Goal: Communication & Community: Answer question/provide support

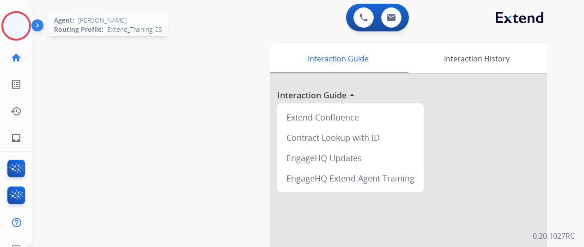
click at [12, 36] on img at bounding box center [16, 26] width 26 height 26
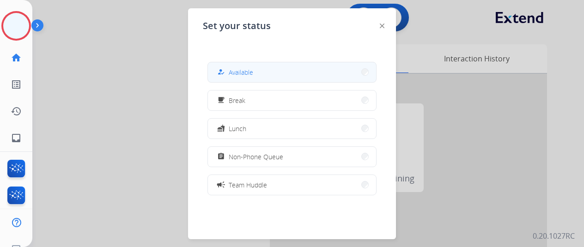
click at [273, 65] on button "how_to_reg Available" at bounding box center [292, 72] width 168 height 20
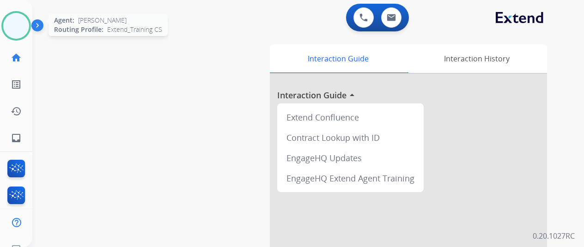
click at [8, 28] on img at bounding box center [16, 26] width 26 height 26
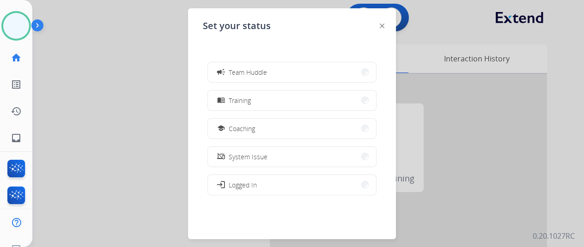
scroll to position [146, 0]
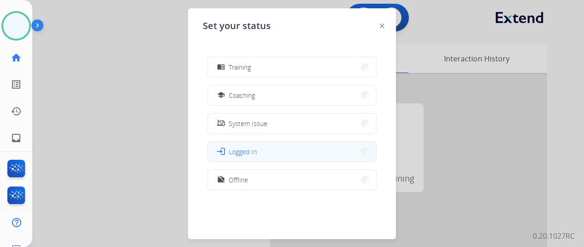
click at [292, 156] on button "login Logged In" at bounding box center [292, 152] width 168 height 20
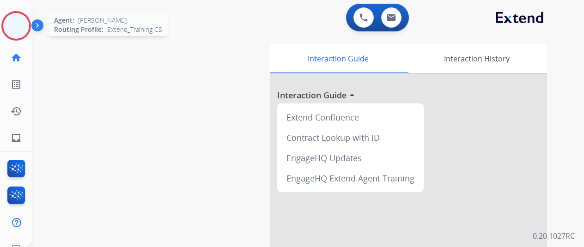
click at [11, 25] on img at bounding box center [16, 26] width 26 height 26
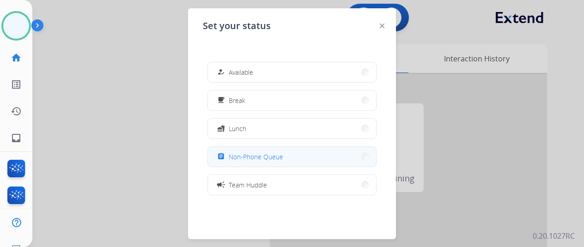
click at [274, 159] on span "Non-Phone Queue" at bounding box center [256, 157] width 55 height 10
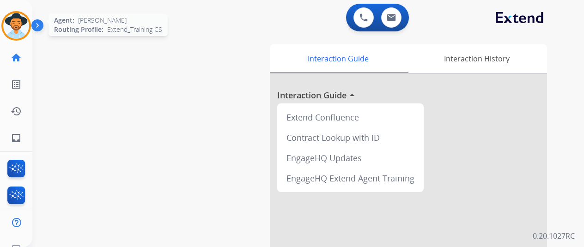
click at [31, 28] on div at bounding box center [16, 26] width 30 height 30
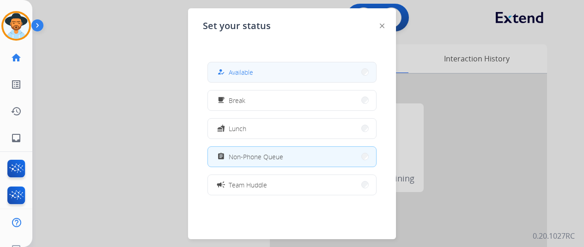
click at [233, 67] on span "Available" at bounding box center [241, 72] width 24 height 10
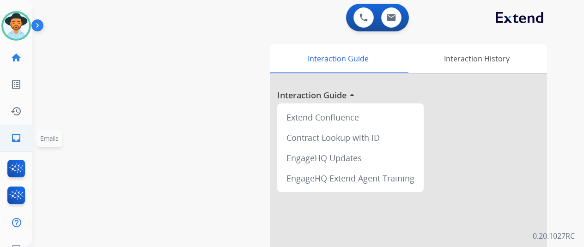
click at [24, 136] on link "inbox Emails" at bounding box center [16, 138] width 26 height 26
select select "**********"
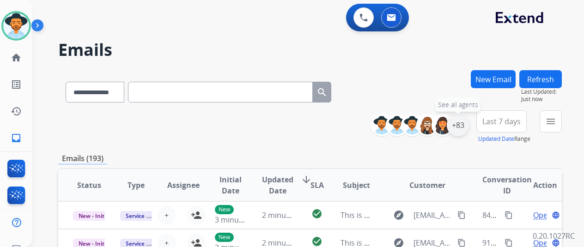
click at [469, 128] on div "+83" at bounding box center [458, 125] width 22 height 22
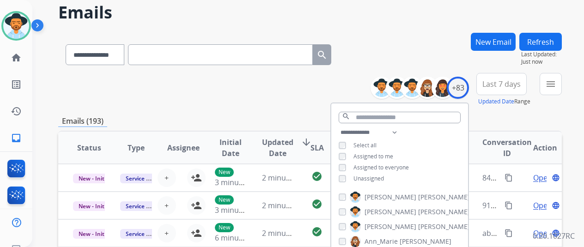
scroll to position [139, 0]
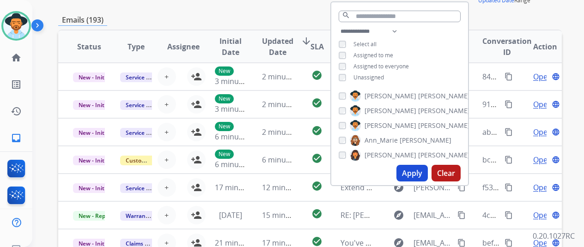
click at [378, 77] on span "Unassigned" at bounding box center [369, 77] width 31 height 8
click at [411, 170] on button "Apply" at bounding box center [412, 173] width 31 height 17
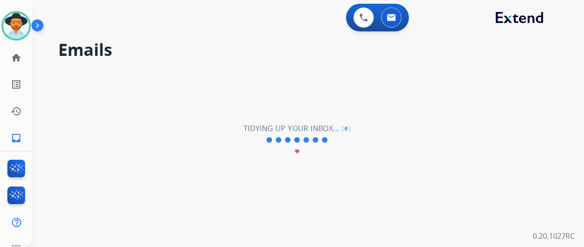
scroll to position [0, 0]
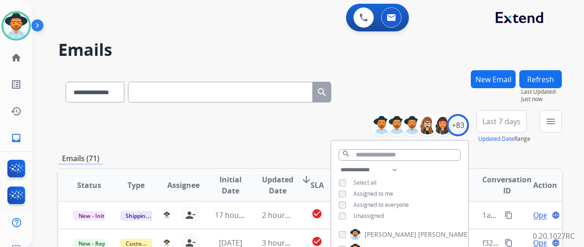
click at [300, 156] on div "Emails (71)" at bounding box center [310, 159] width 504 height 12
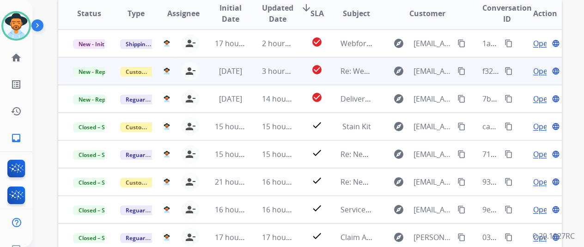
scroll to position [139, 0]
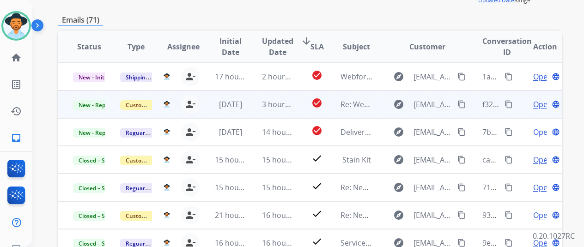
click at [540, 103] on span "Open" at bounding box center [542, 104] width 19 height 11
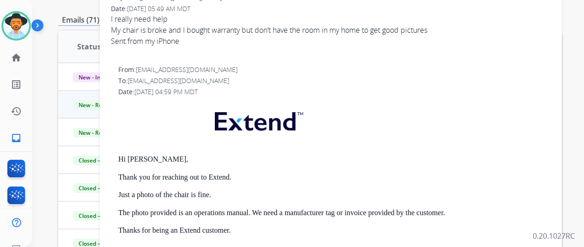
scroll to position [0, 0]
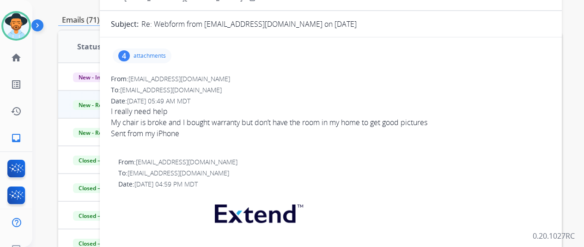
click at [142, 50] on div "4 attachments" at bounding box center [142, 56] width 59 height 15
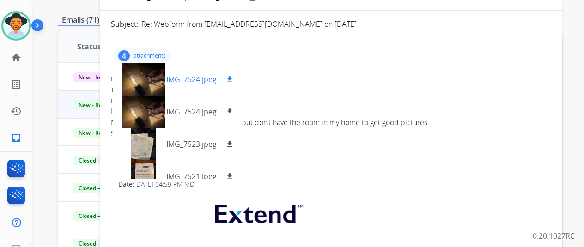
click at [180, 74] on p "IMG_7524.jpeg" at bounding box center [191, 79] width 50 height 11
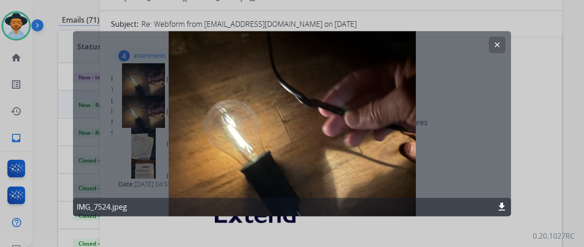
click at [499, 43] on mat-icon "clear" at bounding box center [497, 45] width 8 height 8
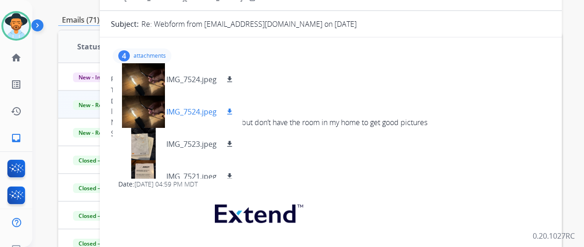
click at [185, 120] on div "IMG_7524.jpeg download" at bounding box center [178, 112] width 130 height 32
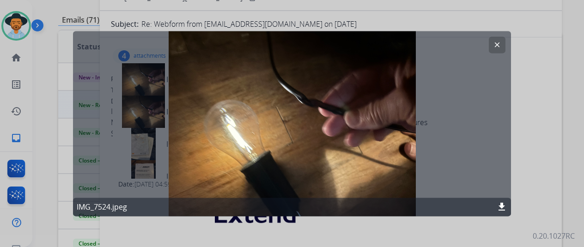
click at [500, 47] on mat-icon "clear" at bounding box center [497, 45] width 8 height 8
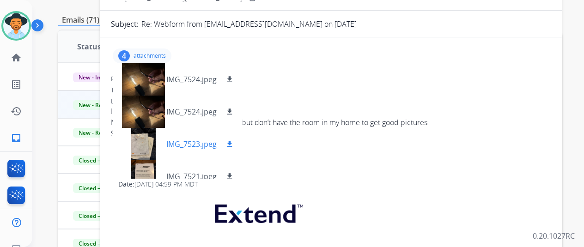
scroll to position [14, 0]
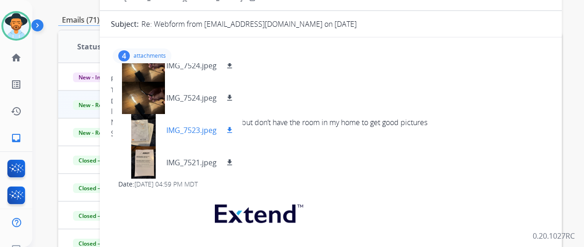
click at [185, 127] on p "IMG_7523.jpeg" at bounding box center [191, 130] width 50 height 11
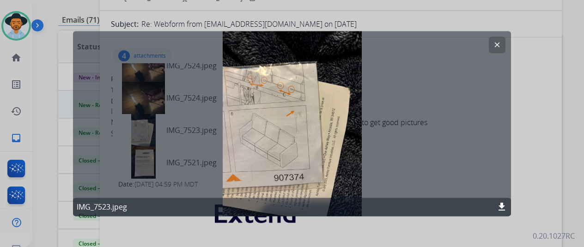
drag, startPoint x: 496, startPoint y: 46, endPoint x: 472, endPoint y: 44, distance: 24.1
click at [492, 44] on button "clear" at bounding box center [497, 45] width 17 height 17
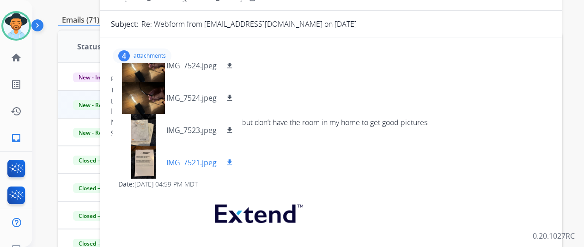
click at [189, 165] on p "IMG_7521.jpeg" at bounding box center [191, 162] width 50 height 11
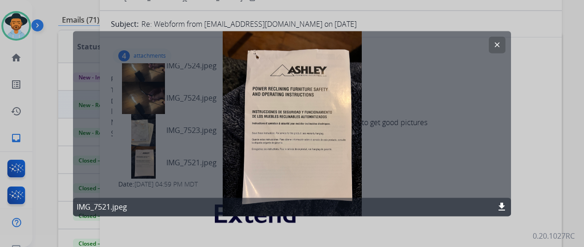
click at [492, 49] on button "clear" at bounding box center [497, 45] width 17 height 17
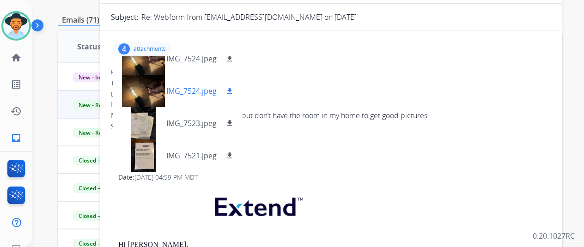
scroll to position [0, 0]
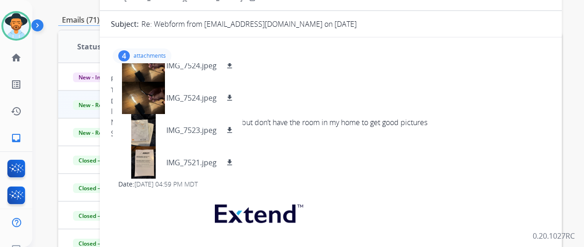
click at [158, 52] on p "attachments" at bounding box center [150, 55] width 32 height 7
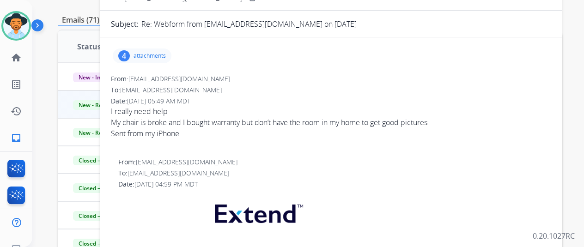
click at [171, 60] on div "4 attachments" at bounding box center [142, 56] width 59 height 15
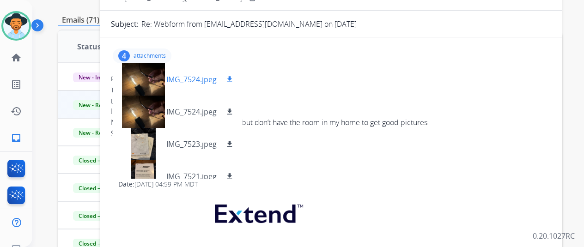
click at [193, 83] on p "IMG_7524.jpeg" at bounding box center [191, 79] width 50 height 11
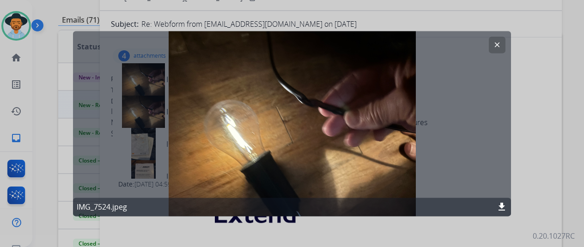
click at [494, 42] on mat-icon "clear" at bounding box center [497, 45] width 8 height 8
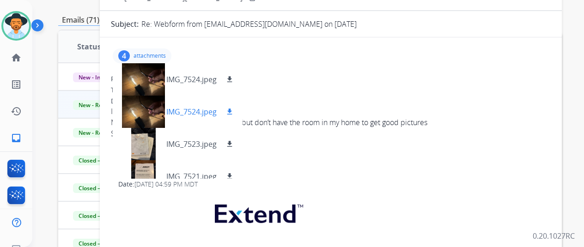
click at [199, 113] on p "IMG_7524.jpeg" at bounding box center [191, 111] width 50 height 11
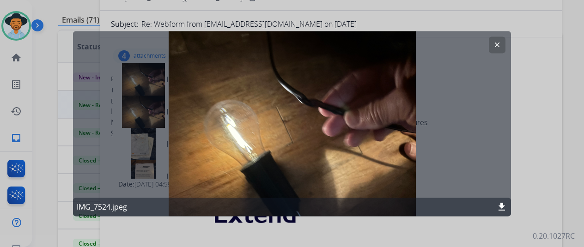
click at [505, 39] on button "clear" at bounding box center [497, 45] width 17 height 17
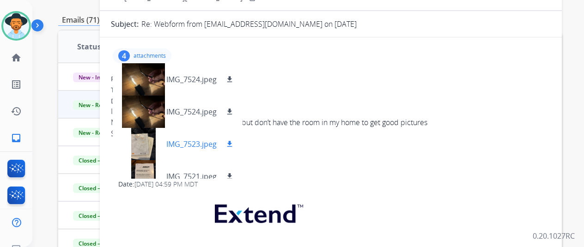
click at [166, 137] on div at bounding box center [143, 144] width 46 height 32
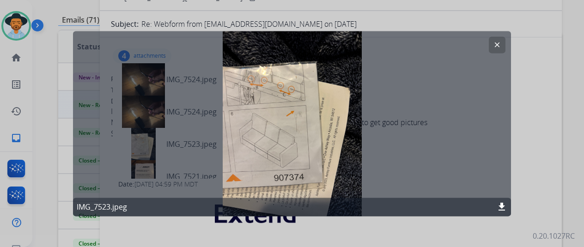
click at [494, 44] on mat-icon "clear" at bounding box center [497, 45] width 8 height 8
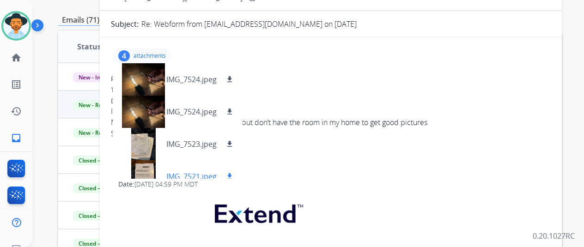
click at [182, 165] on div "IMG_7521.jpeg download" at bounding box center [178, 176] width 130 height 32
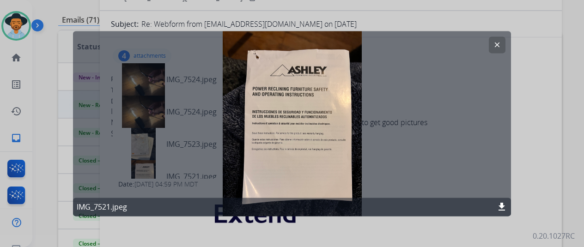
click at [501, 38] on button "clear" at bounding box center [497, 45] width 17 height 17
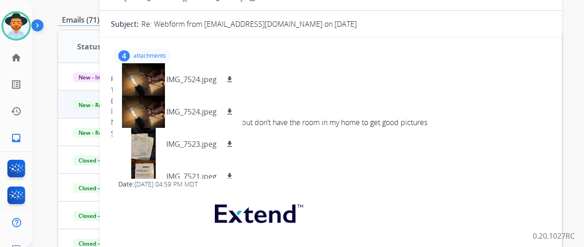
click at [166, 52] on p "attachments" at bounding box center [150, 55] width 32 height 7
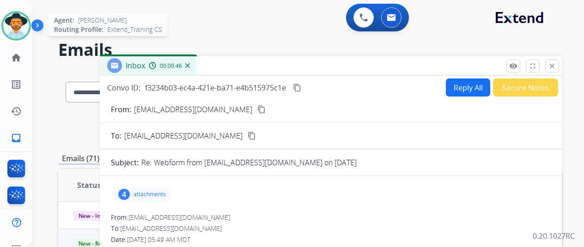
click at [19, 19] on img at bounding box center [16, 26] width 26 height 26
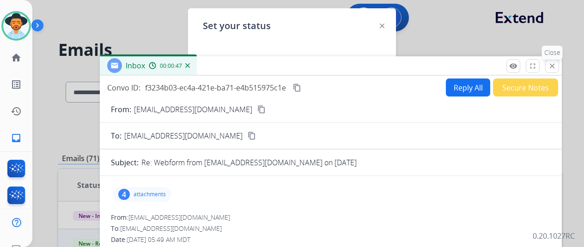
click at [556, 62] on mat-icon "close" at bounding box center [552, 66] width 8 height 8
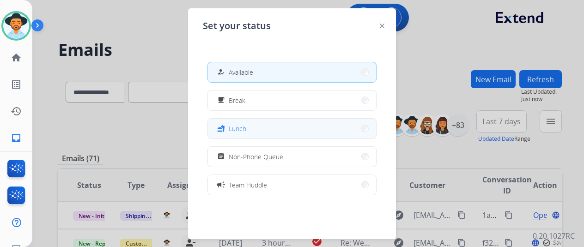
click at [335, 126] on button "fastfood Lunch" at bounding box center [292, 129] width 168 height 20
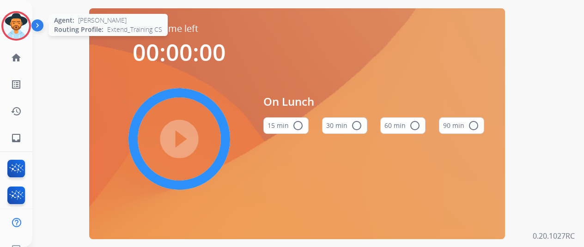
click at [4, 22] on img at bounding box center [16, 26] width 26 height 26
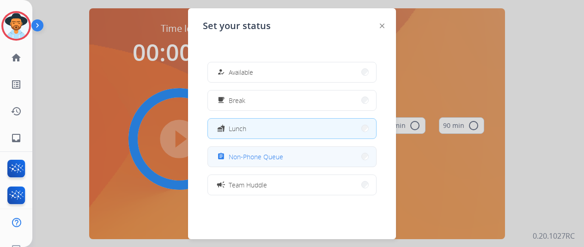
click at [275, 162] on button "assignment Non-Phone Queue" at bounding box center [292, 157] width 168 height 20
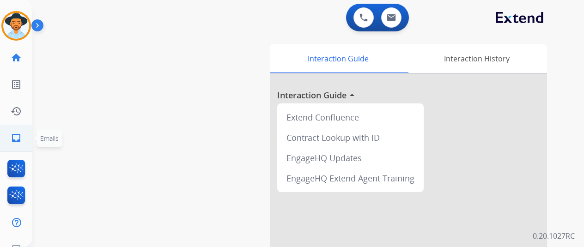
click at [26, 126] on link "inbox Emails" at bounding box center [16, 138] width 26 height 26
select select "**********"
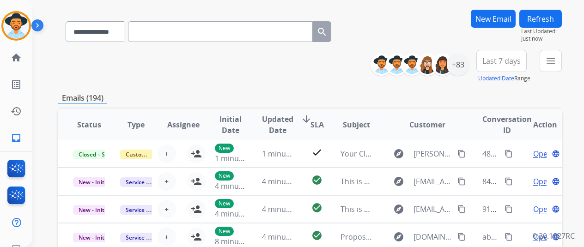
scroll to position [46, 0]
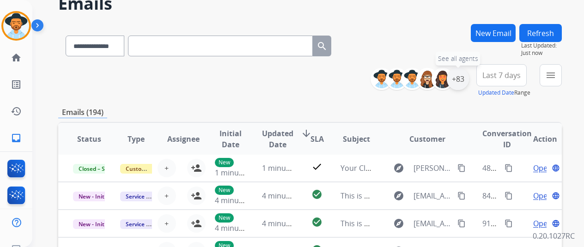
click at [464, 76] on div "+83" at bounding box center [458, 79] width 22 height 22
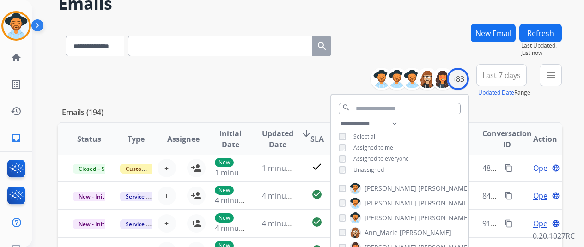
click at [384, 171] on span "Unassigned" at bounding box center [369, 170] width 31 height 8
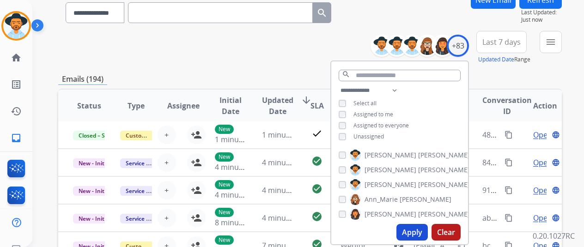
scroll to position [139, 0]
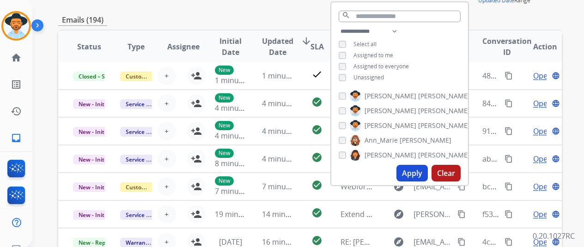
click at [409, 165] on button "Apply" at bounding box center [412, 173] width 31 height 17
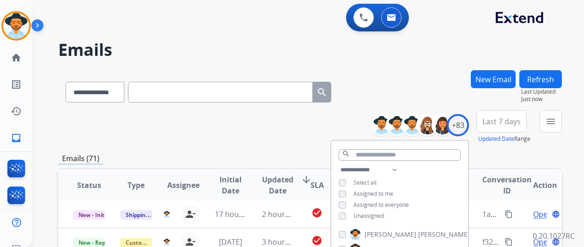
click at [278, 129] on div "**********" at bounding box center [310, 126] width 504 height 33
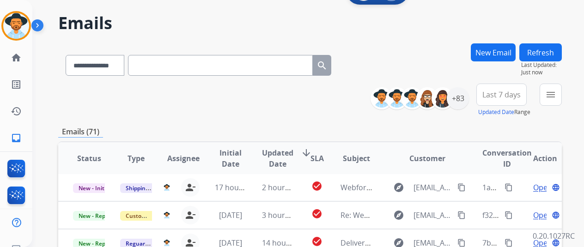
scroll to position [46, 0]
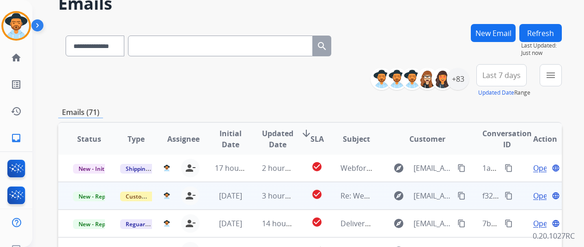
click at [540, 196] on span "Open" at bounding box center [542, 195] width 19 height 11
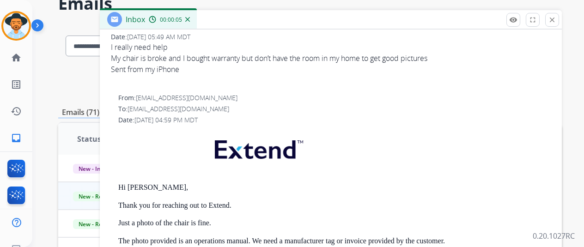
scroll to position [0, 0]
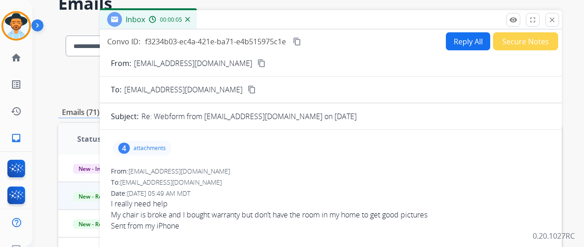
click at [157, 152] on div "4 attachments" at bounding box center [142, 148] width 59 height 15
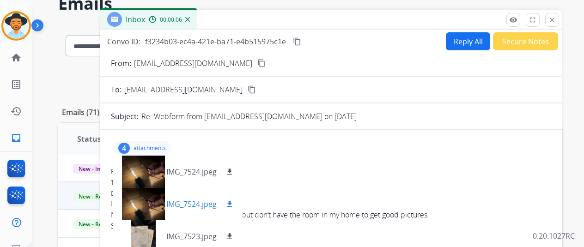
click at [214, 187] on div "IMG_7524.jpeg download" at bounding box center [178, 172] width 130 height 32
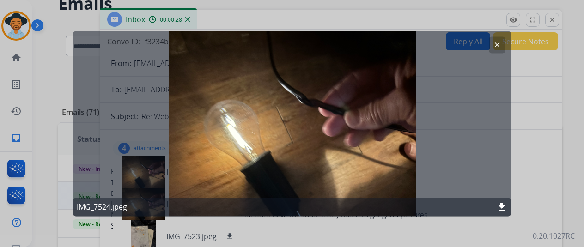
click at [497, 49] on button "clear" at bounding box center [497, 45] width 17 height 17
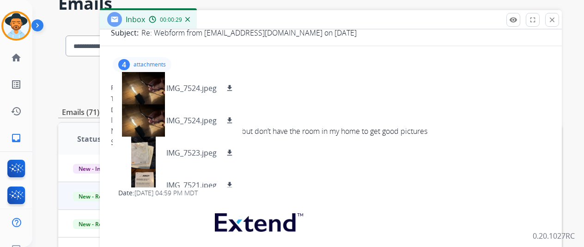
scroll to position [92, 0]
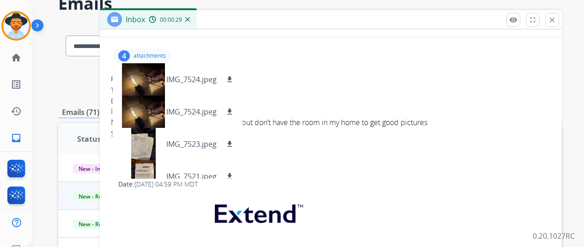
click at [398, 134] on div "Sent from my iPhone" at bounding box center [331, 133] width 440 height 11
click at [171, 54] on div "4 attachments IMG_7524.jpeg download IMG_7524.jpeg download IMG_7523.jpeg downl…" at bounding box center [142, 56] width 59 height 15
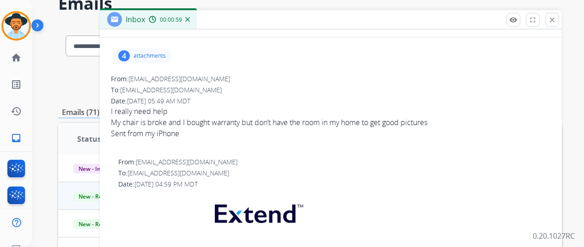
scroll to position [0, 0]
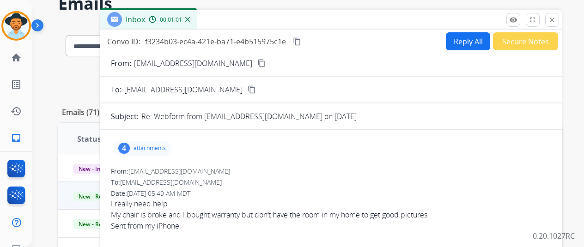
click at [462, 39] on button "Reply All" at bounding box center [468, 41] width 44 height 18
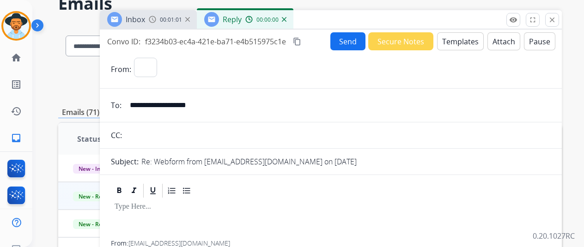
select select "**********"
click at [182, 18] on span "00:01:34" at bounding box center [171, 19] width 22 height 7
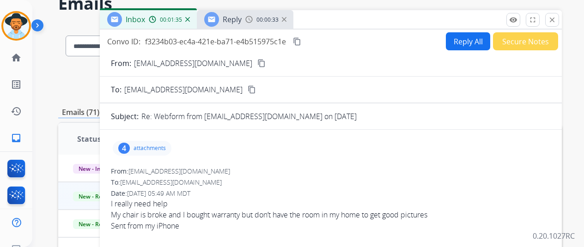
click at [178, 140] on div "4 attachments" at bounding box center [331, 148] width 440 height 22
click at [166, 149] on p "attachments" at bounding box center [150, 148] width 32 height 7
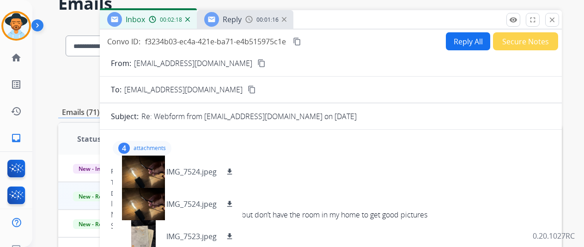
click at [235, 25] on div "Reply" at bounding box center [222, 19] width 37 height 15
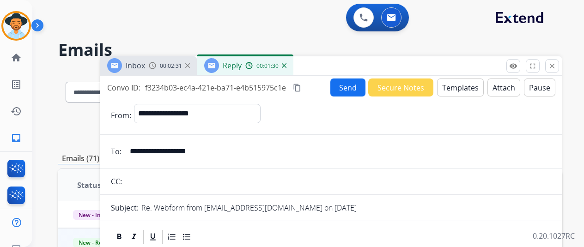
click at [463, 88] on button "Templates" at bounding box center [460, 88] width 47 height 18
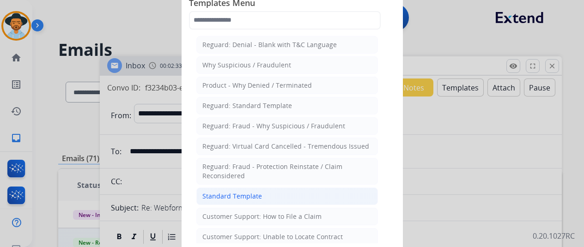
click at [281, 197] on li "Standard Template" at bounding box center [287, 197] width 182 height 18
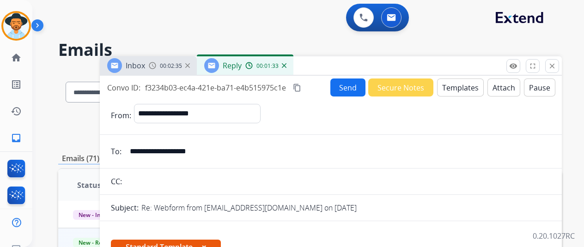
click at [287, 66] on img at bounding box center [284, 65] width 5 height 5
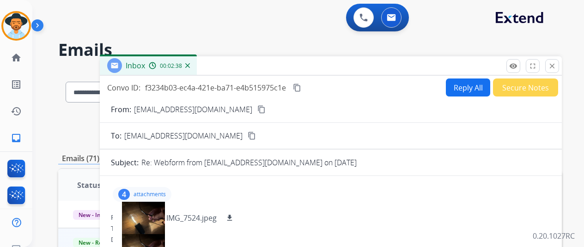
click at [467, 92] on button "Reply All" at bounding box center [468, 88] width 44 height 18
select select "**********"
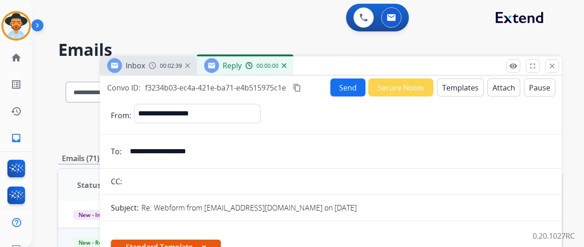
click at [466, 86] on button "Templates" at bounding box center [460, 88] width 47 height 18
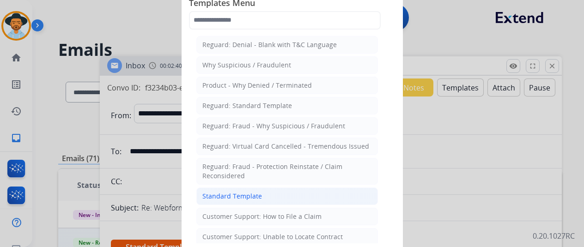
click at [262, 196] on li "Standard Template" at bounding box center [287, 197] width 182 height 18
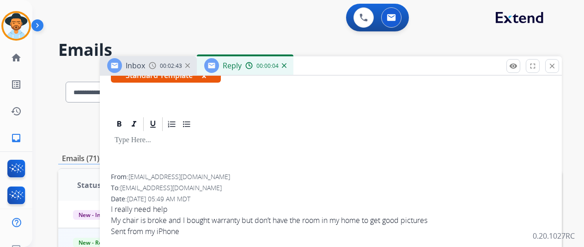
scroll to position [185, 0]
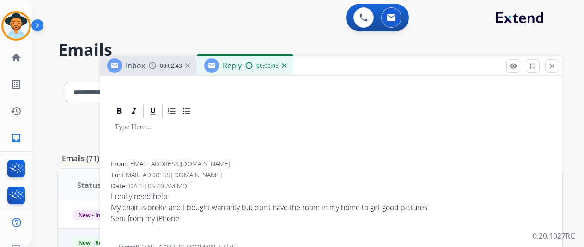
click at [287, 66] on img at bounding box center [284, 65] width 5 height 5
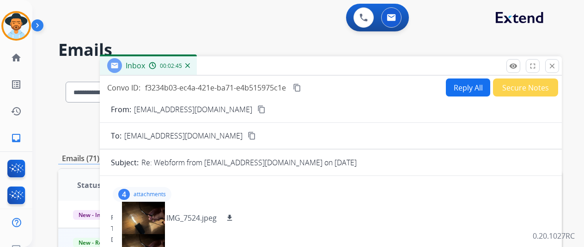
click at [475, 88] on button "Reply All" at bounding box center [468, 88] width 44 height 18
select select "**********"
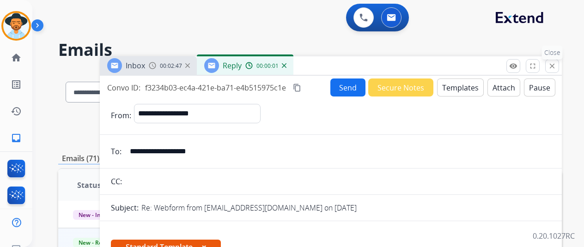
click at [556, 69] on mat-icon "close" at bounding box center [552, 66] width 8 height 8
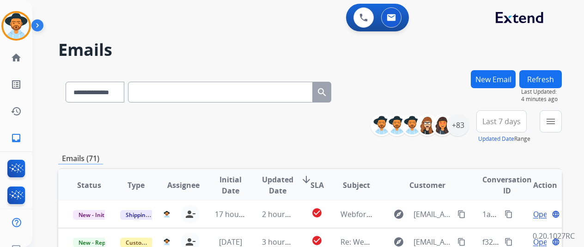
click at [18, 26] on img at bounding box center [16, 26] width 26 height 26
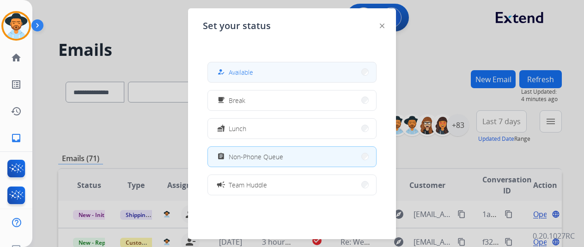
click at [212, 70] on button "how_to_reg Available" at bounding box center [292, 72] width 168 height 20
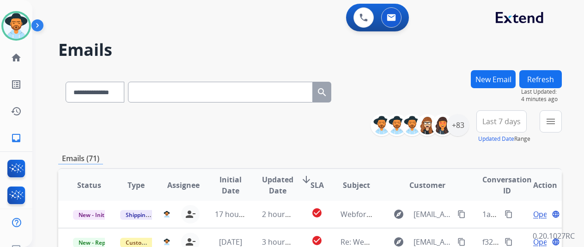
scroll to position [46, 0]
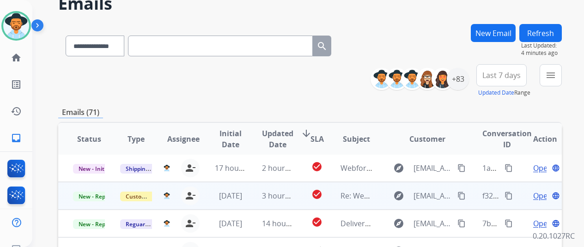
click at [541, 199] on span "Open" at bounding box center [542, 195] width 19 height 11
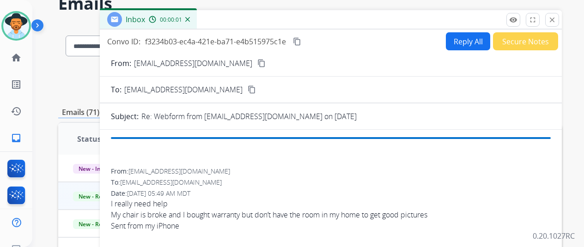
click at [451, 47] on button "Reply All" at bounding box center [468, 41] width 44 height 18
select select "**********"
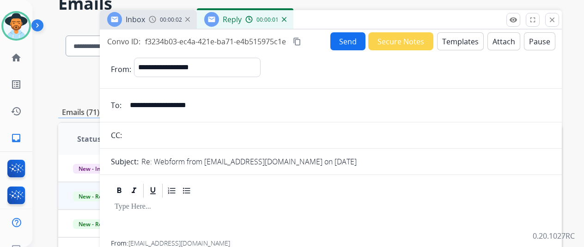
click at [455, 50] on div "Send Secure Notes Templates Attach Pause" at bounding box center [442, 41] width 225 height 18
click at [468, 45] on button "Templates" at bounding box center [460, 41] width 47 height 18
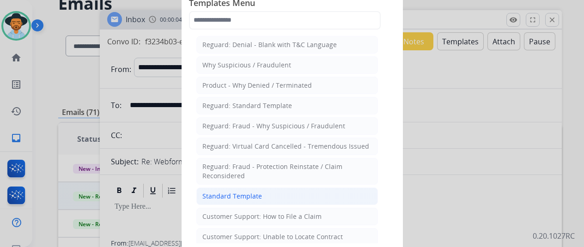
click at [235, 195] on div "Standard Template" at bounding box center [232, 196] width 60 height 9
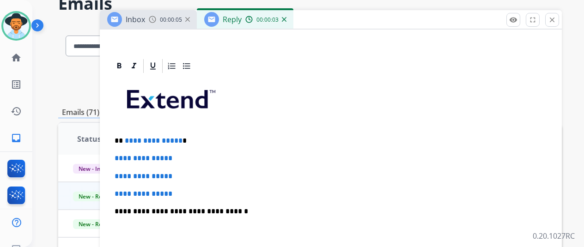
scroll to position [185, 0]
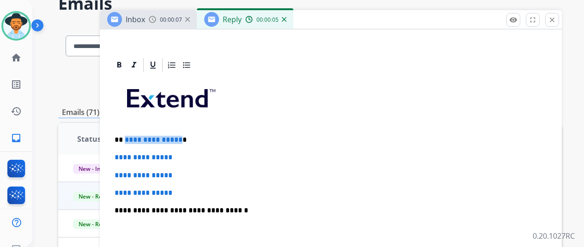
drag, startPoint x: 184, startPoint y: 138, endPoint x: 140, endPoint y: 137, distance: 44.4
click at [133, 136] on span "**********" at bounding box center [154, 139] width 58 height 7
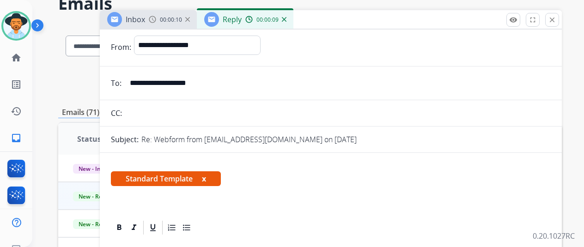
scroll to position [0, 0]
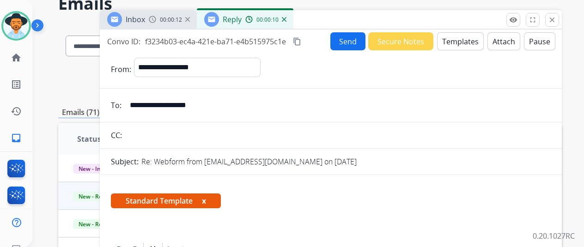
click at [162, 24] on div "Inbox 00:00:12" at bounding box center [148, 19] width 97 height 18
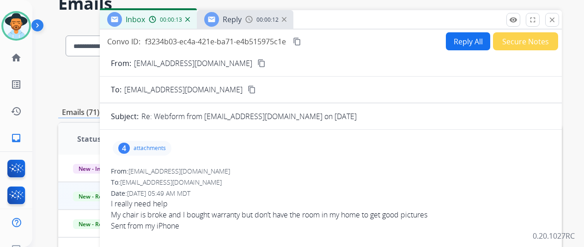
click at [257, 61] on mat-icon "content_copy" at bounding box center [261, 63] width 8 height 8
click at [242, 24] on div "Reply" at bounding box center [232, 19] width 19 height 11
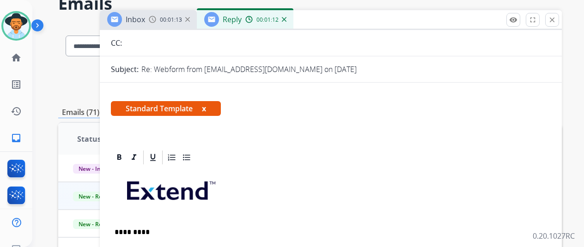
scroll to position [185, 0]
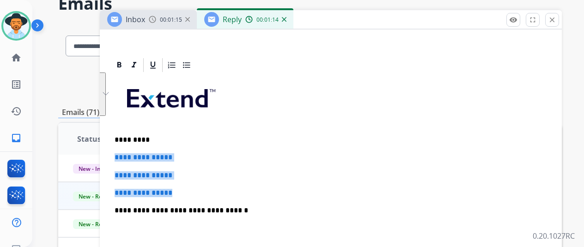
drag, startPoint x: 192, startPoint y: 190, endPoint x: 120, endPoint y: 160, distance: 77.9
click at [119, 160] on div "**********" at bounding box center [331, 16] width 462 height 342
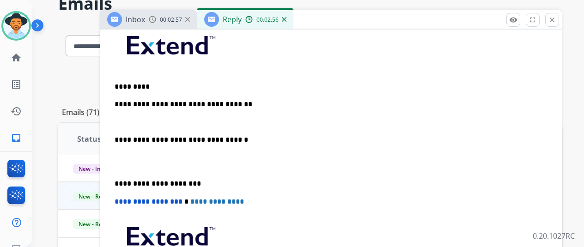
scroll to position [139, 0]
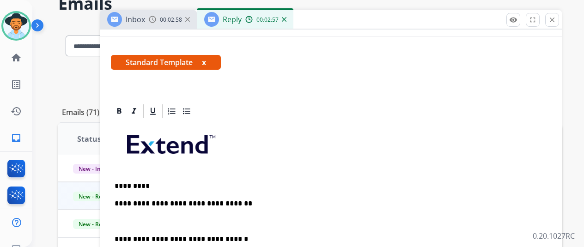
click at [145, 218] on p "To enrich screen reader interactions, please activate Accessibility in Grammarl…" at bounding box center [331, 222] width 433 height 8
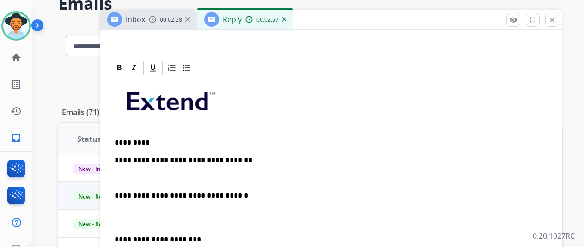
scroll to position [231, 0]
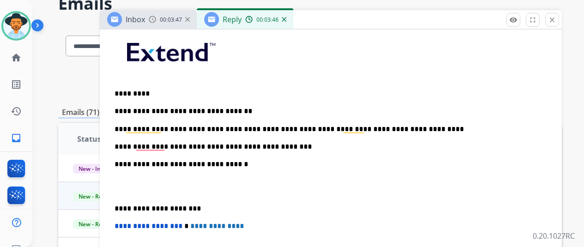
click at [151, 151] on div "**********" at bounding box center [331, 186] width 440 height 318
click at [159, 146] on p "**********" at bounding box center [327, 147] width 425 height 8
click at [295, 145] on p "**********" at bounding box center [327, 147] width 425 height 8
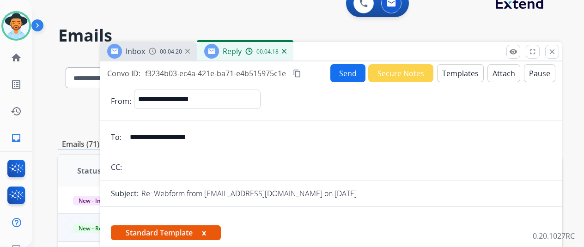
scroll to position [0, 0]
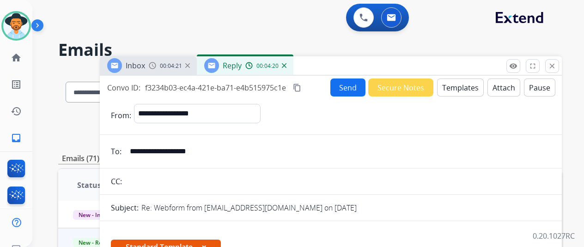
click at [359, 89] on button "Send" at bounding box center [347, 88] width 35 height 18
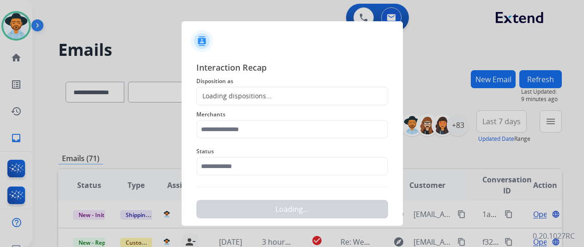
scroll to position [11, 0]
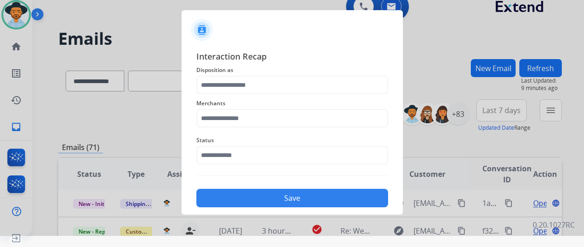
click at [259, 165] on div "Status" at bounding box center [292, 149] width 192 height 37
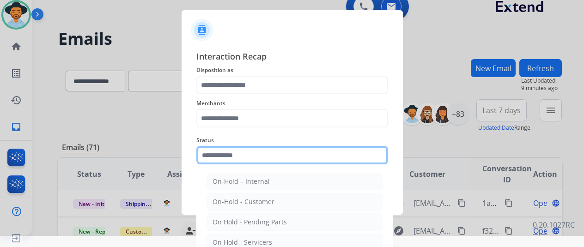
click at [259, 159] on input "text" at bounding box center [292, 155] width 192 height 18
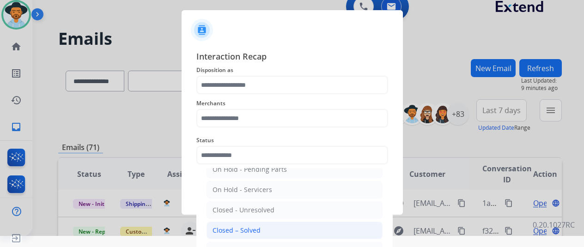
click at [262, 229] on li "Closed – Solved" at bounding box center [295, 231] width 176 height 18
type input "**********"
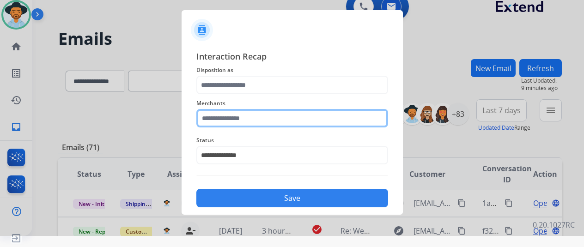
click at [258, 127] on input "text" at bounding box center [292, 118] width 192 height 18
click at [237, 118] on input "text" at bounding box center [292, 118] width 192 height 18
type input "*"
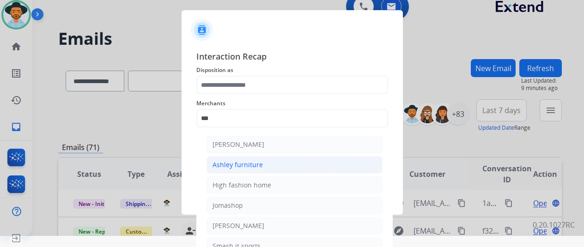
click at [285, 170] on li "Ashley furniture" at bounding box center [295, 165] width 176 height 18
type input "**********"
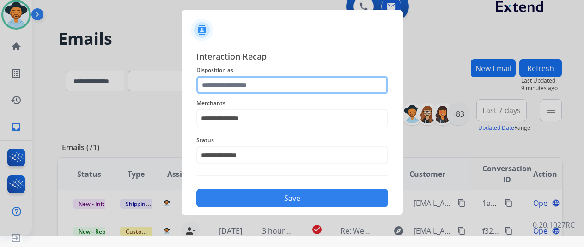
click at [277, 86] on input "text" at bounding box center [292, 85] width 192 height 18
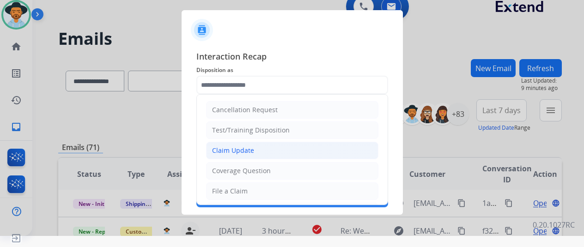
click at [254, 146] on li "Claim Update" at bounding box center [292, 151] width 172 height 18
type input "**********"
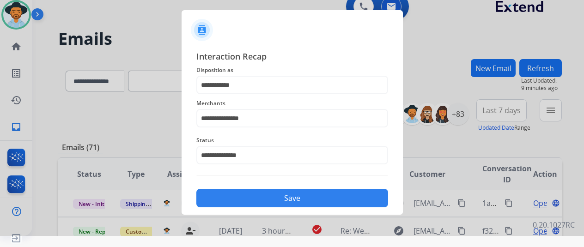
click at [275, 196] on button "Save" at bounding box center [292, 198] width 192 height 18
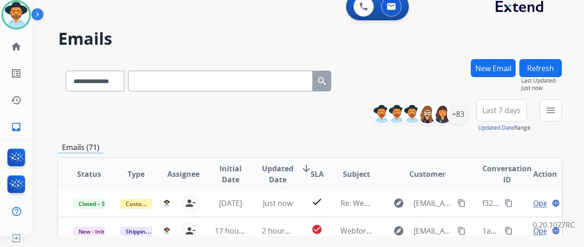
scroll to position [139, 0]
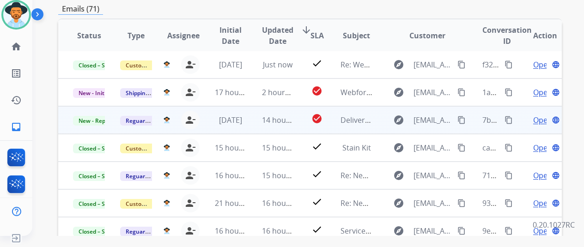
click at [541, 120] on span "Open" at bounding box center [542, 120] width 19 height 11
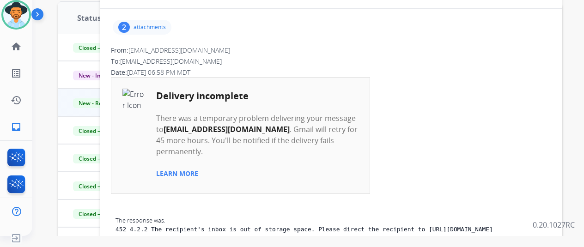
scroll to position [0, 0]
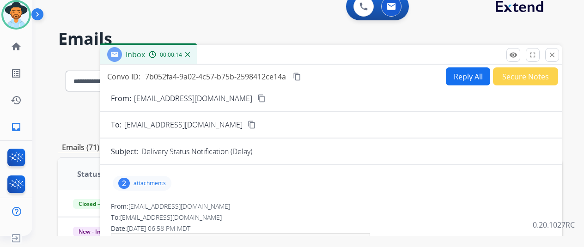
click at [550, 61] on div "remove_red_eye Logs fullscreen Expand close Close" at bounding box center [533, 55] width 53 height 14
click at [556, 55] on mat-icon "close" at bounding box center [552, 55] width 8 height 8
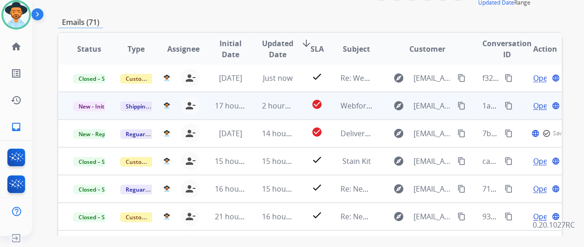
scroll to position [139, 0]
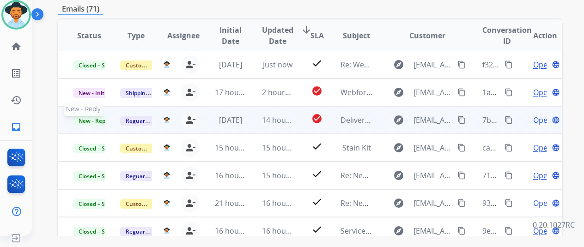
click at [78, 124] on span "New - Reply" at bounding box center [94, 121] width 42 height 10
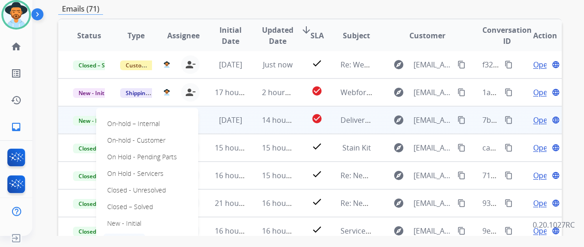
click at [535, 122] on span "Open" at bounding box center [542, 120] width 19 height 11
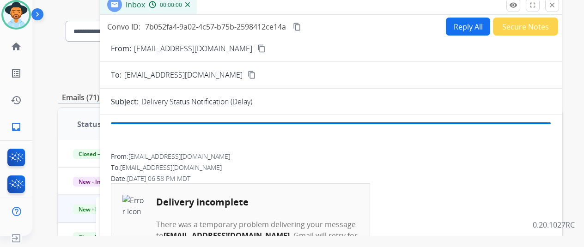
scroll to position [0, 0]
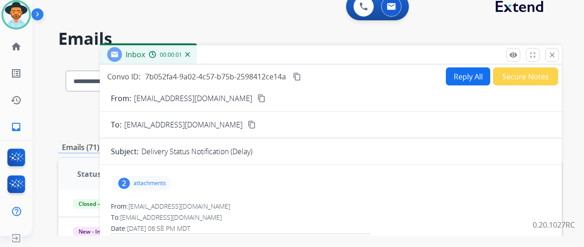
click at [535, 73] on button "Secure Notes" at bounding box center [525, 76] width 65 height 18
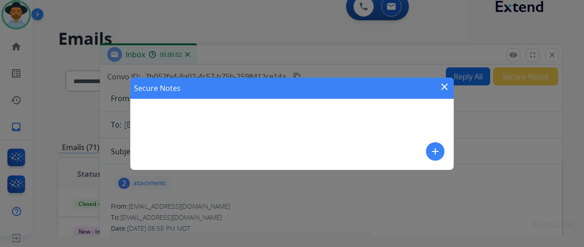
click at [430, 151] on mat-icon "add" at bounding box center [435, 151] width 11 height 11
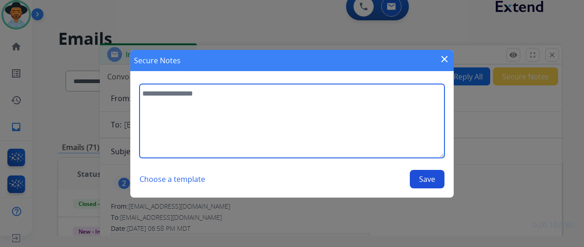
click at [241, 106] on textarea at bounding box center [292, 121] width 305 height 74
type textarea "**********"
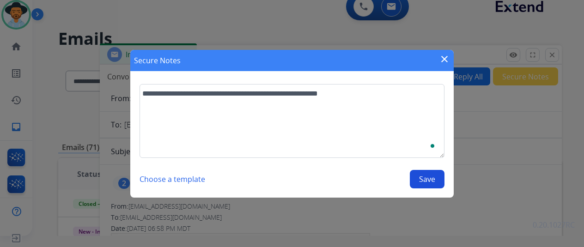
click at [428, 174] on button "Save" at bounding box center [427, 179] width 35 height 18
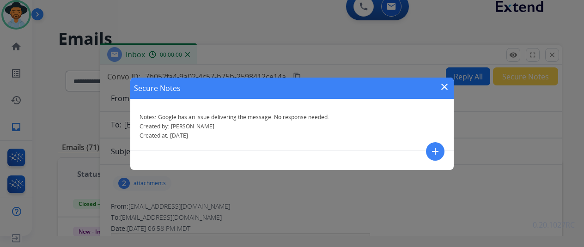
click at [525, 151] on div "Secure Notes close Notes: Google has an issue delivering the message. No respon…" at bounding box center [292, 123] width 584 height 247
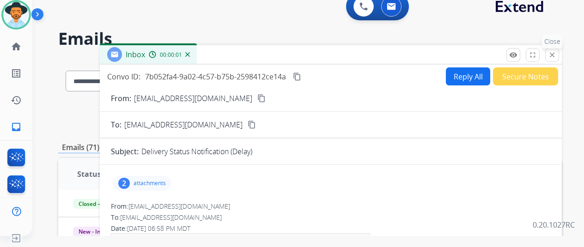
click at [556, 58] on mat-icon "close" at bounding box center [552, 55] width 8 height 8
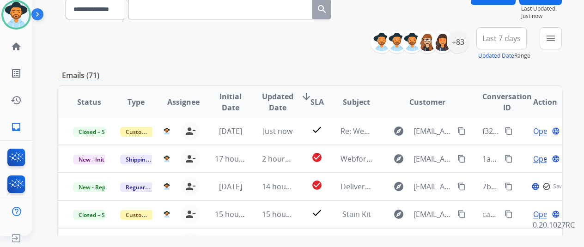
scroll to position [92, 0]
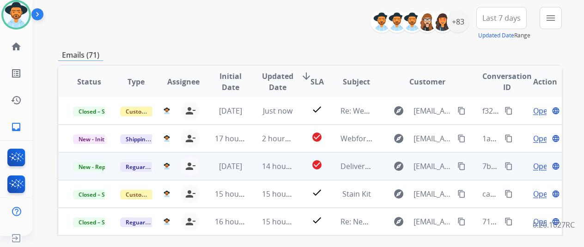
click at [543, 168] on span "Open" at bounding box center [542, 166] width 19 height 11
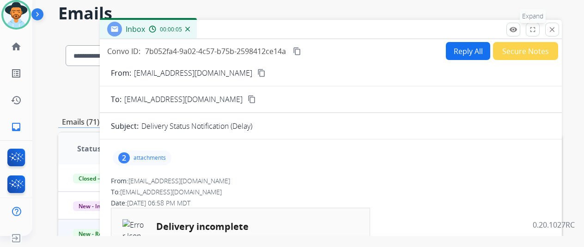
scroll to position [0, 0]
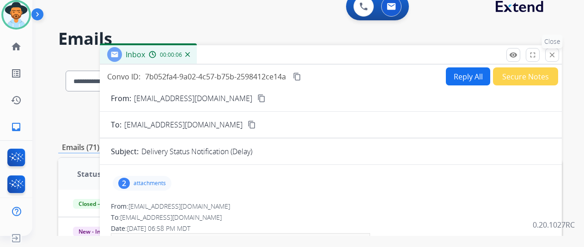
click at [559, 60] on button "close Close" at bounding box center [552, 55] width 14 height 14
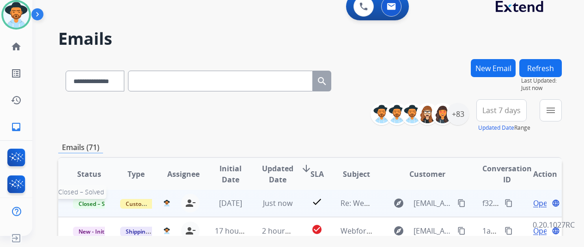
scroll to position [46, 0]
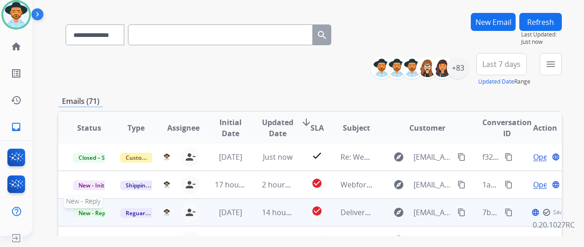
click at [91, 208] on span "New - Reply" at bounding box center [94, 213] width 42 height 10
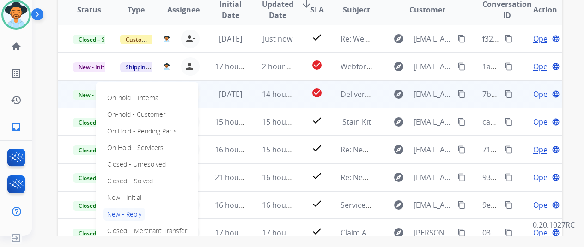
scroll to position [185, 0]
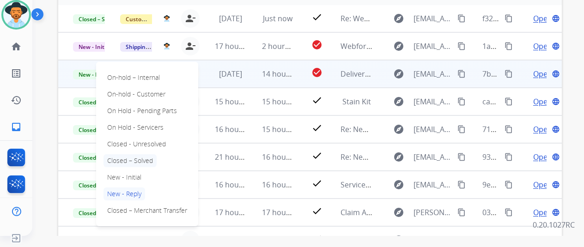
click at [138, 163] on p "Closed – Solved" at bounding box center [130, 160] width 53 height 13
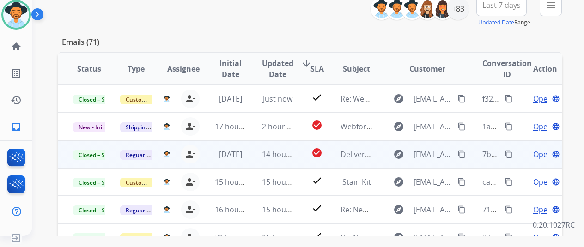
scroll to position [46, 0]
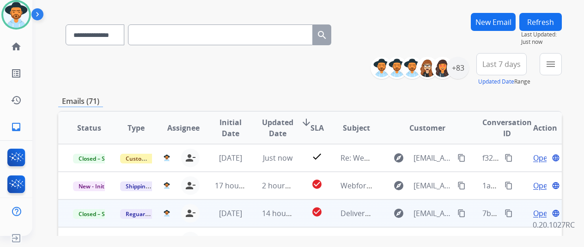
click at [557, 22] on button "Refresh" at bounding box center [540, 22] width 43 height 18
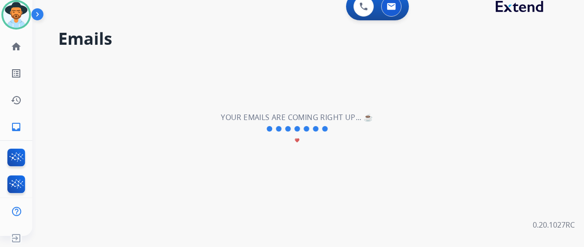
scroll to position [0, 0]
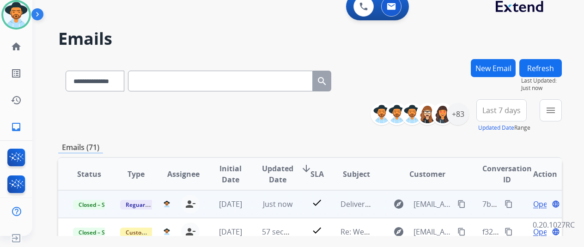
click at [444, 144] on div "Emails (71)" at bounding box center [310, 148] width 504 height 12
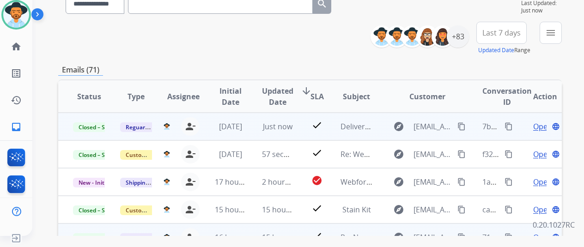
scroll to position [185, 0]
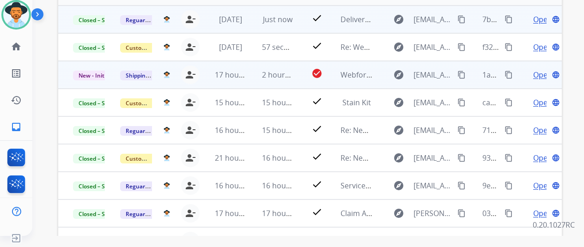
click at [537, 72] on span "Open" at bounding box center [542, 74] width 19 height 11
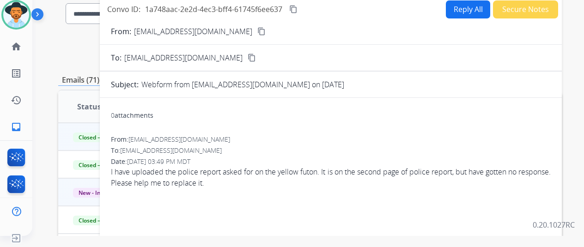
scroll to position [46, 0]
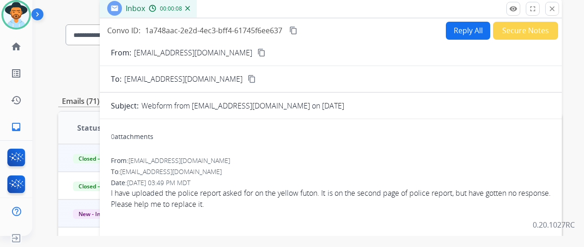
click at [257, 52] on mat-icon "content_copy" at bounding box center [261, 53] width 8 height 8
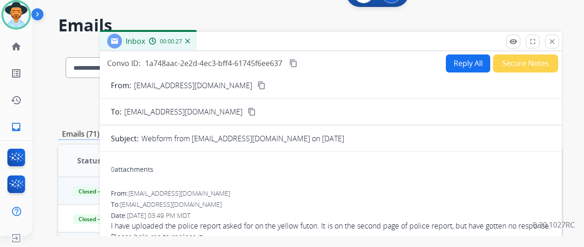
scroll to position [0, 0]
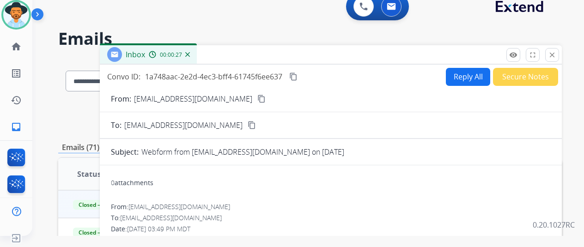
click at [460, 78] on button "Reply All" at bounding box center [468, 77] width 44 height 18
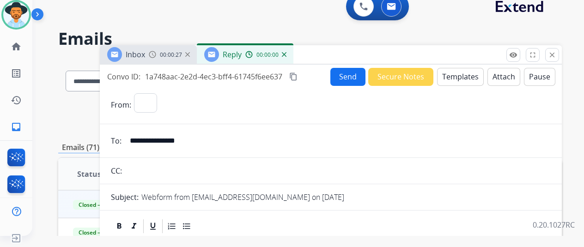
select select "**********"
click at [457, 70] on button "Templates" at bounding box center [460, 77] width 47 height 18
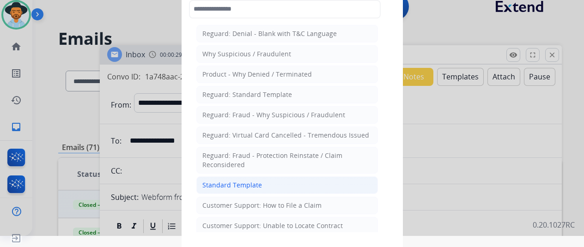
click at [217, 184] on div "Standard Template" at bounding box center [232, 185] width 60 height 9
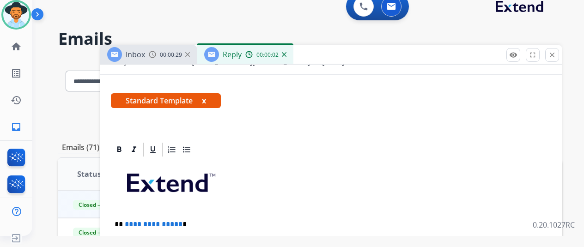
scroll to position [231, 0]
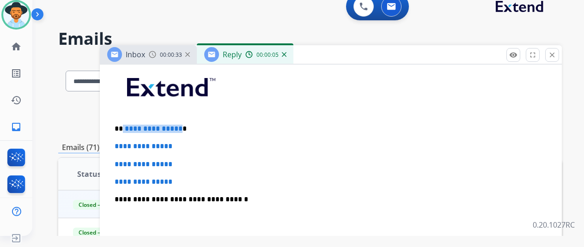
drag, startPoint x: 184, startPoint y: 128, endPoint x: 135, endPoint y: 128, distance: 49.0
click at [130, 127] on p "**********" at bounding box center [327, 129] width 425 height 8
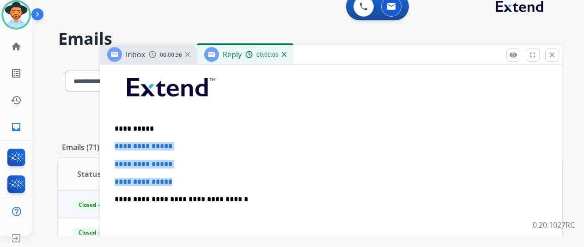
drag, startPoint x: 232, startPoint y: 179, endPoint x: 120, endPoint y: 138, distance: 120.0
click at [120, 138] on div "**********" at bounding box center [331, 221] width 440 height 318
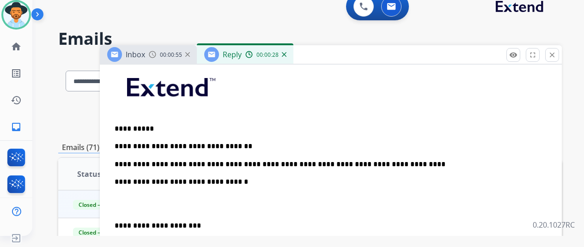
scroll to position [0, 0]
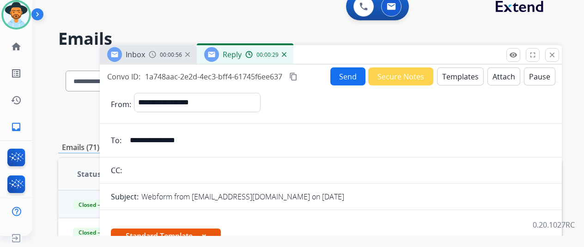
click at [355, 75] on button "Send" at bounding box center [347, 76] width 35 height 18
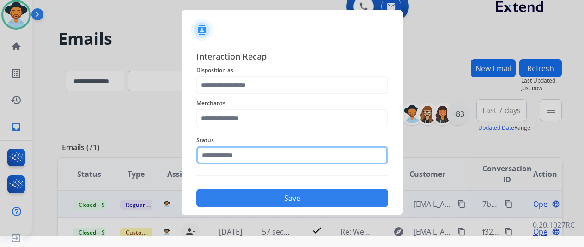
click at [263, 152] on input "text" at bounding box center [292, 155] width 192 height 18
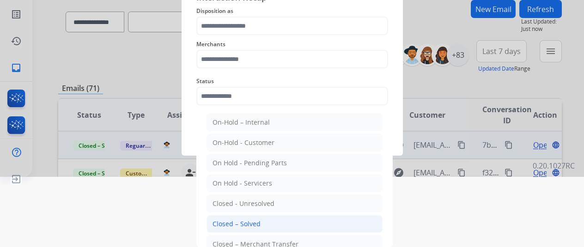
click at [264, 220] on li "Closed – Solved" at bounding box center [295, 224] width 176 height 18
type input "**********"
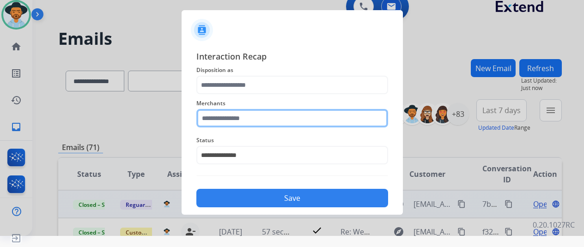
click at [274, 125] on div "Merchants" at bounding box center [292, 112] width 192 height 37
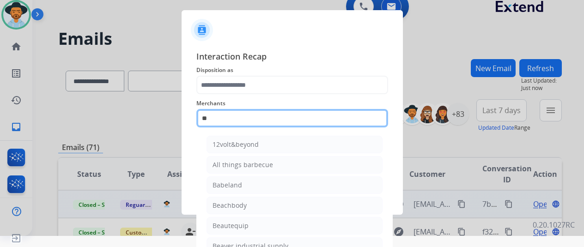
scroll to position [33, 0]
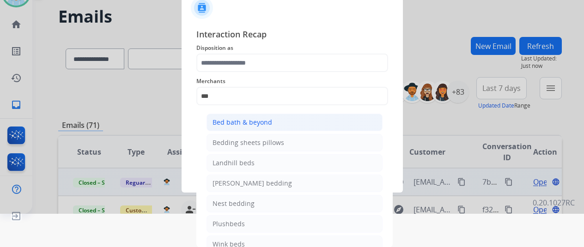
click at [335, 127] on li "Bed bath & beyond" at bounding box center [295, 123] width 176 height 18
type input "**********"
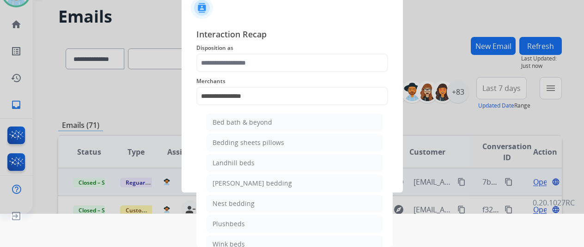
scroll to position [11, 0]
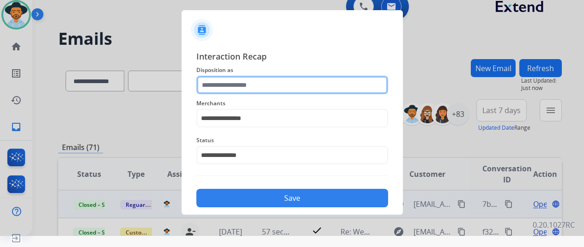
click at [314, 92] on input "text" at bounding box center [292, 85] width 192 height 18
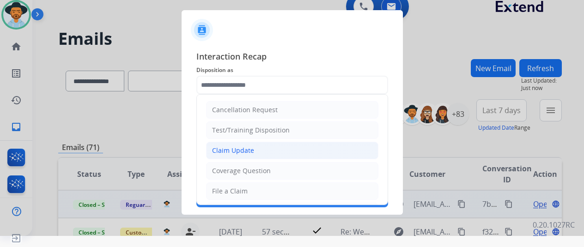
click at [298, 146] on li "Claim Update" at bounding box center [292, 151] width 172 height 18
type input "**********"
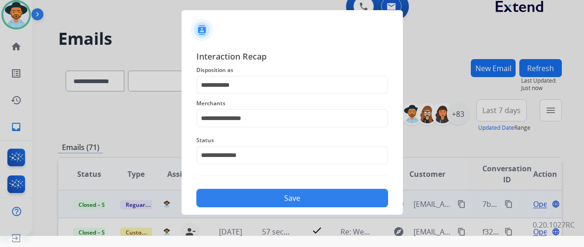
click at [298, 214] on div "**********" at bounding box center [292, 129] width 221 height 172
click at [297, 201] on button "Save" at bounding box center [292, 198] width 192 height 18
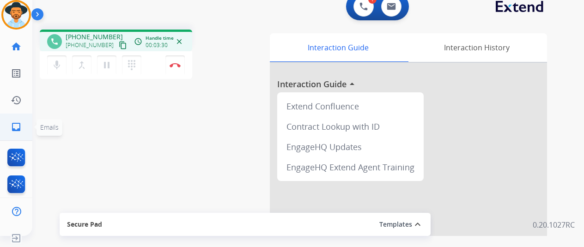
click at [5, 127] on link "inbox Emails" at bounding box center [16, 127] width 26 height 26
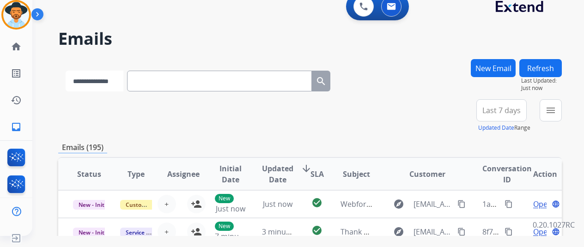
click at [104, 82] on select "**********" at bounding box center [95, 81] width 58 height 21
select select "**********"
click at [66, 71] on select "**********" at bounding box center [95, 81] width 58 height 21
click at [165, 77] on input "text" at bounding box center [220, 81] width 185 height 21
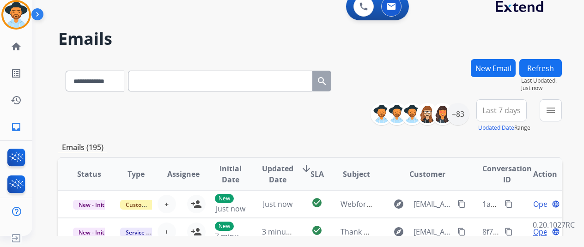
click at [169, 85] on input "text" at bounding box center [220, 81] width 185 height 21
paste input "**********"
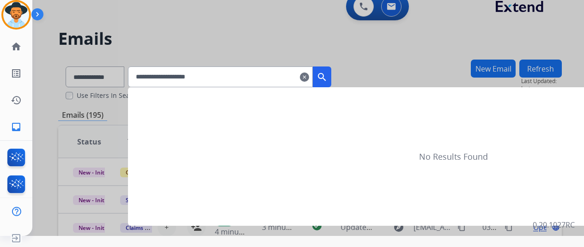
type input "**********"
click at [328, 78] on mat-icon "search" at bounding box center [322, 77] width 11 height 11
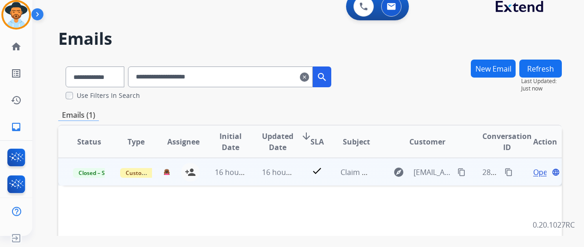
click at [543, 174] on span "Open" at bounding box center [542, 172] width 19 height 11
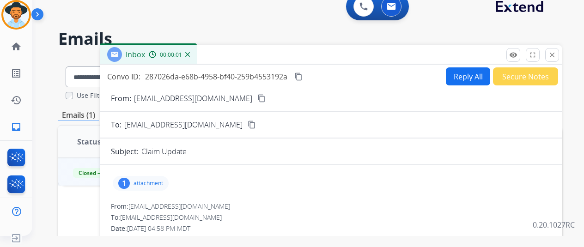
click at [155, 183] on p "attachment" at bounding box center [149, 183] width 30 height 7
click at [559, 60] on button "close Close" at bounding box center [552, 55] width 14 height 14
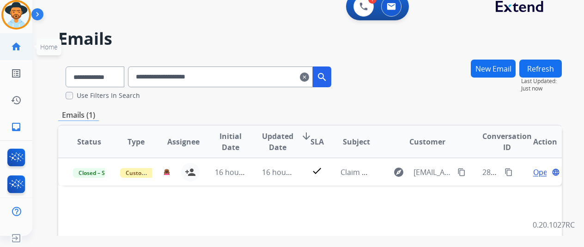
click at [16, 40] on link "home Home" at bounding box center [16, 47] width 26 height 26
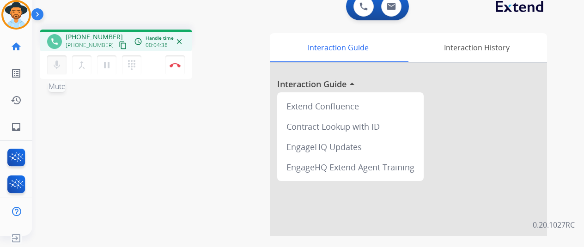
click at [53, 67] on mat-icon "mic" at bounding box center [56, 65] width 11 height 11
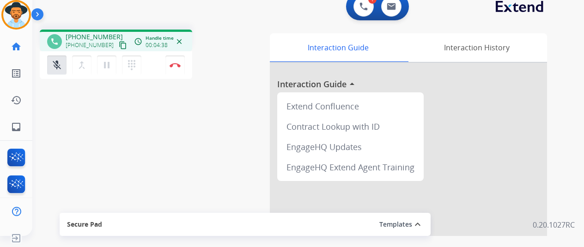
click at [109, 76] on div "mic_off Mute merge_type Bridge pause Hold dialpad Dialpad Disconnect" at bounding box center [116, 65] width 153 height 28
click at [107, 72] on button "pause Hold" at bounding box center [106, 64] width 19 height 19
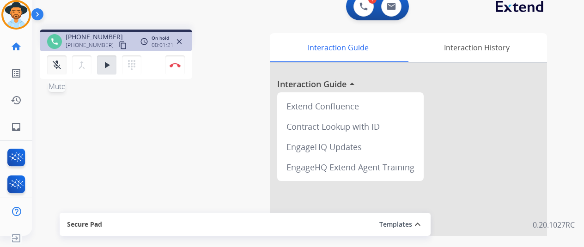
click at [61, 64] on mat-icon "mic_off" at bounding box center [56, 65] width 11 height 11
click at [138, 64] on button "dialpad Dialpad" at bounding box center [131, 64] width 19 height 19
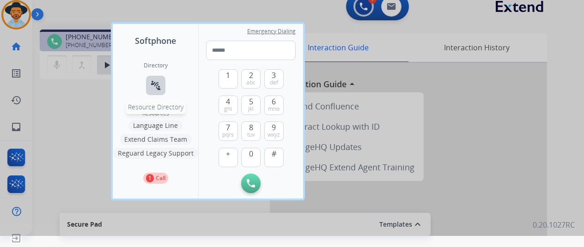
click at [162, 87] on button "connect_without_contact Resource Directory" at bounding box center [155, 85] width 19 height 19
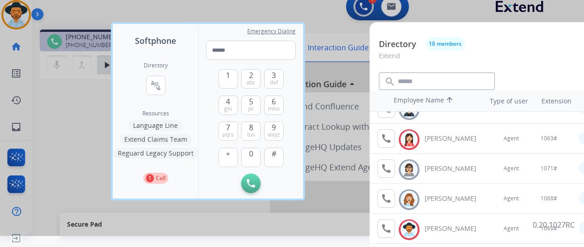
scroll to position [349, 0]
click at [213, 208] on div at bounding box center [292, 112] width 584 height 247
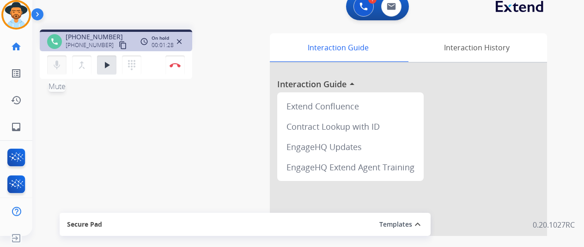
click at [62, 72] on button "mic Mute" at bounding box center [56, 64] width 19 height 19
click at [61, 69] on mat-icon "mic_off" at bounding box center [56, 65] width 11 height 11
click at [109, 70] on mat-icon "play_arrow" at bounding box center [106, 65] width 11 height 11
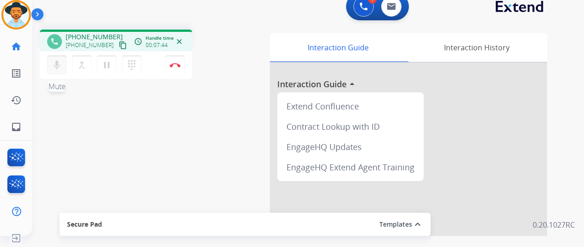
click at [53, 65] on mat-icon "mic" at bounding box center [56, 65] width 11 height 11
click at [104, 66] on mat-icon "pause" at bounding box center [106, 65] width 11 height 11
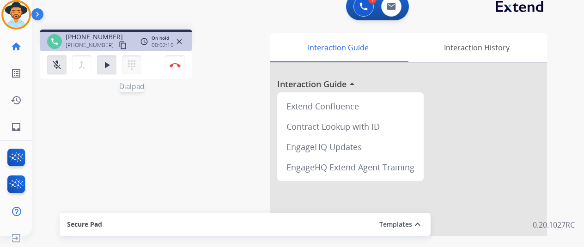
click at [128, 62] on mat-icon "dialpad" at bounding box center [131, 65] width 11 height 11
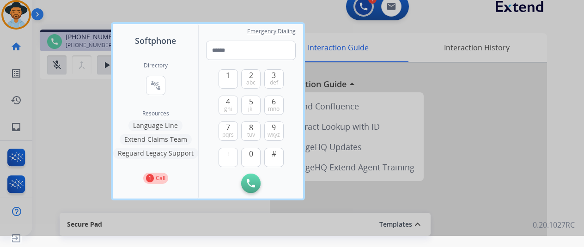
click at [160, 96] on div "Directory connect_without_contact Resource Directory" at bounding box center [156, 86] width 24 height 48
click at [159, 89] on mat-icon "connect_without_contact" at bounding box center [155, 85] width 11 height 11
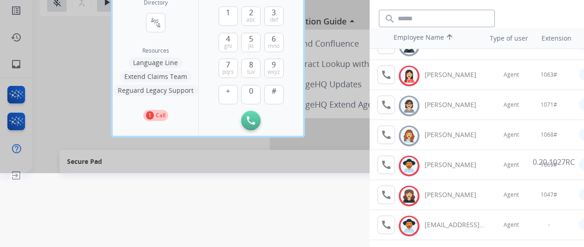
scroll to position [114, 0]
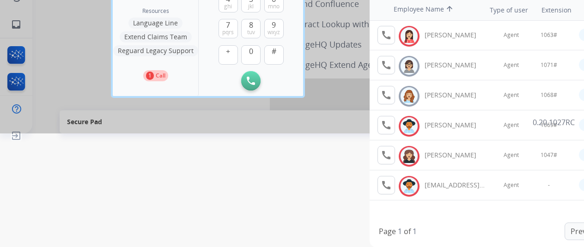
click at [305, 134] on html "Softphone Directory connect_without_contact Resource Directory Resources Langua…" at bounding box center [292, 9] width 584 height 247
click at [311, 134] on div at bounding box center [292, 9] width 584 height 247
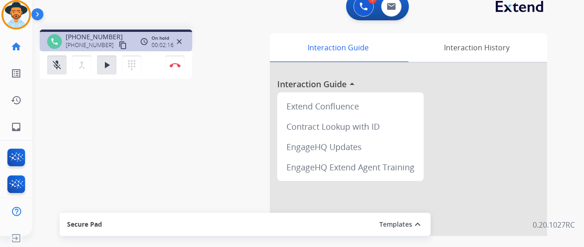
scroll to position [11, 0]
click at [137, 72] on button "dialpad Dialpad" at bounding box center [131, 64] width 19 height 19
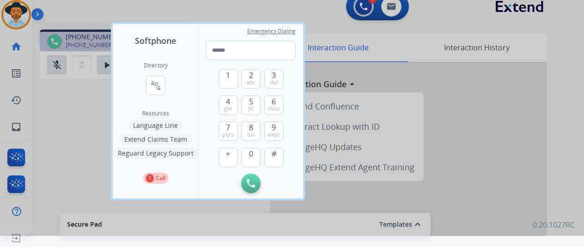
drag, startPoint x: 173, startPoint y: 85, endPoint x: 168, endPoint y: 84, distance: 5.7
click at [172, 85] on div "Directory connect_without_contact Resource Directory Resources Language Line Ex…" at bounding box center [155, 123] width 85 height 152
click at [166, 83] on div "Directory connect_without_contact Resource Directory" at bounding box center [156, 86] width 24 height 48
click at [162, 82] on button "connect_without_contact Resource Directory" at bounding box center [155, 85] width 19 height 19
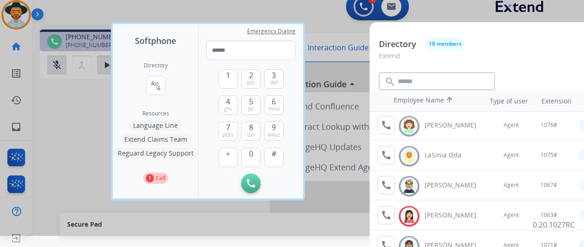
scroll to position [277, 0]
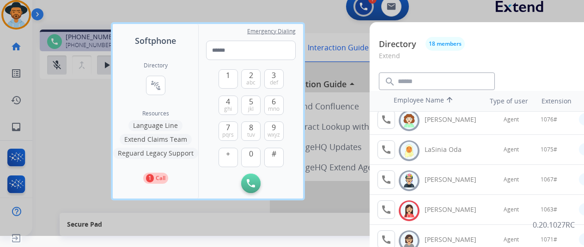
click at [74, 116] on div at bounding box center [292, 112] width 584 height 247
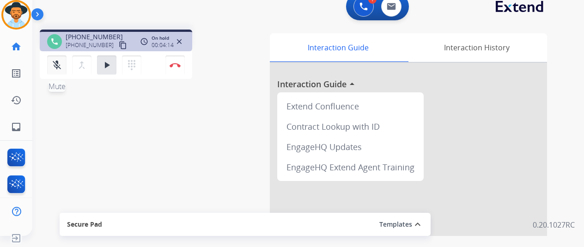
click at [63, 70] on button "mic_off Mute" at bounding box center [56, 64] width 19 height 19
click at [110, 72] on button "play_arrow Hold" at bounding box center [106, 64] width 19 height 19
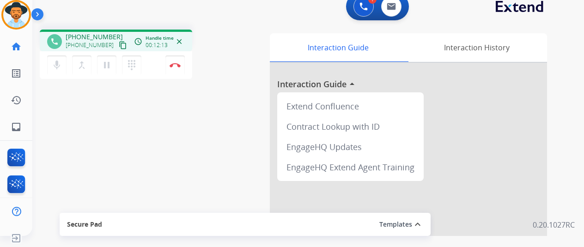
click at [152, 65] on div "mic Mute merge_type Bridge pause Hold dialpad Dialpad Disconnect" at bounding box center [116, 65] width 153 height 28
click at [153, 61] on div "mic Mute merge_type Bridge pause Hold dialpad Dialpad Disconnect" at bounding box center [116, 65] width 153 height 28
click at [143, 54] on div "mic Mute merge_type Bridge pause Hold dialpad Dialpad Disconnect" at bounding box center [116, 65] width 153 height 28
click at [153, 59] on div "mic Mute merge_type Bridge pause Hold dialpad Dialpad Disconnect" at bounding box center [116, 65] width 153 height 28
click at [170, 66] on img at bounding box center [175, 65] width 11 height 5
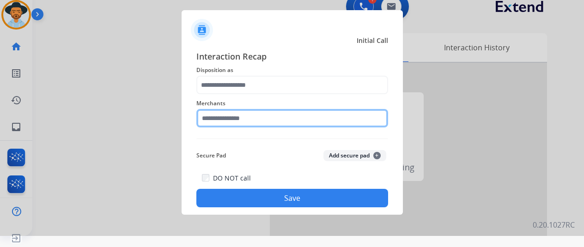
click at [254, 124] on input "text" at bounding box center [292, 118] width 192 height 18
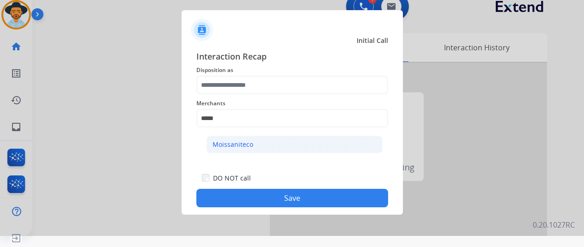
click at [253, 139] on li "Moissaniteco" at bounding box center [295, 145] width 176 height 18
type input "**********"
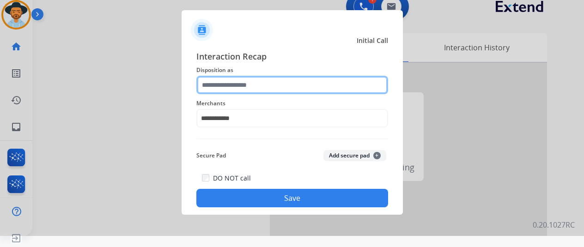
click at [248, 85] on input "text" at bounding box center [292, 85] width 192 height 18
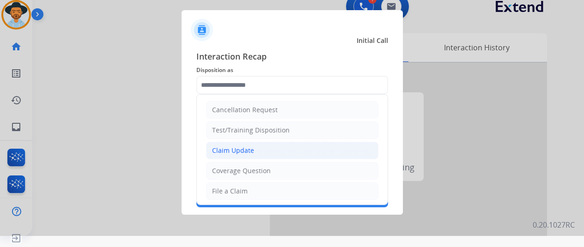
click at [237, 147] on div "Claim Update" at bounding box center [233, 150] width 42 height 9
type input "**********"
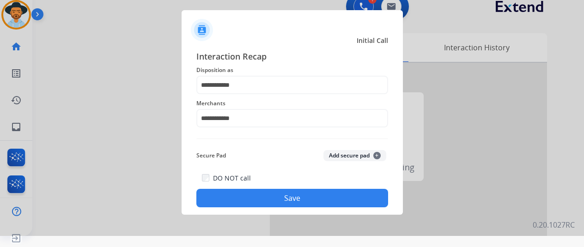
click at [259, 194] on button "Save" at bounding box center [292, 198] width 192 height 18
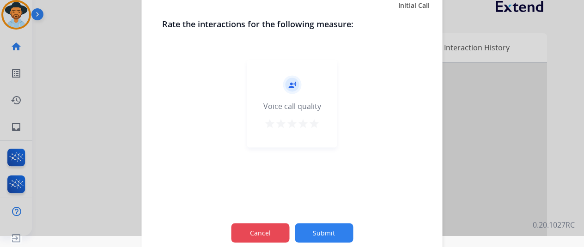
click at [288, 227] on div "Cancel Submit" at bounding box center [292, 233] width 260 height 42
click at [283, 228] on button "Cancel" at bounding box center [260, 232] width 58 height 19
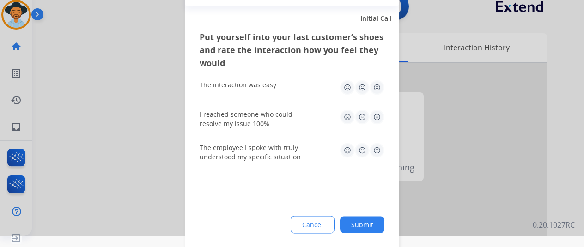
click at [313, 221] on button "Cancel" at bounding box center [313, 225] width 44 height 18
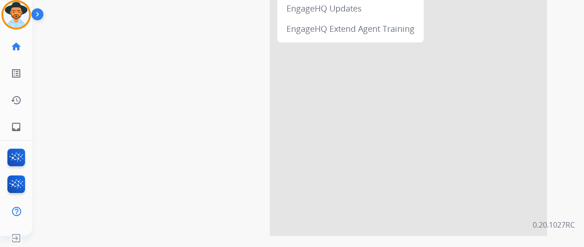
scroll to position [0, 0]
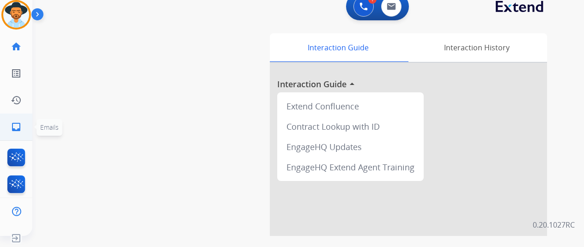
click at [24, 124] on link "inbox Emails" at bounding box center [16, 127] width 26 height 26
select select "**********"
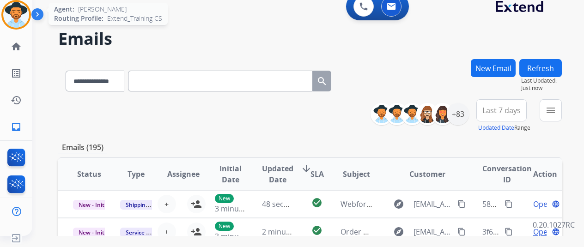
click at [18, 8] on img at bounding box center [16, 15] width 26 height 26
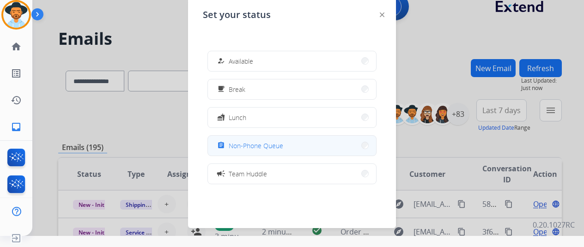
click at [274, 144] on span "Non-Phone Queue" at bounding box center [256, 146] width 55 height 10
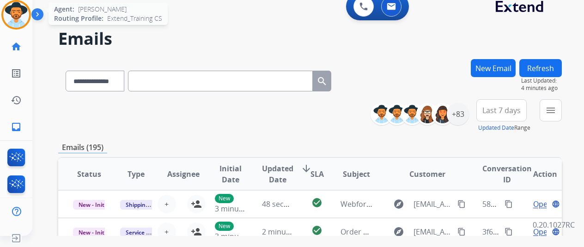
click at [16, 24] on img at bounding box center [16, 15] width 26 height 26
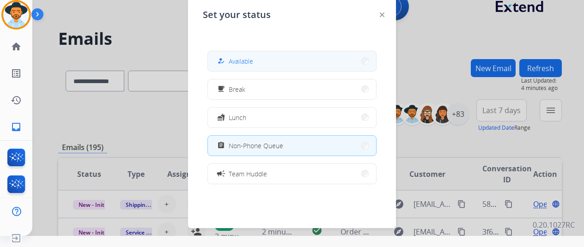
drag, startPoint x: 241, startPoint y: 73, endPoint x: 241, endPoint y: 67, distance: 5.1
click at [241, 68] on div "how_to_reg Available free_breakfast Break fastfood Lunch assignment Non-Phone Q…" at bounding box center [292, 117] width 178 height 148
click at [241, 67] on button "how_to_reg Available" at bounding box center [292, 61] width 168 height 20
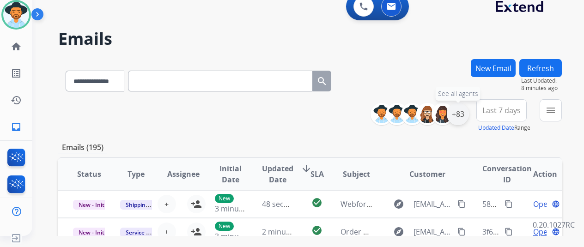
click at [463, 117] on div "+83" at bounding box center [458, 114] width 22 height 22
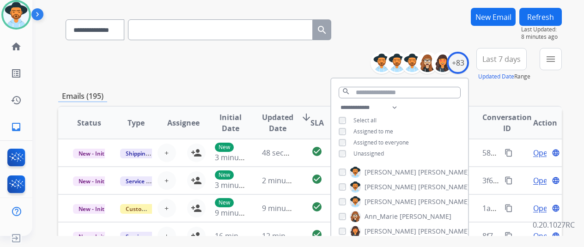
scroll to position [92, 0]
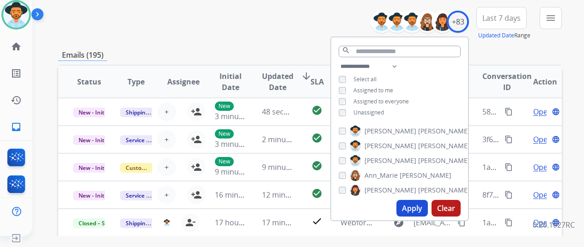
click at [372, 113] on span "Unassigned" at bounding box center [369, 113] width 31 height 8
click at [420, 212] on button "Apply" at bounding box center [412, 208] width 31 height 17
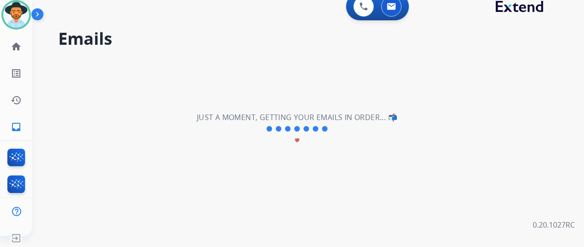
scroll to position [0, 0]
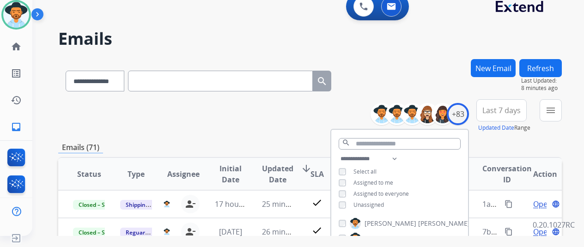
click at [215, 124] on div "**********" at bounding box center [310, 115] width 504 height 33
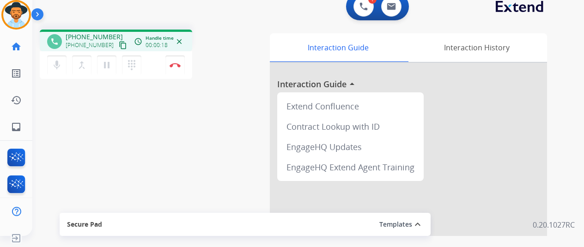
click at [119, 43] on mat-icon "content_copy" at bounding box center [123, 45] width 8 height 8
click at [12, 127] on mat-icon "inbox" at bounding box center [16, 127] width 11 height 11
select select "**********"
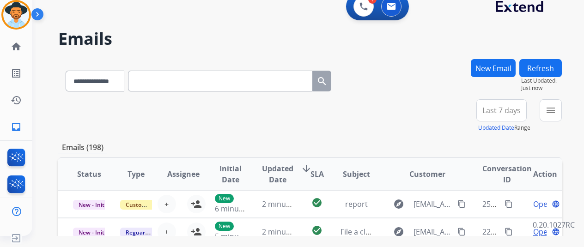
click at [499, 79] on div "New Email" at bounding box center [493, 79] width 45 height 40
click at [500, 69] on button "New Email" at bounding box center [493, 68] width 45 height 18
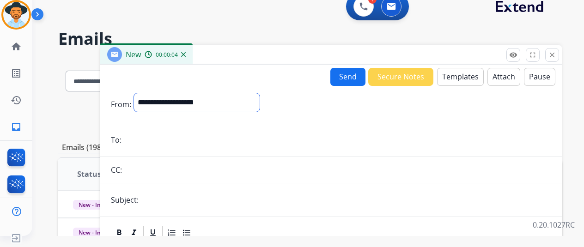
click at [181, 100] on select "**********" at bounding box center [197, 102] width 126 height 18
select select "**********"
click at [141, 93] on select "**********" at bounding box center [197, 102] width 126 height 18
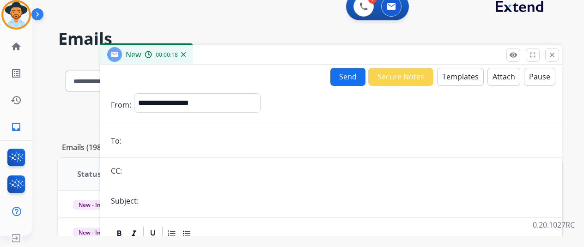
click at [170, 143] on input "email" at bounding box center [337, 141] width 427 height 18
paste input "**********"
type input "**********"
click at [207, 195] on input "text" at bounding box center [345, 201] width 409 height 18
type input "**********"
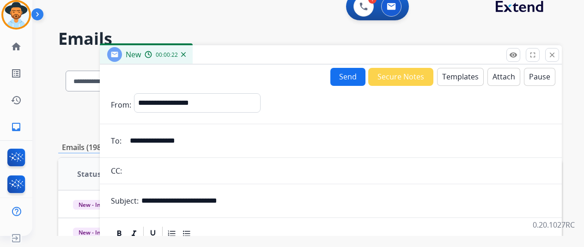
click at [447, 81] on button "Templates" at bounding box center [460, 77] width 47 height 18
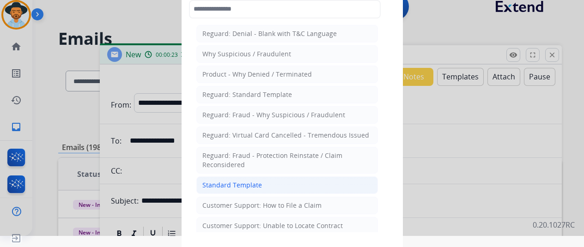
click at [216, 184] on div "Standard Template" at bounding box center [232, 185] width 60 height 9
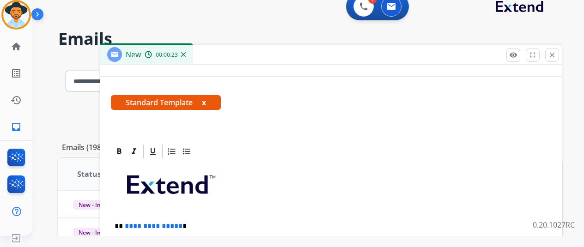
scroll to position [185, 0]
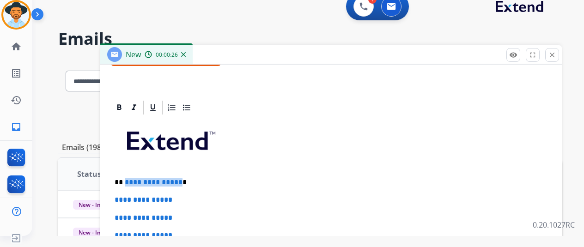
drag, startPoint x: 183, startPoint y: 178, endPoint x: 131, endPoint y: 185, distance: 52.7
click at [131, 185] on p "**********" at bounding box center [327, 182] width 425 height 8
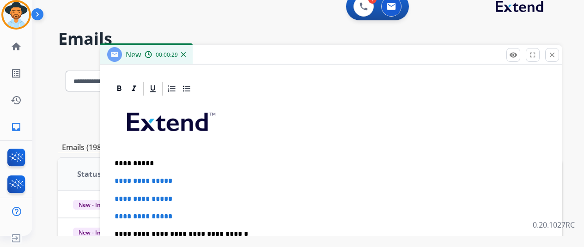
scroll to position [213, 0]
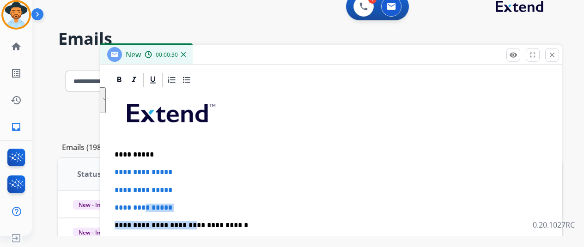
drag, startPoint x: 187, startPoint y: 210, endPoint x: 155, endPoint y: 196, distance: 34.8
click at [155, 196] on div "**********" at bounding box center [331, 247] width 440 height 318
click at [194, 210] on p "**********" at bounding box center [331, 208] width 433 height 8
click at [189, 206] on p "**********" at bounding box center [331, 208] width 433 height 8
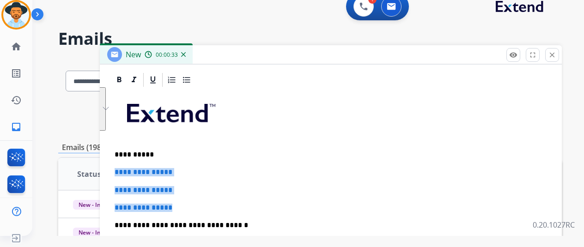
click at [120, 170] on div "**********" at bounding box center [331, 23] width 462 height 342
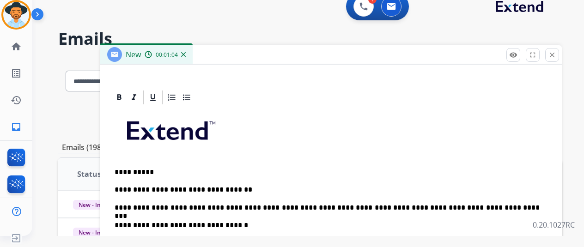
scroll to position [0, 0]
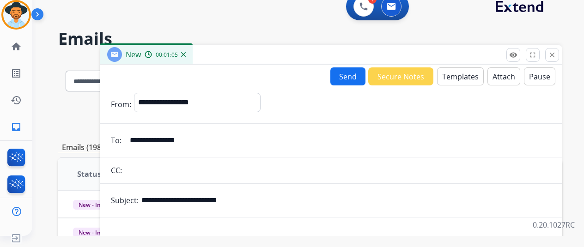
click at [341, 78] on button "Send" at bounding box center [347, 76] width 35 height 18
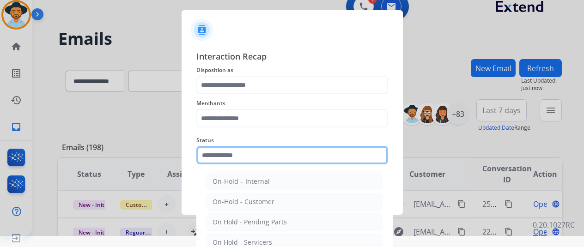
click at [232, 157] on input "text" at bounding box center [292, 155] width 192 height 18
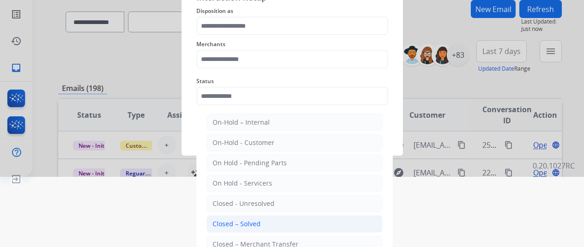
click at [263, 225] on li "Closed – Solved" at bounding box center [295, 224] width 176 height 18
type input "**********"
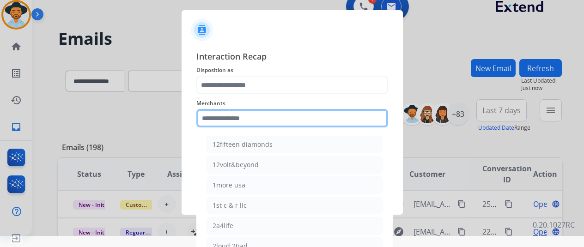
click at [270, 115] on div "Merchants 12fifteen diamonds 12volt&beyond 1more usa 1st c & r llc 2a4life 2lou…" at bounding box center [292, 112] width 192 height 37
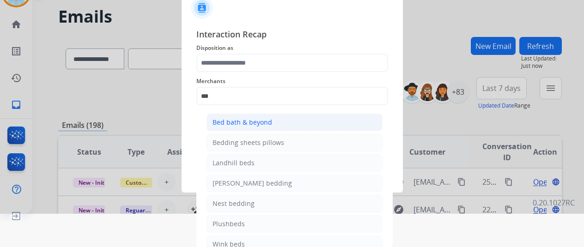
click at [236, 123] on div "Bed bath & beyond" at bounding box center [243, 122] width 60 height 9
type input "**********"
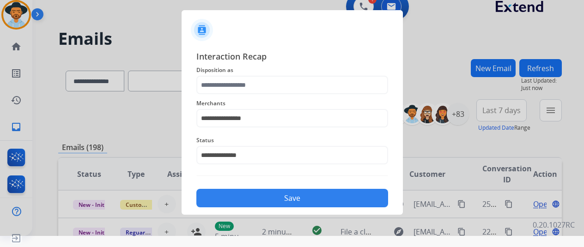
scroll to position [11, 0]
click at [234, 73] on span "Disposition as" at bounding box center [292, 70] width 192 height 11
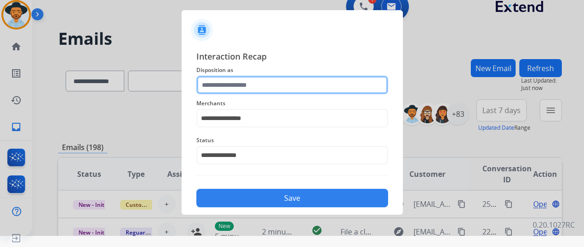
click at [234, 81] on input "text" at bounding box center [292, 85] width 192 height 18
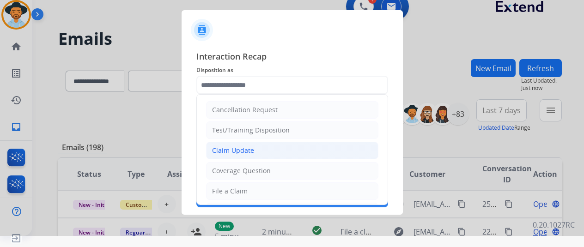
click at [251, 152] on div "Claim Update" at bounding box center [233, 150] width 42 height 9
type input "**********"
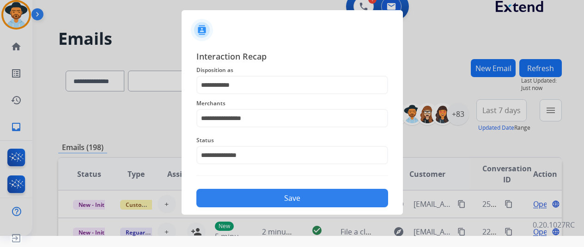
click at [287, 200] on button "Save" at bounding box center [292, 198] width 192 height 18
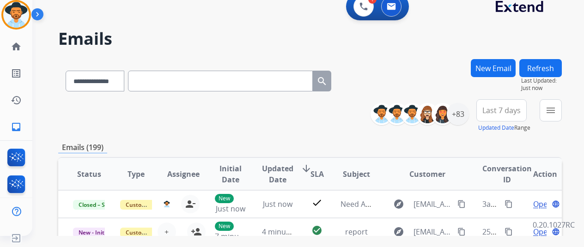
click at [536, 73] on button "Refresh" at bounding box center [540, 68] width 43 height 18
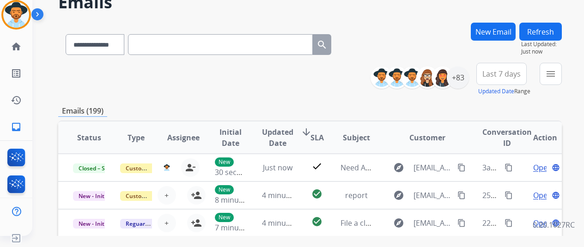
scroll to position [92, 0]
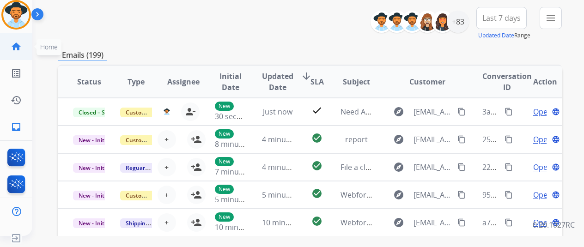
click at [19, 40] on link "home Home" at bounding box center [16, 47] width 26 height 26
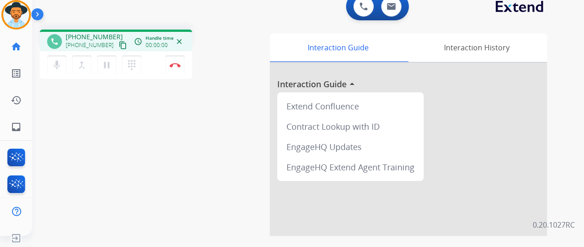
click at [156, 72] on div "mic Mute merge_type Bridge pause Hold dialpad Dialpad Disconnect" at bounding box center [116, 65] width 153 height 28
click at [155, 71] on div "mic Mute merge_type Bridge pause Hold dialpad Dialpad Disconnect" at bounding box center [116, 65] width 153 height 28
click at [176, 61] on button "Disconnect" at bounding box center [174, 64] width 19 height 19
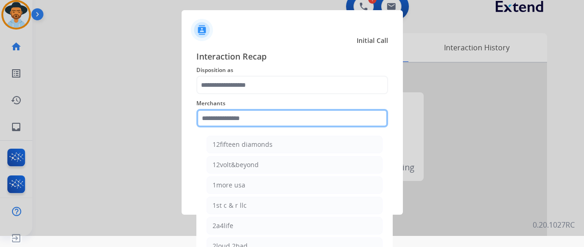
click at [246, 126] on input "text" at bounding box center [292, 118] width 192 height 18
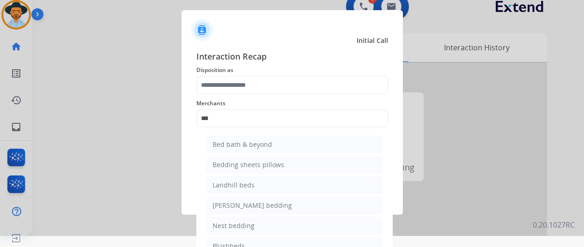
drag, startPoint x: 243, startPoint y: 141, endPoint x: 244, endPoint y: 122, distance: 19.4
click at [243, 141] on div "Bed bath & beyond" at bounding box center [243, 144] width 60 height 9
type input "**********"
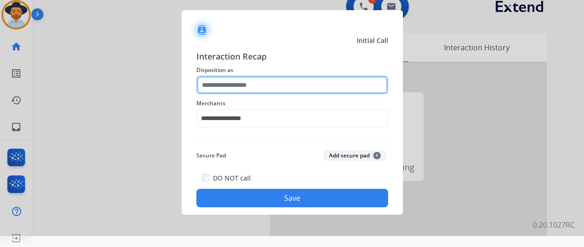
click at [243, 91] on input "text" at bounding box center [292, 85] width 192 height 18
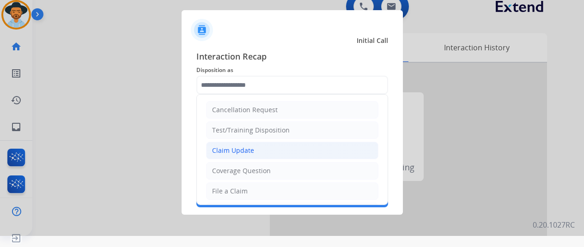
click at [248, 149] on div "Claim Update" at bounding box center [233, 150] width 42 height 9
type input "**********"
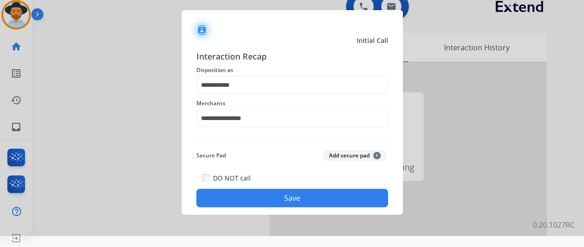
click at [278, 208] on div "**********" at bounding box center [292, 129] width 221 height 172
click at [281, 199] on button "Save" at bounding box center [292, 198] width 192 height 18
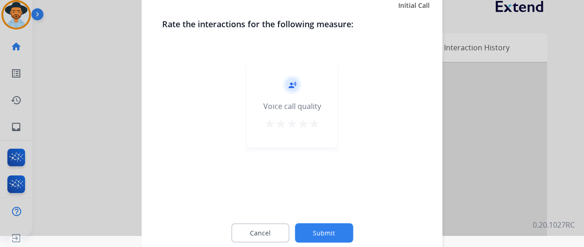
click at [312, 120] on mat-icon "star" at bounding box center [314, 123] width 11 height 11
click at [330, 232] on button "Submit" at bounding box center [324, 232] width 58 height 19
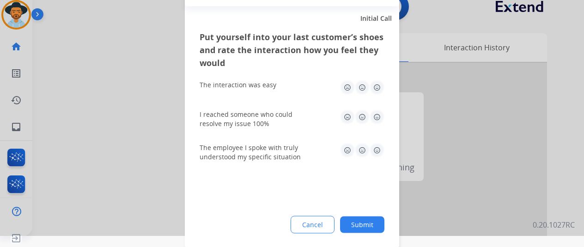
click at [373, 87] on img at bounding box center [377, 87] width 15 height 15
click at [374, 124] on img at bounding box center [377, 117] width 15 height 15
click at [378, 147] on img at bounding box center [377, 150] width 15 height 15
click at [363, 222] on button "Submit" at bounding box center [362, 224] width 44 height 17
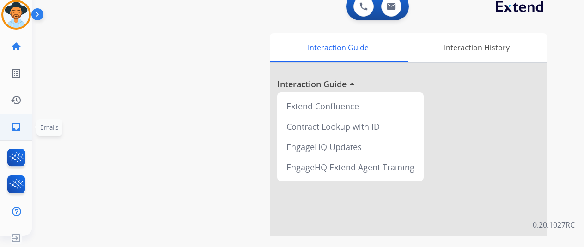
click at [17, 130] on mat-icon "inbox" at bounding box center [16, 127] width 11 height 11
select select "**********"
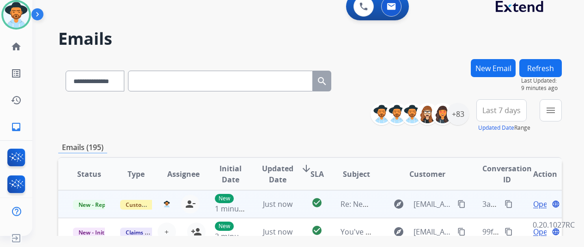
click at [546, 208] on span "Open" at bounding box center [542, 204] width 19 height 11
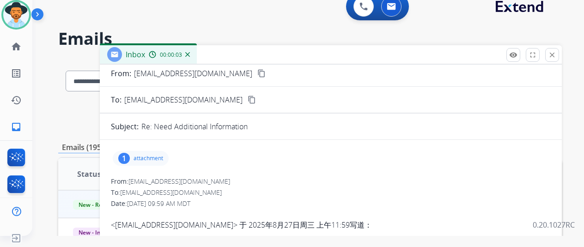
scroll to position [46, 0]
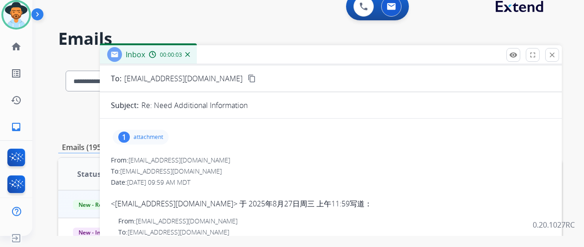
click at [154, 138] on p "attachment" at bounding box center [149, 137] width 30 height 7
click at [163, 133] on div "1 attachment Print Report - NcRaleighPd.PDF download" at bounding box center [141, 137] width 56 height 15
click at [166, 132] on div "1 attachment" at bounding box center [141, 137] width 56 height 15
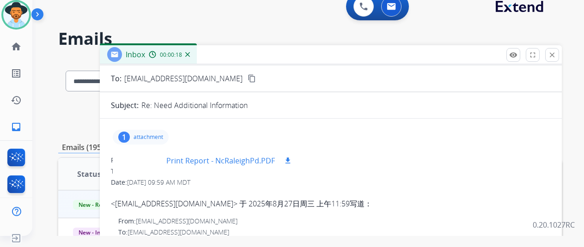
click at [230, 160] on p "Print Report - NcRaleighPd.PDF" at bounding box center [220, 160] width 109 height 11
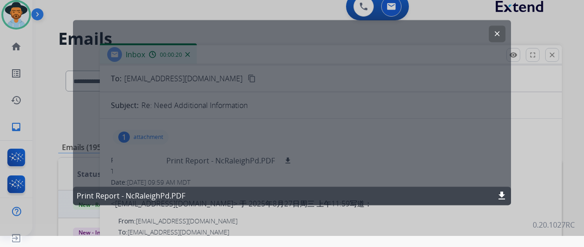
click at [129, 198] on p "Print Report - NcRaleighPd.PDF" at bounding box center [131, 195] width 109 height 11
click at [507, 196] on div "Print Report - NcRaleighPd.PDF download" at bounding box center [292, 196] width 438 height 18
click at [502, 198] on mat-icon "download" at bounding box center [501, 195] width 11 height 11
click at [500, 34] on mat-icon "clear" at bounding box center [497, 34] width 8 height 8
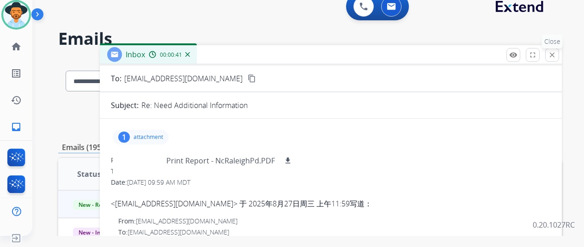
click at [556, 53] on mat-icon "close" at bounding box center [552, 55] width 8 height 8
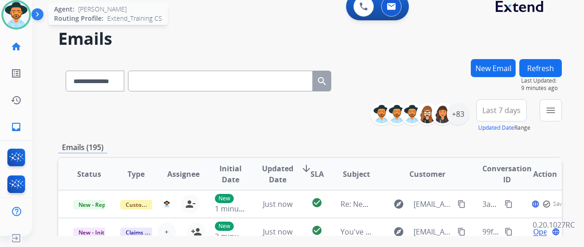
click at [22, 17] on img at bounding box center [16, 15] width 26 height 26
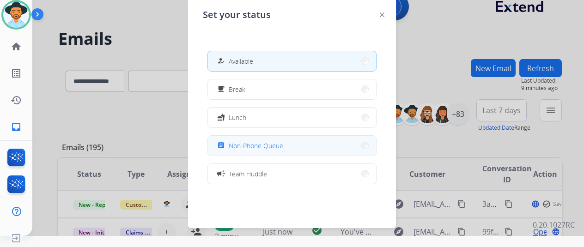
click at [245, 142] on span "Non-Phone Queue" at bounding box center [256, 146] width 55 height 10
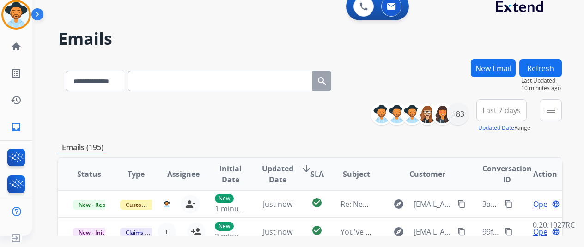
click at [35, 48] on div "**********" at bounding box center [297, 145] width 530 height 247
click at [28, 47] on link "home Home" at bounding box center [16, 47] width 26 height 26
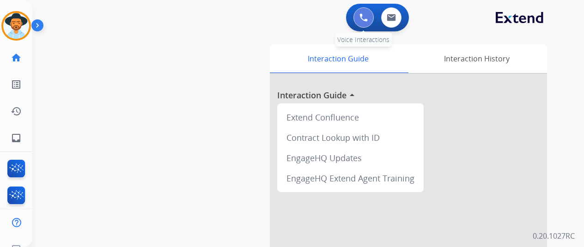
click at [370, 22] on button at bounding box center [364, 17] width 20 height 20
click at [371, 11] on button at bounding box center [364, 17] width 20 height 20
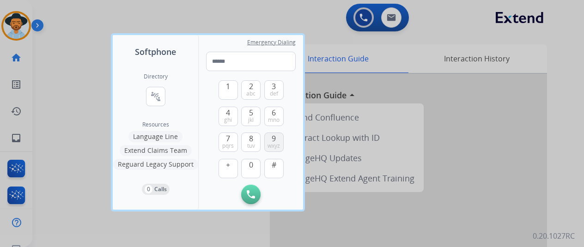
click at [276, 151] on button "9 wxyz" at bounding box center [273, 142] width 19 height 19
click at [233, 88] on button "1" at bounding box center [228, 89] width 19 height 19
click at [277, 143] on span "wxyz" at bounding box center [274, 145] width 12 height 7
click at [278, 138] on button "9 wxyz" at bounding box center [273, 142] width 19 height 19
click at [273, 138] on span "9" at bounding box center [274, 138] width 4 height 11
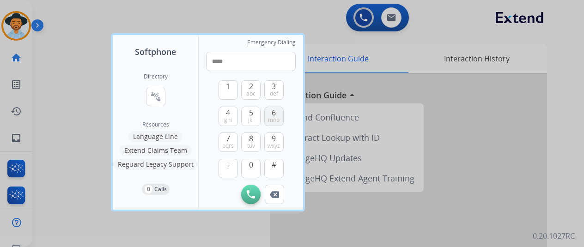
click at [268, 120] on span "mno" at bounding box center [274, 119] width 12 height 7
click at [278, 98] on button "3 def" at bounding box center [273, 89] width 19 height 19
click at [249, 119] on span "jkl" at bounding box center [251, 119] width 6 height 7
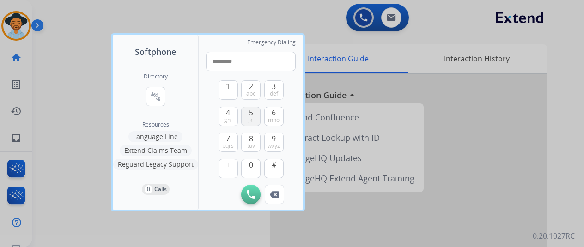
type input "**********"
click at [245, 201] on button "Initiate Call" at bounding box center [250, 194] width 19 height 19
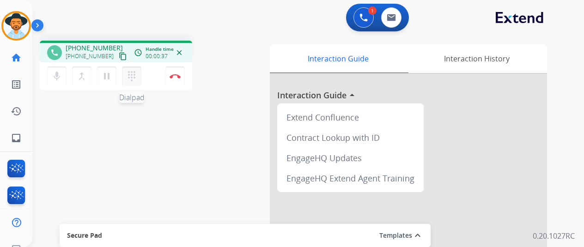
click at [134, 76] on mat-icon "dialpad" at bounding box center [131, 76] width 11 height 11
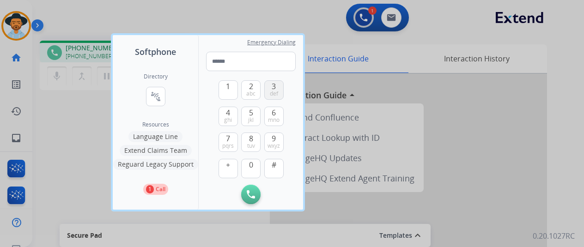
click at [268, 92] on button "3 def" at bounding box center [273, 89] width 19 height 19
type input "*"
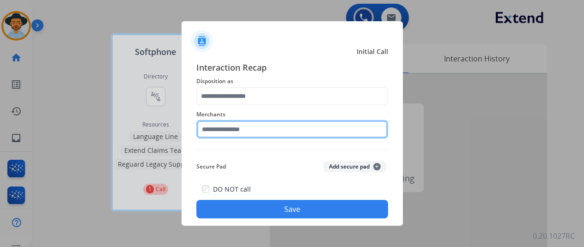
click at [272, 123] on input "text" at bounding box center [292, 129] width 192 height 18
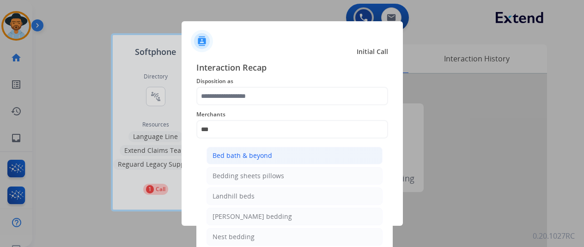
click at [250, 156] on div "Bed bath & beyond" at bounding box center [243, 155] width 60 height 9
type input "**********"
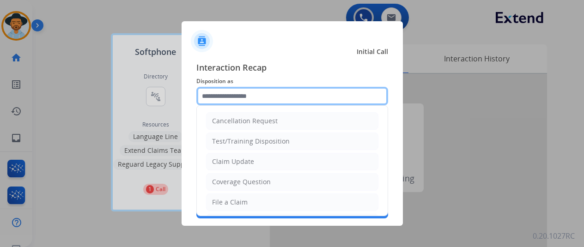
click at [272, 99] on input "text" at bounding box center [292, 96] width 192 height 18
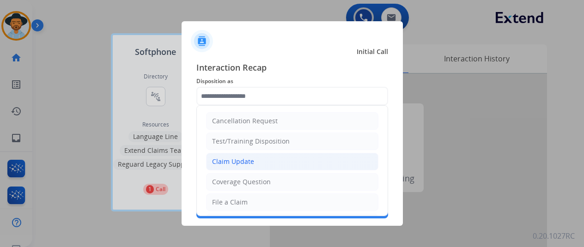
click at [276, 163] on li "Claim Update" at bounding box center [292, 162] width 172 height 18
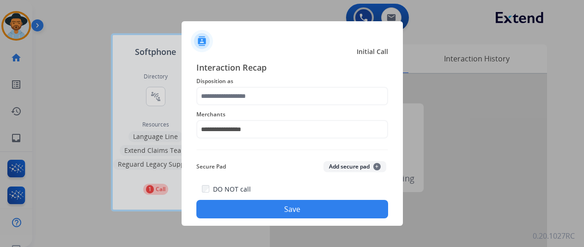
type input "**********"
click at [285, 200] on div "DO NOT call Save" at bounding box center [292, 200] width 192 height 35
click at [285, 203] on button "Save" at bounding box center [292, 209] width 192 height 18
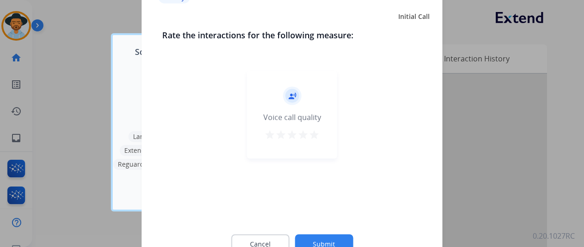
click at [317, 137] on mat-icon "star" at bounding box center [314, 134] width 11 height 11
drag, startPoint x: 319, startPoint y: 226, endPoint x: 321, endPoint y: 236, distance: 9.4
click at [320, 231] on div "Cancel Submit" at bounding box center [292, 244] width 260 height 42
click at [322, 237] on button "Submit" at bounding box center [324, 243] width 58 height 19
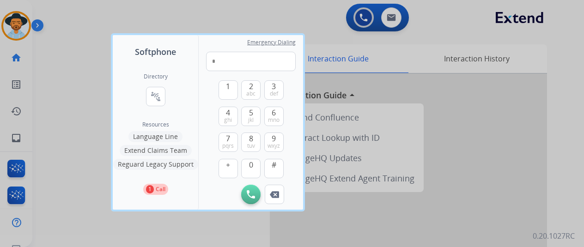
click at [437, 78] on div at bounding box center [292, 123] width 584 height 247
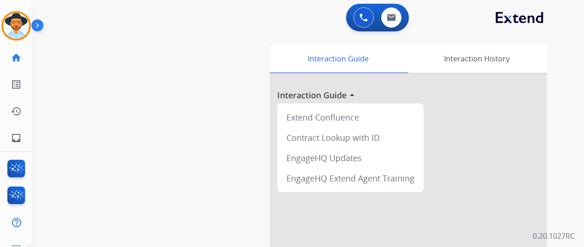
click at [0, 31] on div "[PERSON_NAME] Queue Edit Avatar Agent: [PERSON_NAME] Profile: Extend_Training CS" at bounding box center [16, 26] width 32 height 30
click at [12, 29] on img at bounding box center [16, 26] width 26 height 26
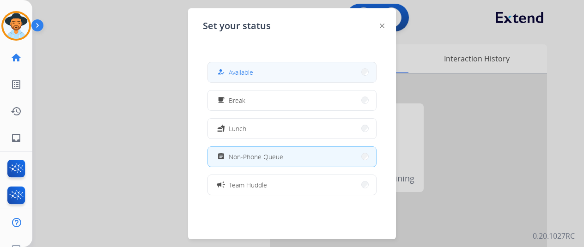
click at [217, 79] on button "how_to_reg Available" at bounding box center [292, 72] width 168 height 20
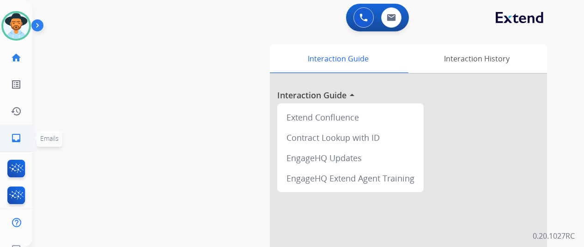
click at [14, 128] on link "inbox Emails" at bounding box center [16, 138] width 26 height 26
select select "**********"
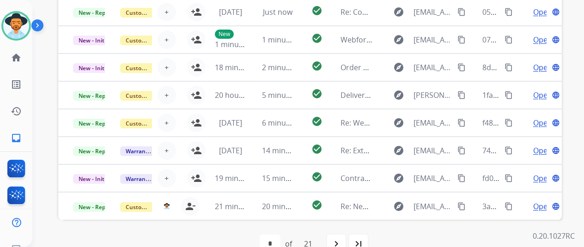
scroll to position [271, 0]
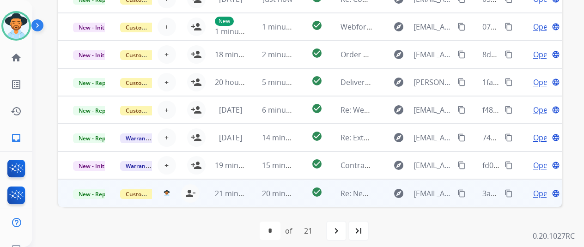
click at [511, 195] on mat-icon "content_copy" at bounding box center [509, 193] width 8 height 8
click at [543, 189] on span "Open" at bounding box center [542, 193] width 19 height 11
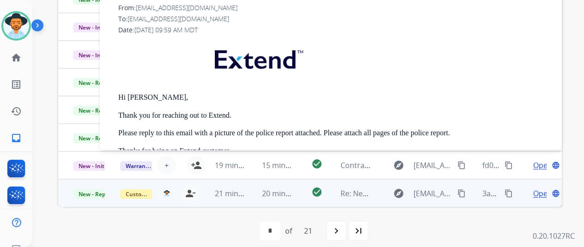
scroll to position [40, 0]
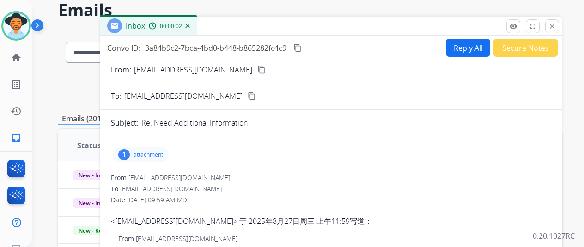
click at [461, 50] on button "Reply All" at bounding box center [468, 48] width 44 height 18
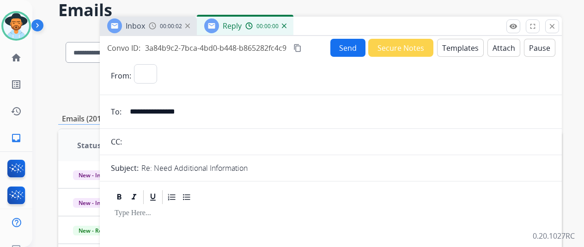
select select "**********"
click at [470, 47] on button "Templates" at bounding box center [460, 48] width 47 height 18
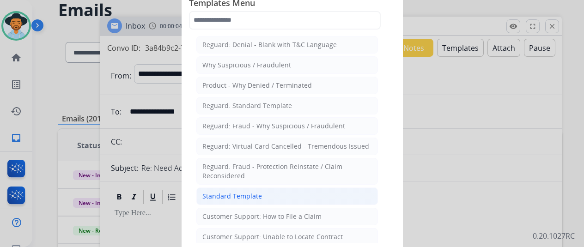
click at [241, 192] on div "Standard Template" at bounding box center [232, 196] width 60 height 9
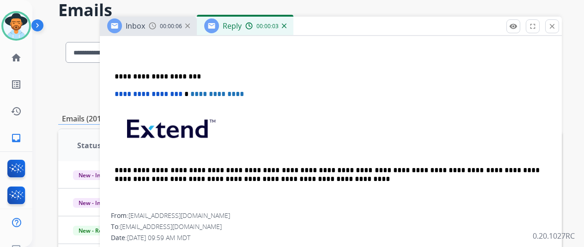
scroll to position [185, 0]
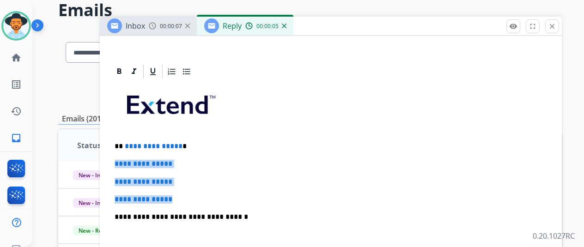
drag, startPoint x: 207, startPoint y: 191, endPoint x: 175, endPoint y: 149, distance: 52.1
click at [128, 158] on div "**********" at bounding box center [331, 239] width 440 height 318
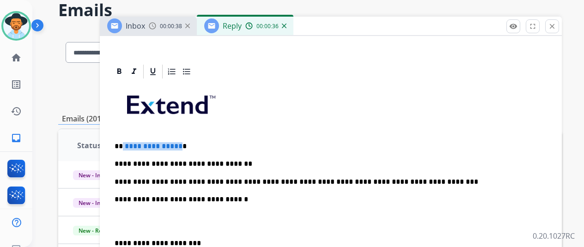
drag, startPoint x: 184, startPoint y: 146, endPoint x: 130, endPoint y: 146, distance: 54.1
click at [130, 146] on p "**********" at bounding box center [327, 146] width 425 height 8
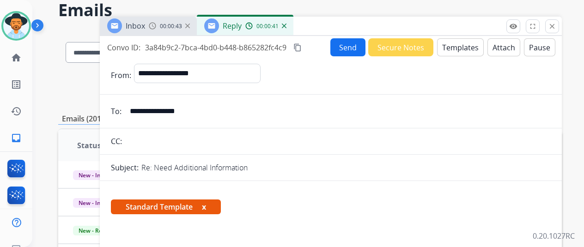
scroll to position [0, 0]
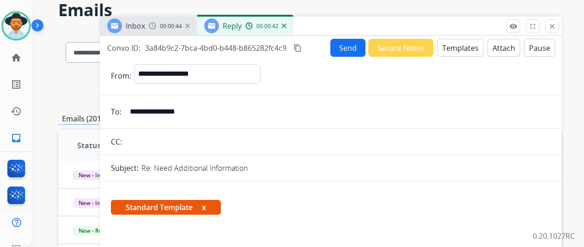
click at [337, 50] on button "Send" at bounding box center [347, 48] width 35 height 18
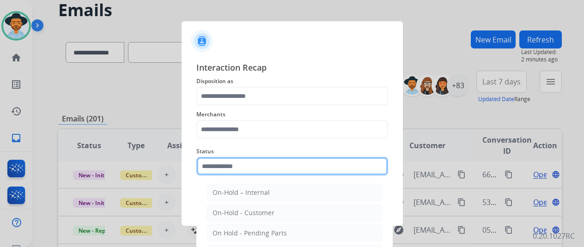
click at [301, 169] on input "text" at bounding box center [292, 166] width 192 height 18
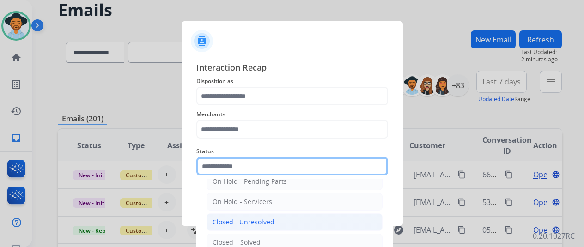
scroll to position [53, 0]
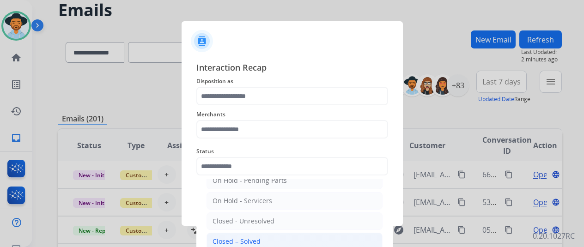
click at [271, 237] on li "Closed – Solved" at bounding box center [295, 242] width 176 height 18
type input "**********"
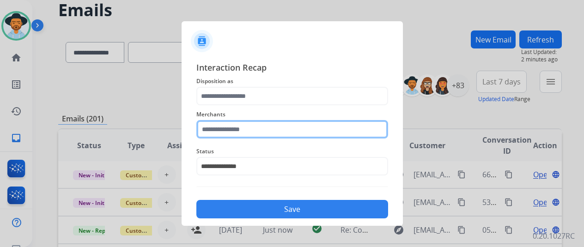
click at [250, 130] on input "text" at bounding box center [292, 129] width 192 height 18
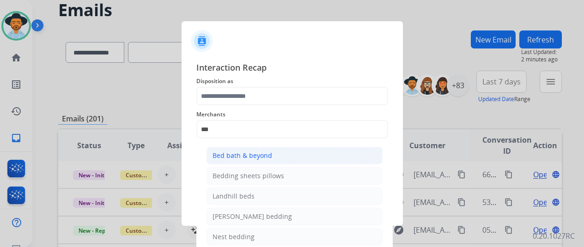
click at [219, 158] on div "Bed bath & beyond" at bounding box center [243, 155] width 60 height 9
type input "**********"
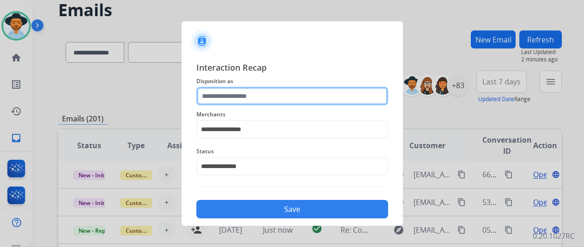
click at [221, 101] on input "text" at bounding box center [292, 96] width 192 height 18
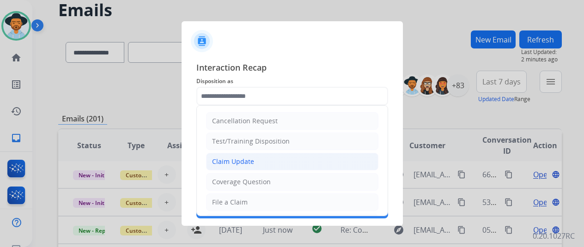
click at [237, 154] on li "Claim Update" at bounding box center [292, 162] width 172 height 18
type input "**********"
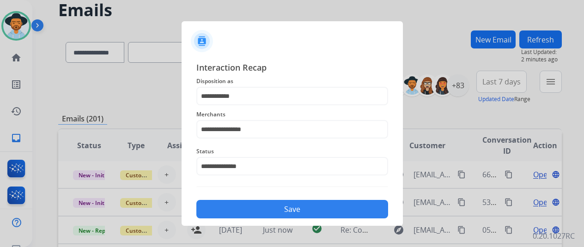
click at [270, 202] on button "Save" at bounding box center [292, 209] width 192 height 18
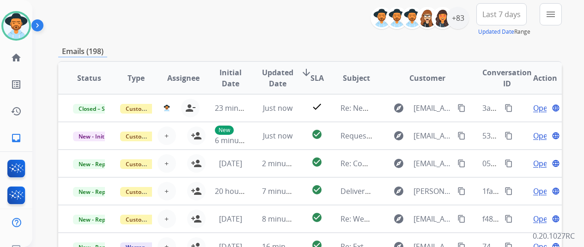
scroll to position [46, 0]
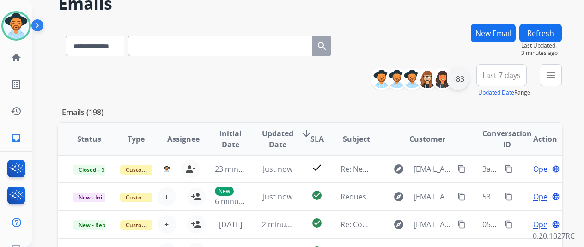
click at [469, 86] on div "+83" at bounding box center [458, 79] width 22 height 22
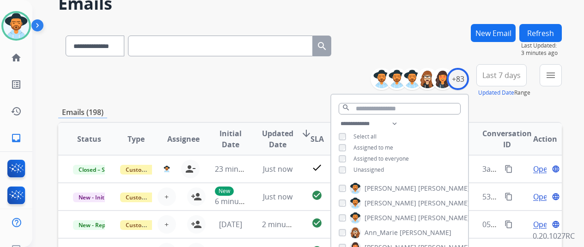
click at [378, 173] on div "**********" at bounding box center [399, 147] width 137 height 59
click at [378, 171] on span "Unassigned" at bounding box center [369, 170] width 31 height 8
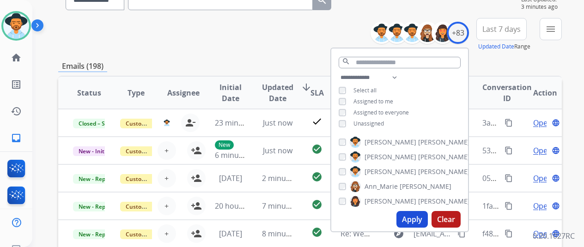
scroll to position [185, 0]
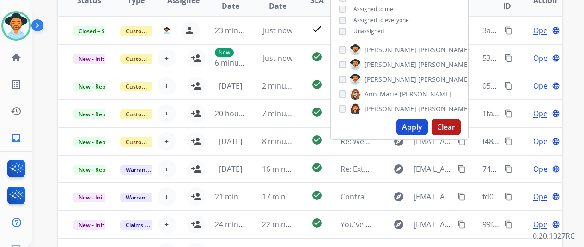
click at [415, 122] on button "Apply" at bounding box center [412, 127] width 31 height 17
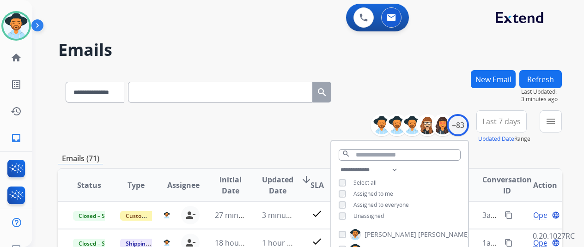
click at [292, 140] on div "**********" at bounding box center [310, 126] width 504 height 33
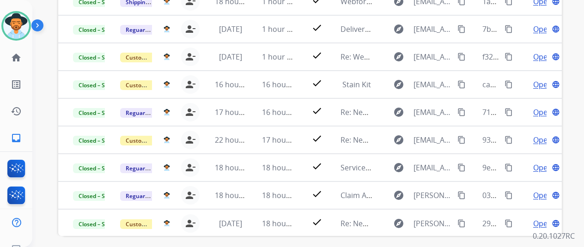
scroll to position [271, 0]
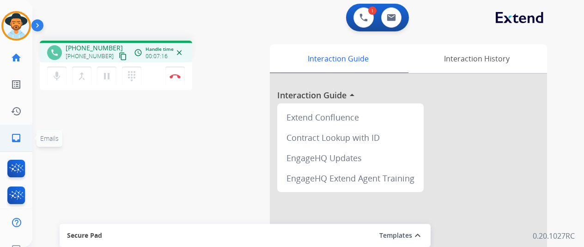
click at [13, 133] on mat-icon "inbox" at bounding box center [16, 138] width 11 height 11
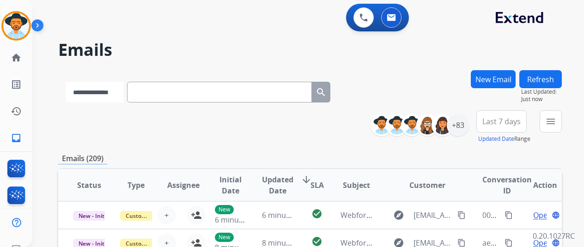
drag, startPoint x: 97, startPoint y: 92, endPoint x: 94, endPoint y: 122, distance: 30.2
click at [97, 92] on select "**********" at bounding box center [95, 92] width 58 height 21
click at [107, 95] on select "**********" at bounding box center [95, 92] width 58 height 21
select select "**********"
click at [66, 82] on select "**********" at bounding box center [95, 92] width 58 height 21
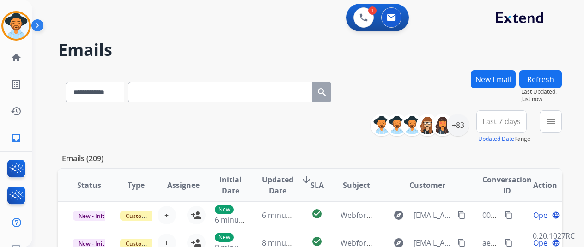
click at [168, 98] on input "text" at bounding box center [220, 92] width 185 height 21
paste input "**********"
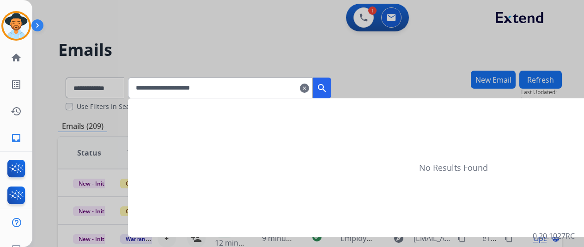
type input "**********"
click at [343, 87] on div at bounding box center [292, 123] width 584 height 247
select select "**********"
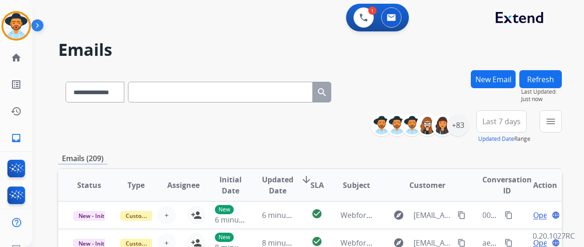
drag, startPoint x: 58, startPoint y: 93, endPoint x: 86, endPoint y: 101, distance: 29.4
click at [61, 94] on div "**********" at bounding box center [297, 156] width 530 height 247
click at [120, 103] on div "**********" at bounding box center [198, 90] width 281 height 32
click at [119, 100] on select "**********" at bounding box center [95, 92] width 58 height 21
select select "**********"
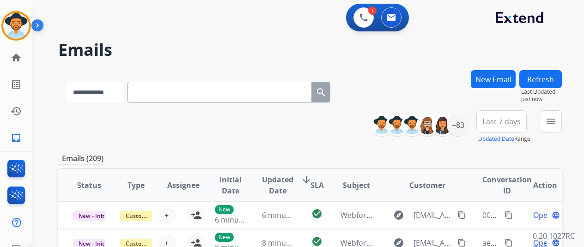
click at [66, 82] on select "**********" at bounding box center [95, 92] width 58 height 21
click at [204, 85] on input "text" at bounding box center [220, 92] width 185 height 21
paste input "**********"
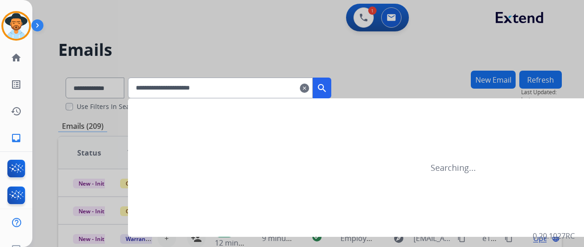
type input "**********"
click at [331, 92] on button "search" at bounding box center [322, 88] width 18 height 21
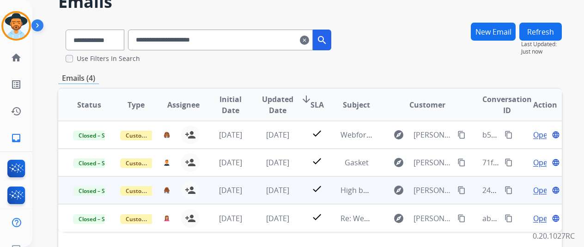
scroll to position [92, 0]
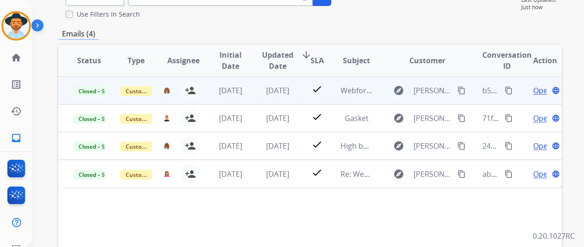
click at [538, 89] on span "Open" at bounding box center [542, 90] width 19 height 11
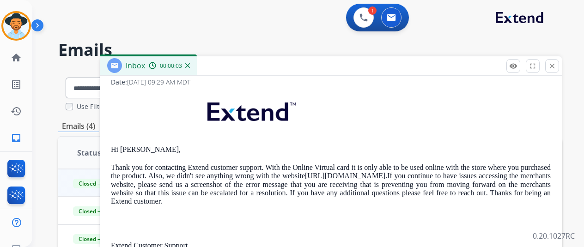
scroll to position [143, 0]
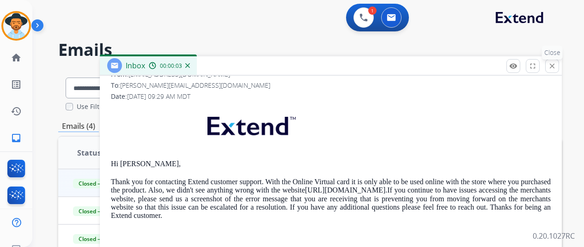
click at [556, 65] on mat-icon "close" at bounding box center [552, 66] width 8 height 8
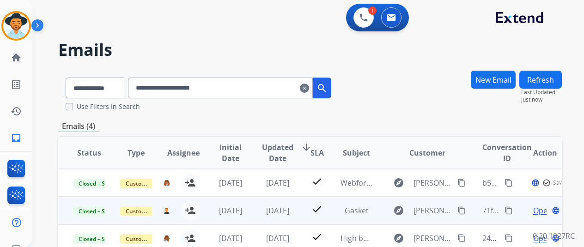
click at [540, 211] on span "Open" at bounding box center [542, 210] width 19 height 11
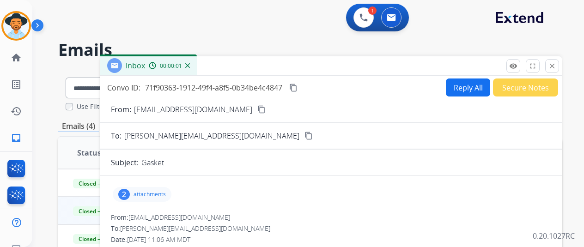
click at [184, 191] on div "2 attachments" at bounding box center [331, 194] width 440 height 22
click at [171, 192] on div "2 attachments" at bounding box center [142, 194] width 59 height 15
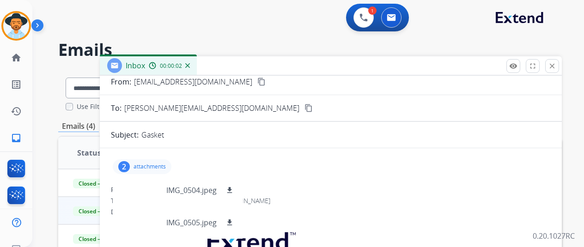
scroll to position [46, 0]
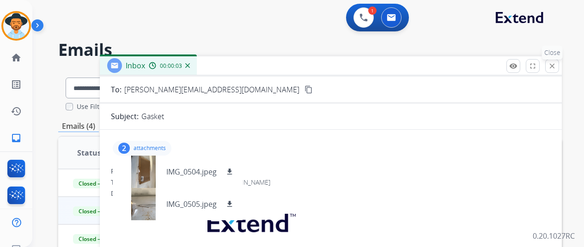
click at [556, 65] on mat-icon "close" at bounding box center [552, 66] width 8 height 8
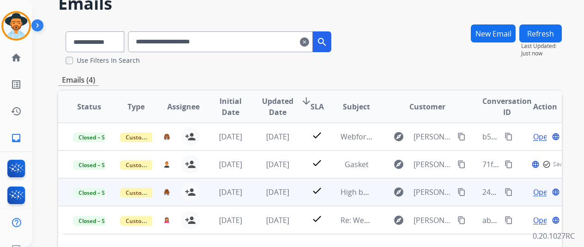
click at [537, 198] on td "Open language" at bounding box center [538, 192] width 47 height 28
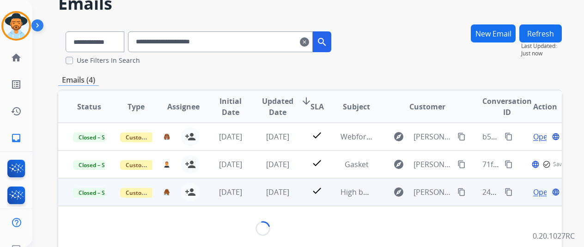
click at [537, 190] on span "Open" at bounding box center [542, 192] width 19 height 11
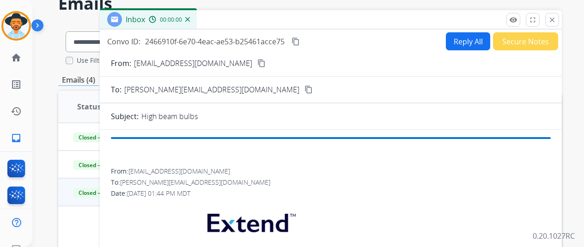
scroll to position [55, 0]
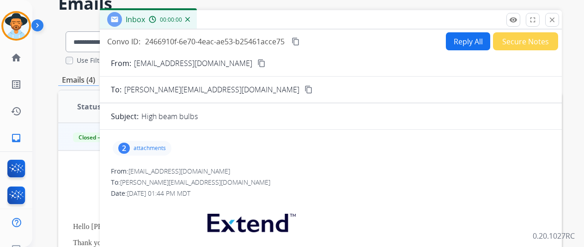
click at [166, 147] on p "attachments" at bounding box center [150, 148] width 32 height 7
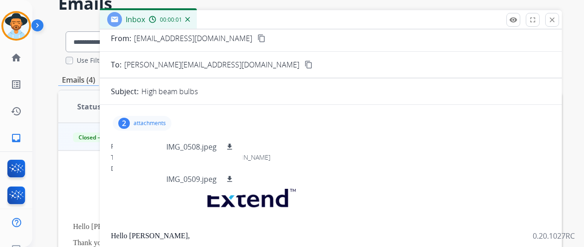
scroll to position [46, 0]
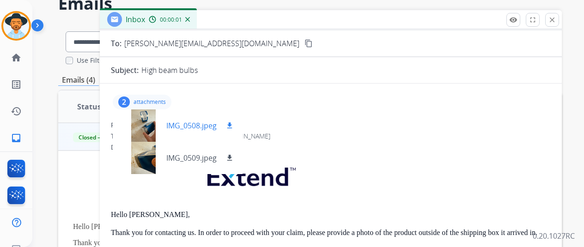
click at [203, 131] on div "IMG_0508.jpeg download" at bounding box center [178, 126] width 130 height 32
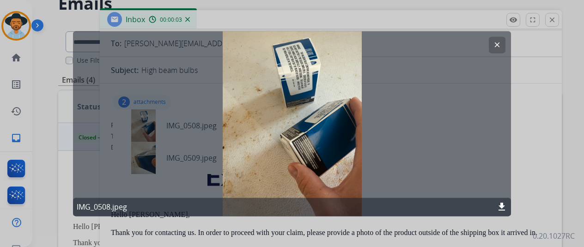
click at [494, 41] on mat-icon "clear" at bounding box center [497, 45] width 8 height 8
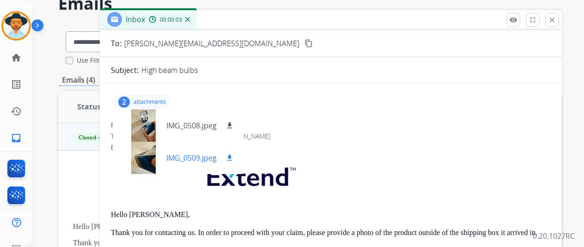
click at [201, 154] on p "IMG_0509.jpeg" at bounding box center [191, 158] width 50 height 11
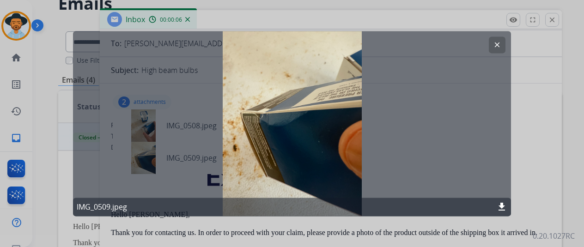
click at [492, 50] on button "clear" at bounding box center [497, 45] width 17 height 17
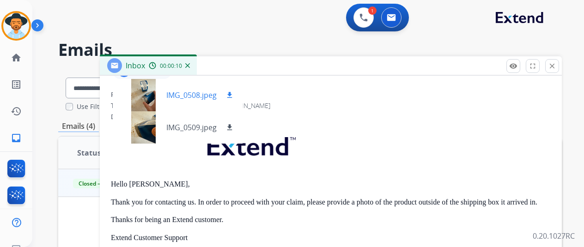
scroll to position [56, 0]
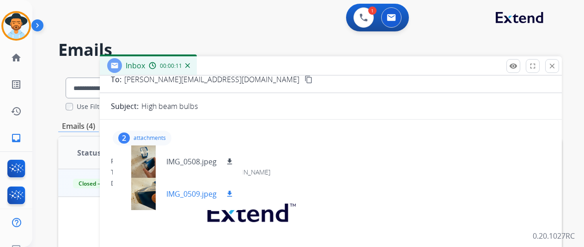
click at [166, 197] on div at bounding box center [143, 194] width 46 height 32
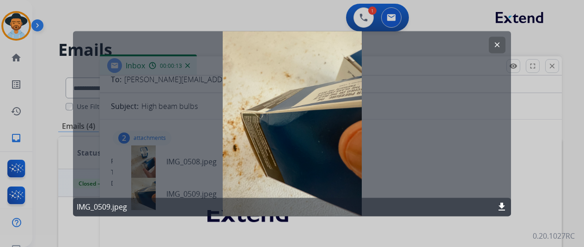
click at [501, 43] on mat-icon "clear" at bounding box center [497, 45] width 8 height 8
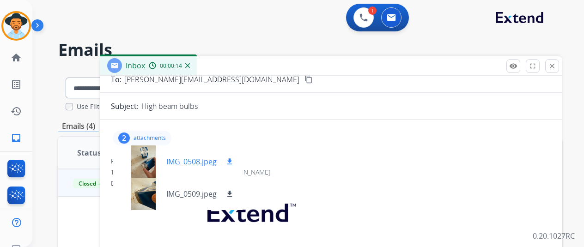
click at [197, 169] on div "IMG_0508.jpeg download" at bounding box center [178, 162] width 130 height 32
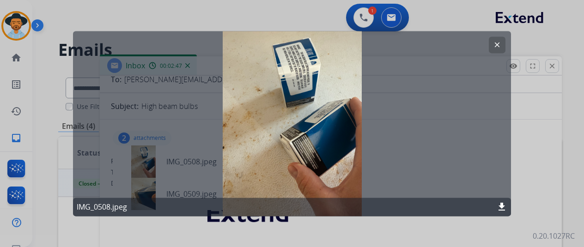
click at [498, 45] on mat-icon "clear" at bounding box center [497, 45] width 8 height 8
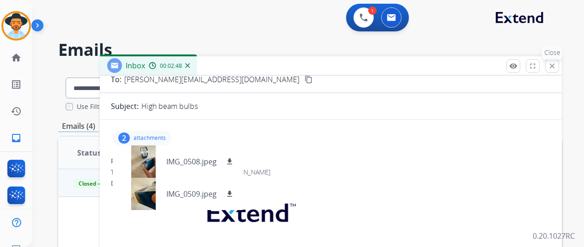
click at [557, 70] on button "close Close" at bounding box center [552, 66] width 14 height 14
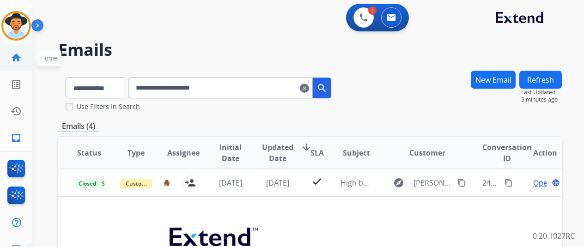
click at [16, 60] on mat-icon "home" at bounding box center [16, 57] width 11 height 11
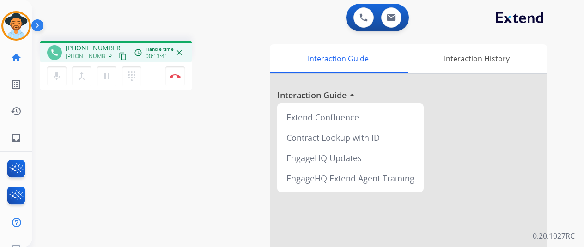
click at [153, 75] on div "mic Mute merge_type Bridge pause Hold dialpad Dialpad Disconnect" at bounding box center [116, 76] width 153 height 28
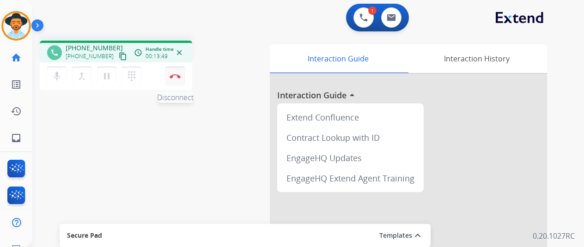
click at [171, 78] on img at bounding box center [175, 76] width 11 height 5
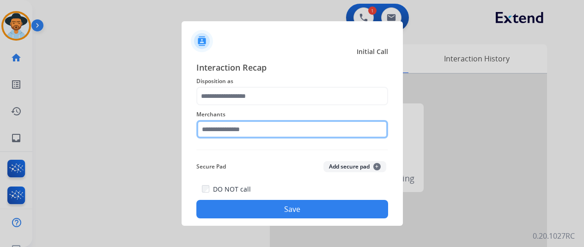
click at [288, 134] on input "text" at bounding box center [292, 129] width 192 height 18
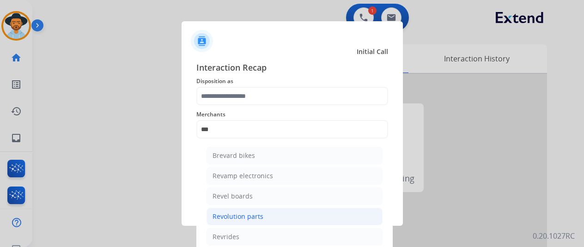
click at [267, 214] on li "Revolution parts" at bounding box center [295, 217] width 176 height 18
type input "**********"
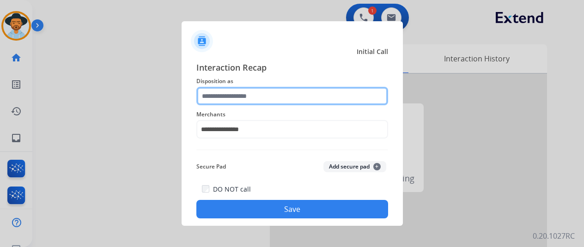
click at [279, 93] on input "text" at bounding box center [292, 96] width 192 height 18
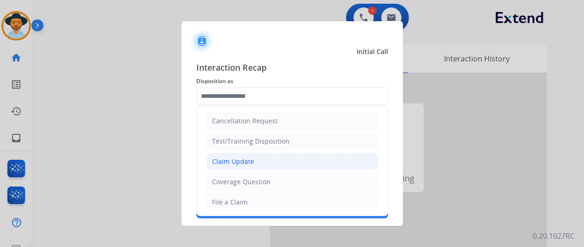
click at [271, 167] on li "Claim Update" at bounding box center [292, 162] width 172 height 18
type input "**********"
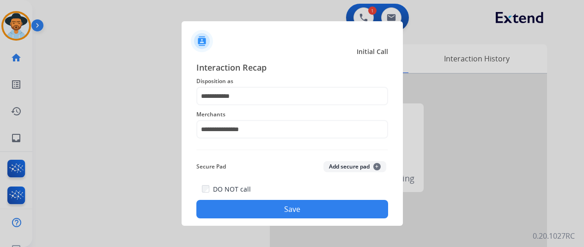
click at [290, 208] on button "Save" at bounding box center [292, 209] width 192 height 18
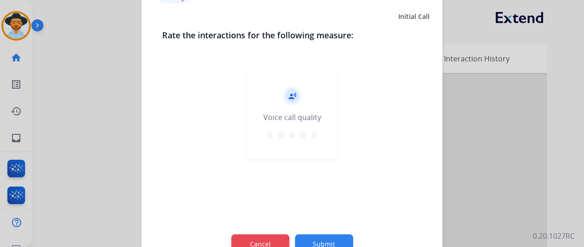
click at [286, 238] on button "Cancel" at bounding box center [260, 243] width 58 height 19
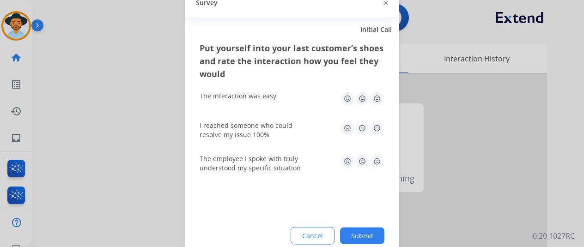
click at [315, 223] on div "Put yourself into your last customer’s shoes and rate the interaction how you f…" at bounding box center [292, 150] width 214 height 218
click at [315, 227] on div "Put yourself into your last customer’s shoes and rate the interaction how you f…" at bounding box center [292, 150] width 214 height 218
click at [315, 228] on button "Cancel" at bounding box center [313, 236] width 43 height 17
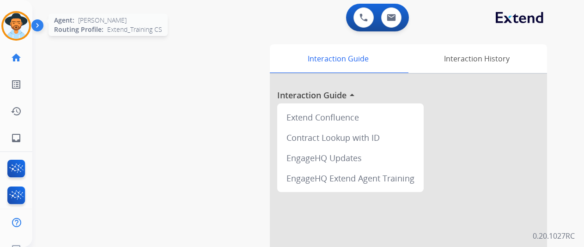
click at [24, 26] on img at bounding box center [16, 26] width 26 height 26
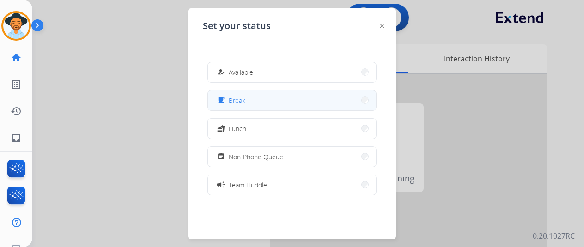
click at [257, 98] on button "free_breakfast Break" at bounding box center [292, 101] width 168 height 20
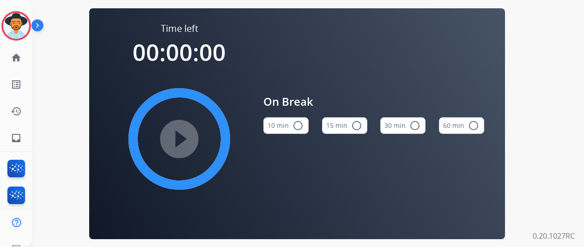
click at [349, 128] on button "15 min radio_button_unchecked" at bounding box center [344, 125] width 45 height 17
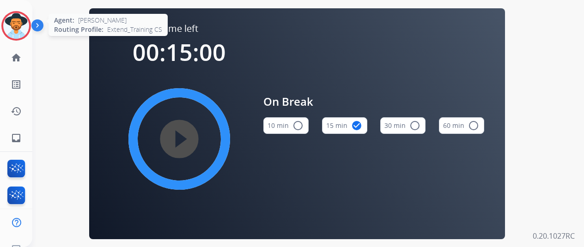
click at [22, 26] on img at bounding box center [16, 26] width 26 height 26
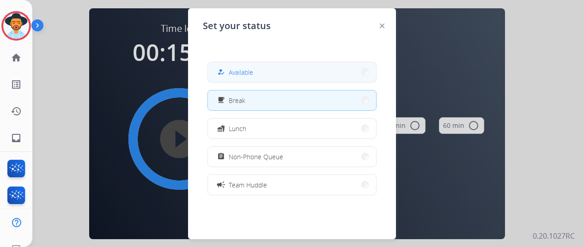
click at [252, 79] on button "how_to_reg Available" at bounding box center [292, 72] width 168 height 20
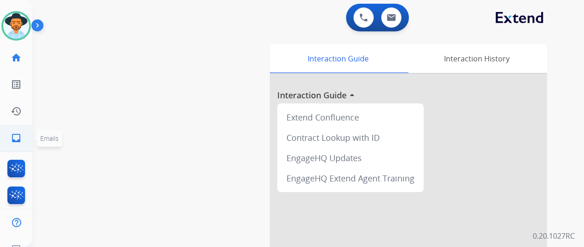
click at [9, 136] on link "inbox Emails" at bounding box center [16, 138] width 26 height 26
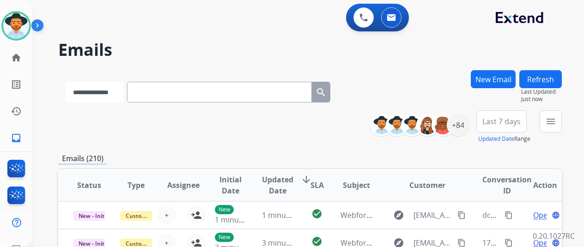
click at [104, 90] on select "**********" at bounding box center [95, 92] width 58 height 21
drag, startPoint x: 108, startPoint y: 94, endPoint x: 107, endPoint y: 100, distance: 6.2
click at [109, 94] on select "**********" at bounding box center [95, 92] width 58 height 21
click at [66, 82] on select "**********" at bounding box center [95, 92] width 58 height 21
click at [104, 98] on select "**********" at bounding box center [95, 92] width 58 height 21
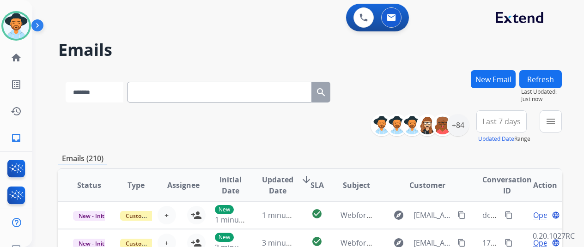
select select "**********"
click at [66, 82] on select "**********" at bounding box center [95, 92] width 58 height 21
click at [183, 97] on input "text" at bounding box center [220, 92] width 185 height 21
paste input "**********"
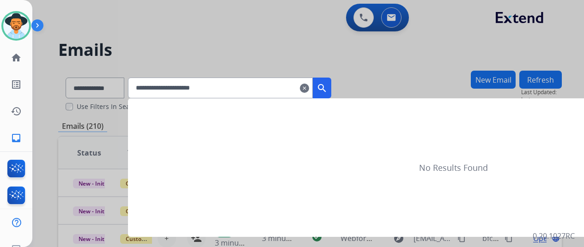
type input "**********"
click at [328, 92] on mat-icon "search" at bounding box center [322, 88] width 11 height 11
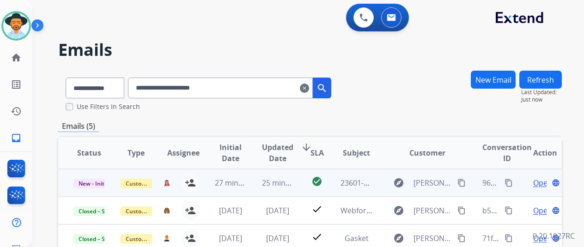
click at [543, 184] on span "Open" at bounding box center [542, 182] width 19 height 11
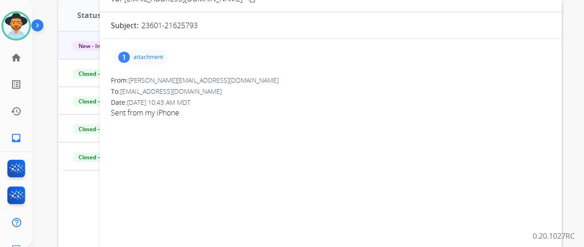
scroll to position [139, 0]
click at [153, 61] on div "1 attachment" at bounding box center [141, 56] width 56 height 15
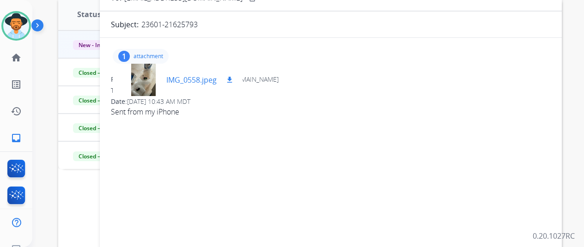
click at [166, 78] on div at bounding box center [143, 80] width 46 height 32
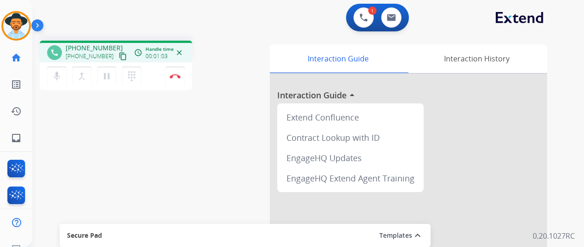
click at [117, 51] on button "content_copy" at bounding box center [122, 56] width 11 height 11
click at [148, 77] on div "mic Mute merge_type Bridge pause Hold dialpad Dialpad Disconnect" at bounding box center [116, 76] width 153 height 28
click at [161, 67] on div "mic Mute merge_type Bridge pause Hold dialpad Dialpad Disconnect" at bounding box center [116, 76] width 153 height 28
click at [156, 76] on div "mic Mute merge_type Bridge pause Hold dialpad Dialpad Disconnect" at bounding box center [116, 76] width 153 height 28
click at [174, 75] on img at bounding box center [175, 76] width 11 height 5
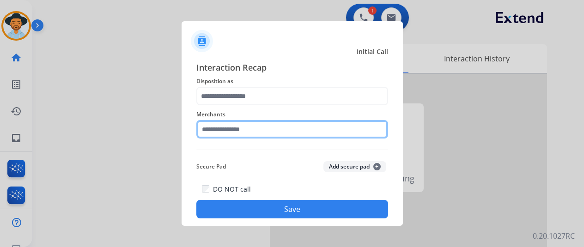
click at [233, 122] on input "text" at bounding box center [292, 129] width 192 height 18
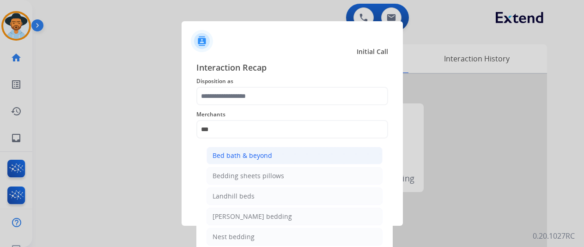
click at [223, 149] on li "Bed bath & beyond" at bounding box center [295, 156] width 176 height 18
type input "**********"
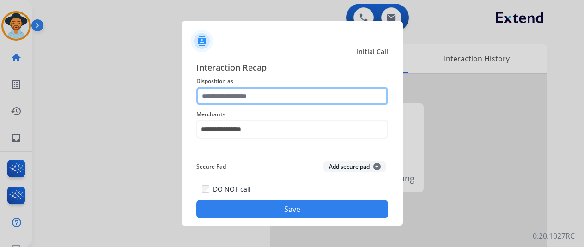
click at [232, 103] on input "text" at bounding box center [292, 96] width 192 height 18
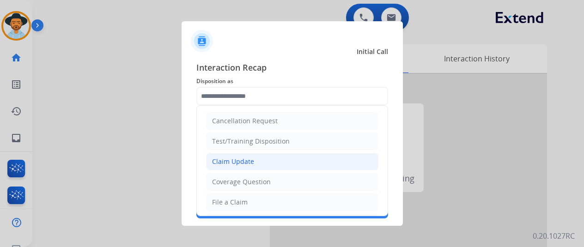
click at [238, 161] on div "Claim Update" at bounding box center [233, 161] width 42 height 9
type input "**********"
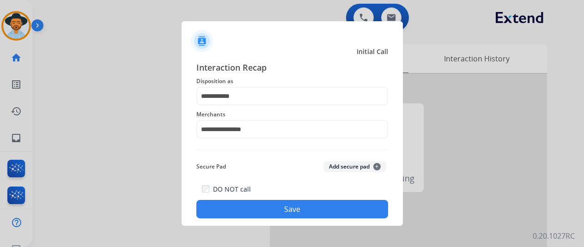
click at [254, 214] on button "Save" at bounding box center [292, 209] width 192 height 18
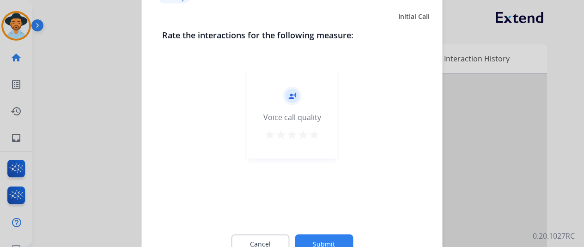
click at [309, 136] on mat-icon "star" at bounding box center [314, 134] width 11 height 11
click at [333, 242] on button "Submit" at bounding box center [324, 243] width 58 height 19
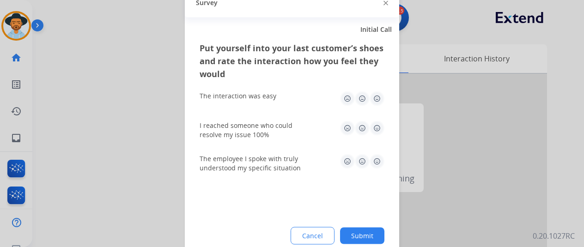
click at [367, 93] on img at bounding box center [362, 98] width 15 height 15
click at [374, 96] on img at bounding box center [377, 98] width 15 height 15
click at [380, 133] on img at bounding box center [377, 128] width 15 height 15
click at [377, 160] on img at bounding box center [377, 161] width 15 height 15
click at [360, 238] on button "Submit" at bounding box center [362, 235] width 44 height 17
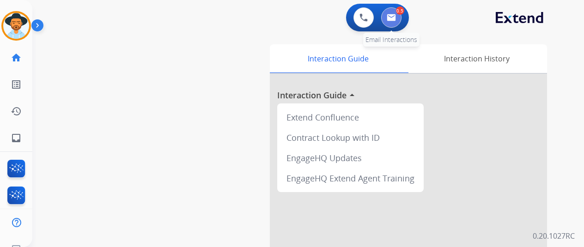
click at [396, 15] on img at bounding box center [391, 17] width 9 height 7
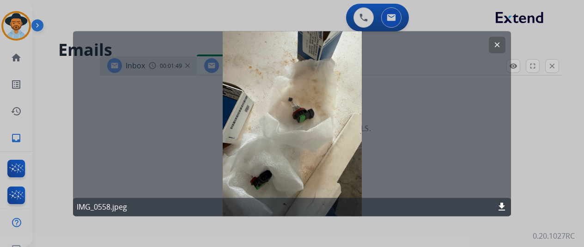
select select "**********"
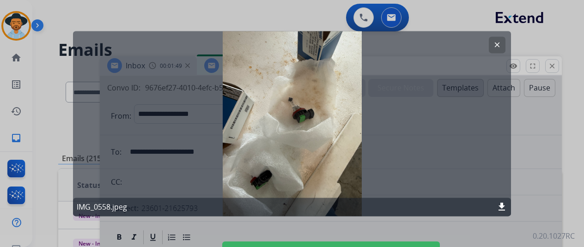
click at [498, 48] on mat-icon "clear" at bounding box center [497, 45] width 8 height 8
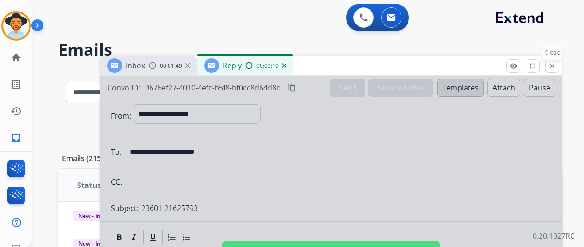
click at [556, 62] on mat-icon "close" at bounding box center [552, 66] width 8 height 8
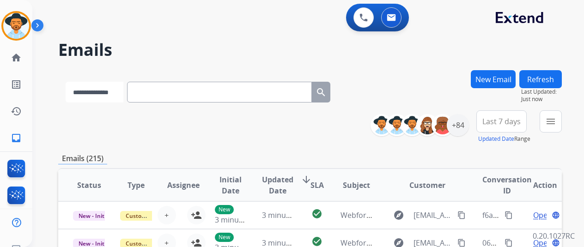
click at [112, 101] on select "**********" at bounding box center [95, 92] width 58 height 21
select select "**********"
click at [66, 82] on select "**********" at bounding box center [95, 92] width 58 height 21
click at [177, 92] on input "text" at bounding box center [220, 92] width 185 height 21
paste input "**********"
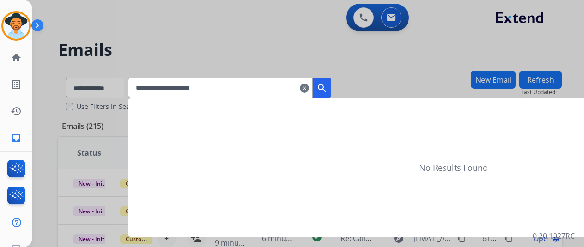
type input "**********"
click at [328, 90] on mat-icon "search" at bounding box center [322, 88] width 11 height 11
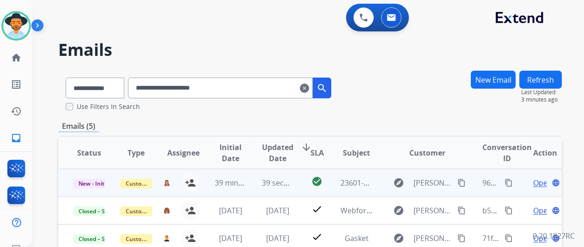
click at [538, 184] on span "Open" at bounding box center [542, 182] width 19 height 11
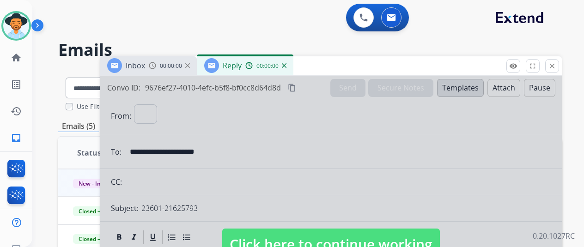
select select "**********"
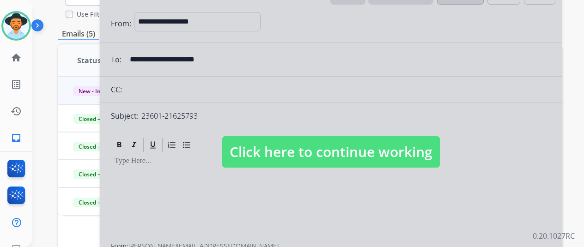
click at [340, 164] on span "Click here to continue working" at bounding box center [331, 151] width 218 height 31
select select
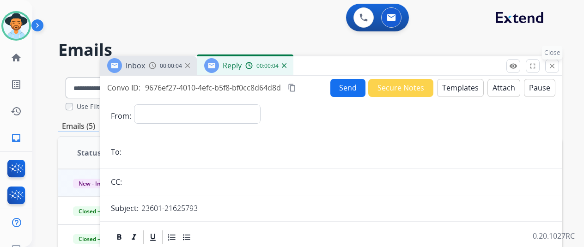
click at [556, 68] on mat-icon "close" at bounding box center [552, 66] width 8 height 8
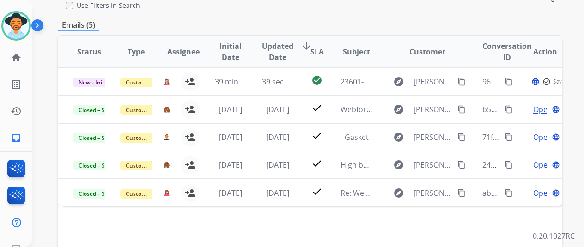
scroll to position [185, 0]
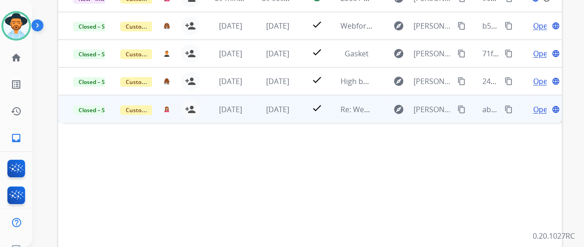
click at [531, 109] on div "Open language" at bounding box center [546, 109] width 32 height 11
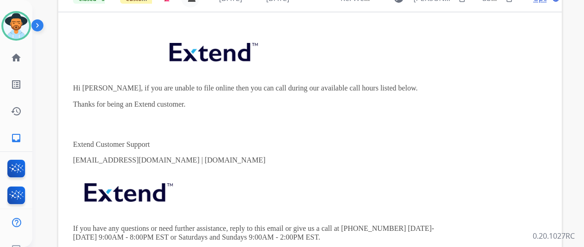
scroll to position [18, 0]
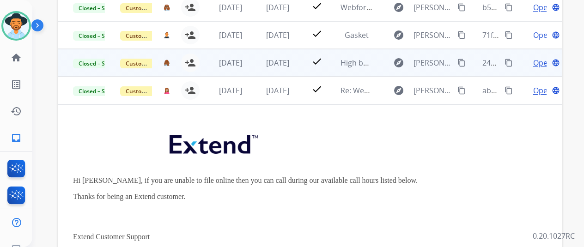
click at [542, 61] on span "Open" at bounding box center [542, 62] width 19 height 11
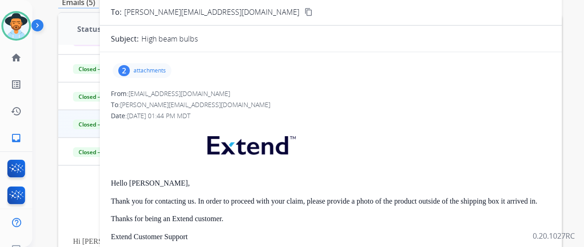
scroll to position [92, 0]
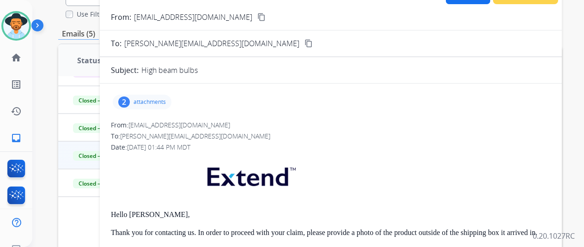
click at [160, 100] on p "attachments" at bounding box center [150, 101] width 32 height 7
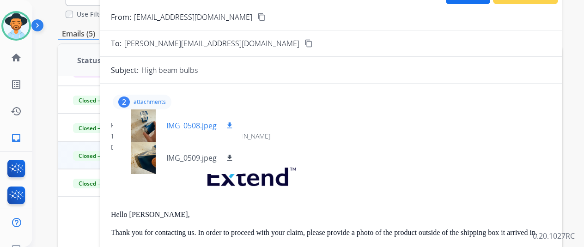
click at [181, 128] on p "IMG_0508.jpeg" at bounding box center [191, 125] width 50 height 11
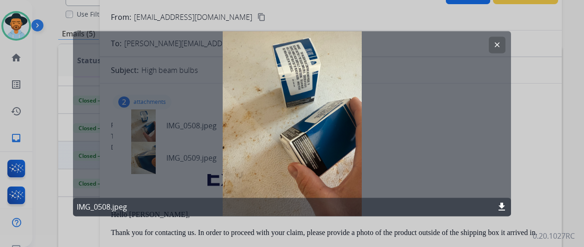
drag, startPoint x: 500, startPoint y: 44, endPoint x: 435, endPoint y: 57, distance: 66.0
click at [498, 44] on mat-icon "clear" at bounding box center [497, 45] width 8 height 8
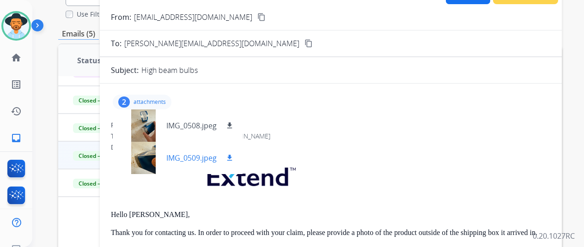
click at [185, 153] on p "IMG_0509.jpeg" at bounding box center [191, 158] width 50 height 11
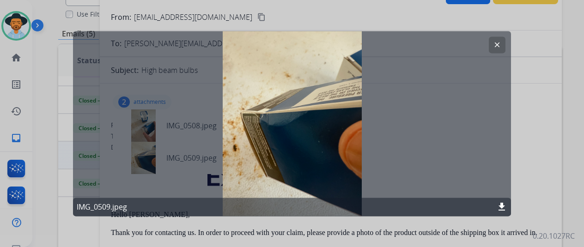
drag, startPoint x: 500, startPoint y: 48, endPoint x: 504, endPoint y: 58, distance: 11.0
click at [500, 48] on mat-icon "clear" at bounding box center [497, 45] width 8 height 8
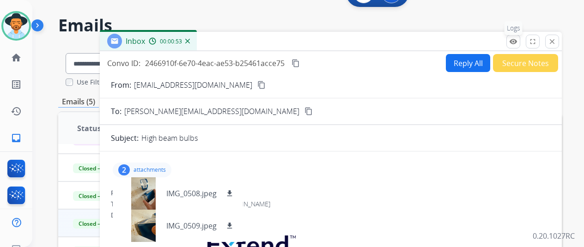
scroll to position [0, 0]
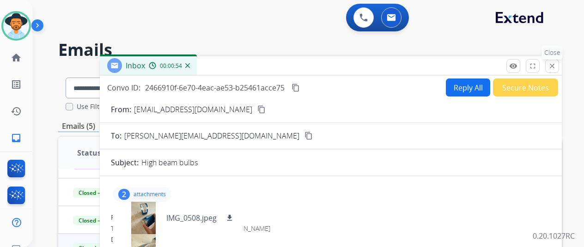
click at [557, 60] on button "close Close" at bounding box center [552, 66] width 14 height 14
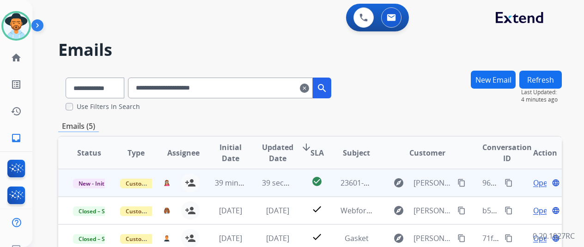
click at [543, 183] on span "Open" at bounding box center [542, 182] width 19 height 11
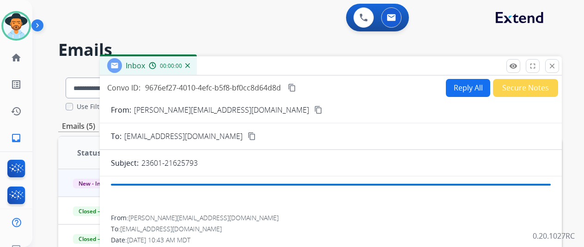
click at [453, 92] on button "Reply All" at bounding box center [468, 88] width 44 height 18
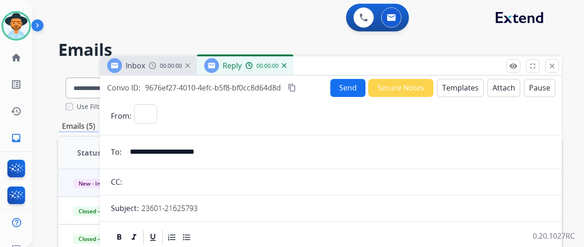
select select "**********"
click at [461, 94] on button "Templates" at bounding box center [460, 88] width 47 height 18
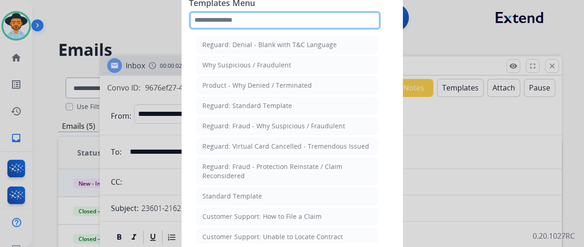
click at [266, 16] on input "text" at bounding box center [285, 20] width 192 height 18
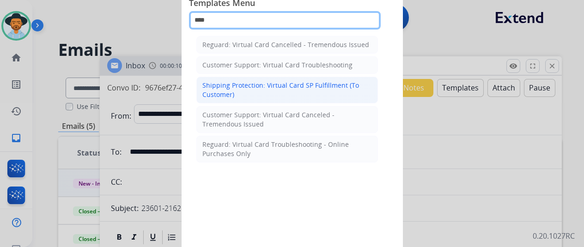
type input "****"
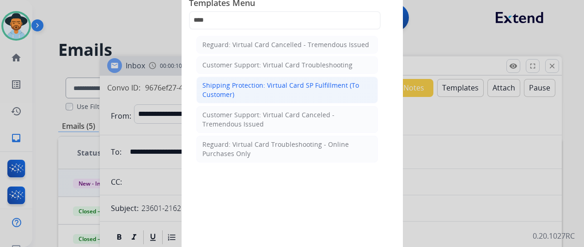
click at [285, 91] on div "Shipping Protection: Virtual Card SP Fulfillment (To Customer)" at bounding box center [287, 90] width 170 height 18
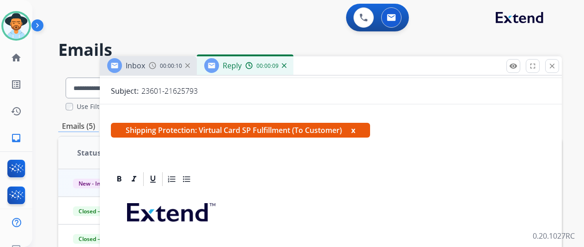
scroll to position [231, 0]
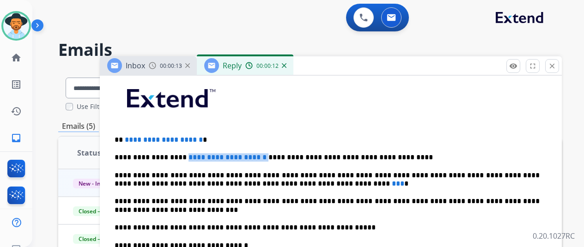
drag, startPoint x: 250, startPoint y: 157, endPoint x: 184, endPoint y: 154, distance: 66.1
click at [184, 154] on p "**********" at bounding box center [327, 157] width 425 height 8
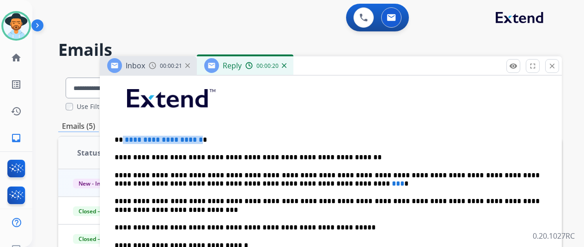
drag, startPoint x: 221, startPoint y: 137, endPoint x: 143, endPoint y: 144, distance: 77.9
click at [129, 140] on p "**********" at bounding box center [327, 140] width 425 height 8
drag, startPoint x: 274, startPoint y: 181, endPoint x: 301, endPoint y: 176, distance: 27.2
click at [392, 182] on span "***" at bounding box center [398, 183] width 12 height 7
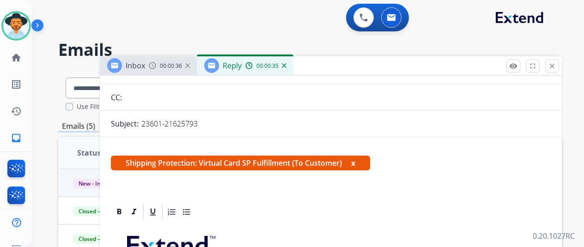
scroll to position [0, 0]
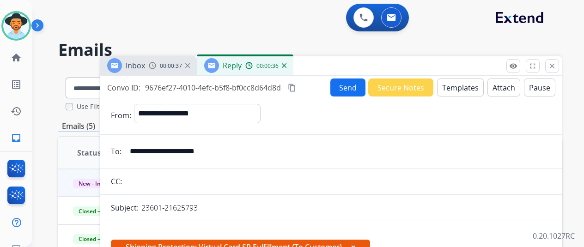
click at [358, 82] on button "Send" at bounding box center [347, 88] width 35 height 18
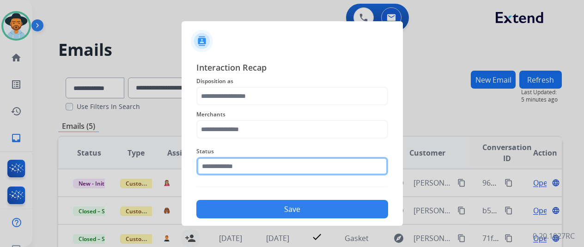
click at [254, 167] on input "text" at bounding box center [292, 166] width 192 height 18
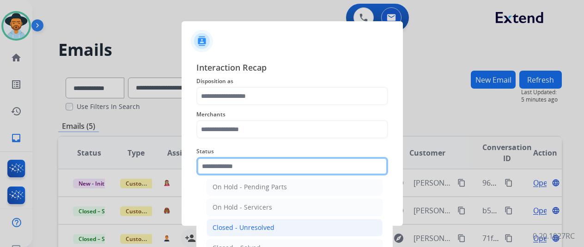
scroll to position [53, 0]
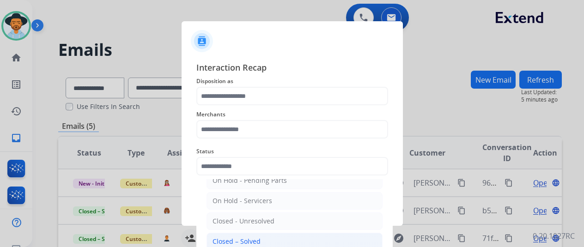
click at [250, 239] on div "Closed – Solved" at bounding box center [237, 241] width 48 height 9
type input "**********"
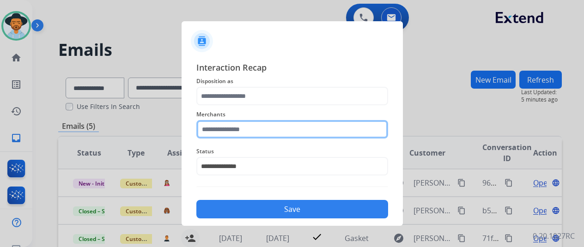
click at [258, 125] on input "text" at bounding box center [292, 129] width 192 height 18
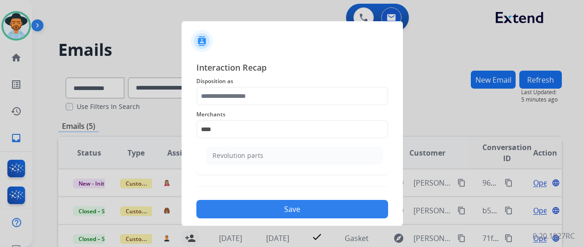
drag, startPoint x: 231, startPoint y: 154, endPoint x: 239, endPoint y: 137, distance: 18.6
click at [234, 147] on li "Revolution parts" at bounding box center [295, 156] width 176 height 18
type input "**********"
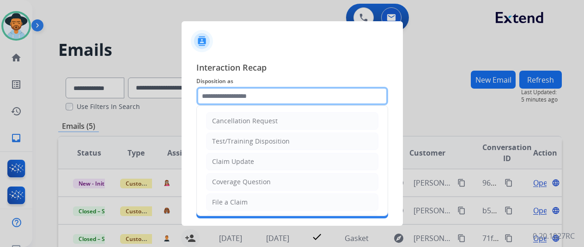
click at [256, 102] on input "text" at bounding box center [292, 96] width 192 height 18
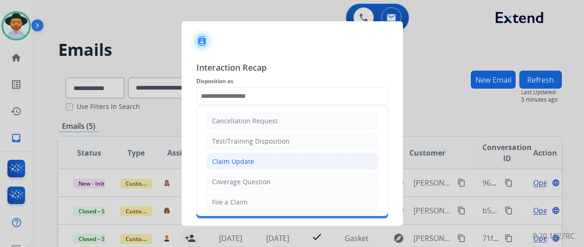
click at [262, 157] on li "Claim Update" at bounding box center [292, 162] width 172 height 18
type input "**********"
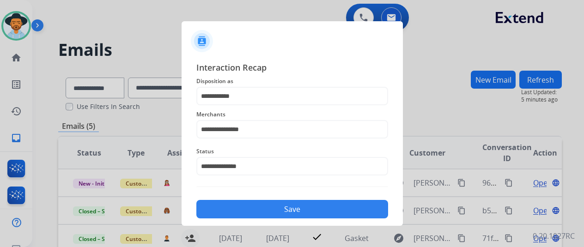
click at [278, 201] on button "Save" at bounding box center [292, 209] width 192 height 18
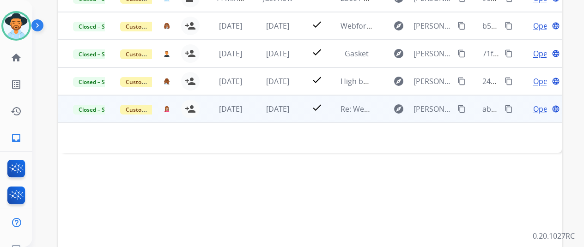
scroll to position [0, 0]
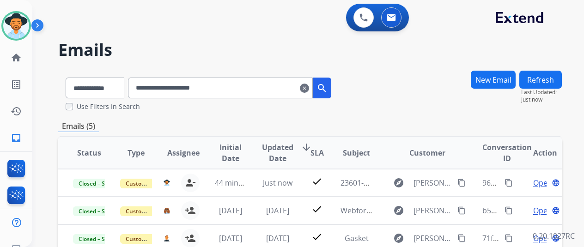
click at [313, 95] on input "**********" at bounding box center [220, 88] width 185 height 21
click at [309, 93] on mat-icon "clear" at bounding box center [304, 88] width 9 height 11
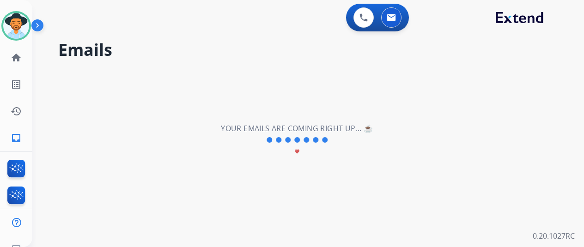
select select "**********"
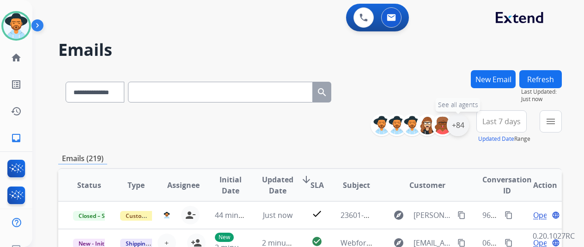
click at [458, 131] on div "+84" at bounding box center [458, 125] width 22 height 22
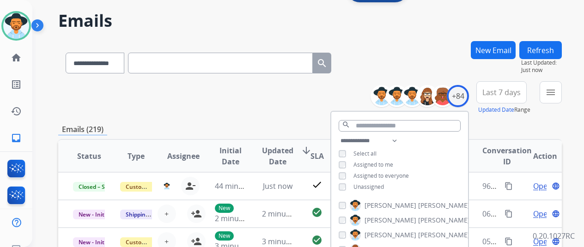
scroll to position [92, 0]
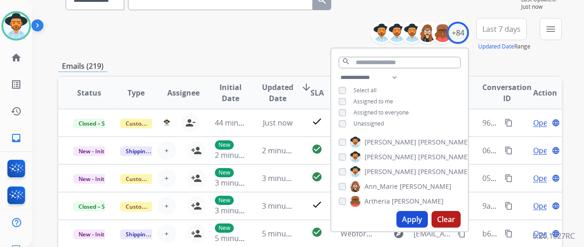
click at [361, 126] on span "Unassigned" at bounding box center [369, 124] width 31 height 8
click at [423, 227] on button "Apply" at bounding box center [412, 219] width 31 height 17
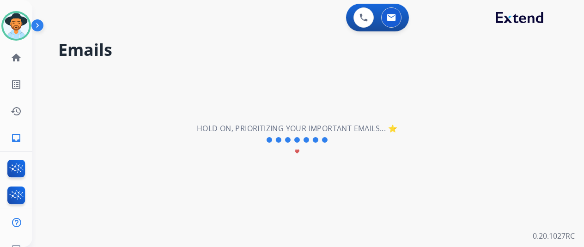
scroll to position [0, 0]
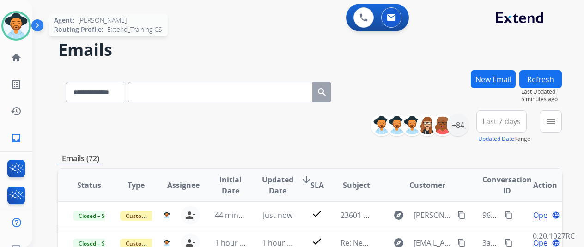
click at [12, 34] on img at bounding box center [16, 26] width 26 height 26
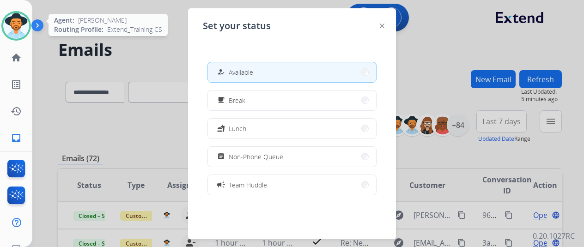
click at [12, 34] on img at bounding box center [16, 26] width 26 height 26
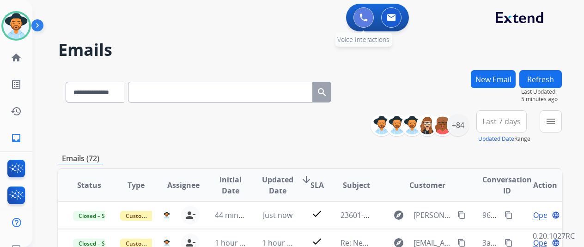
click at [362, 11] on button at bounding box center [364, 17] width 20 height 20
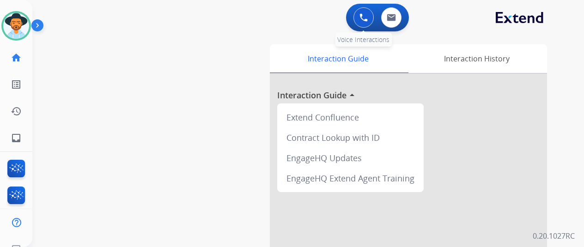
click at [361, 17] on button at bounding box center [364, 17] width 20 height 20
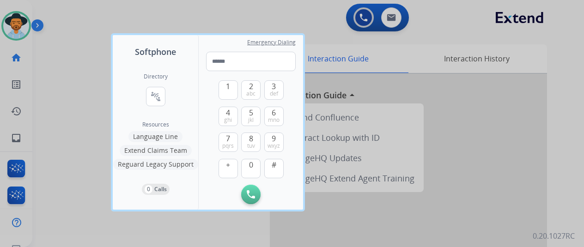
click at [168, 100] on div "Directory connect_without_contact Resource Directory Resources Language Line Ex…" at bounding box center [155, 134] width 85 height 152
click at [154, 100] on mat-icon "connect_without_contact" at bounding box center [155, 96] width 11 height 11
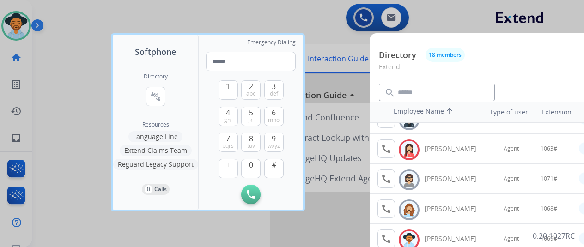
scroll to position [211, 0]
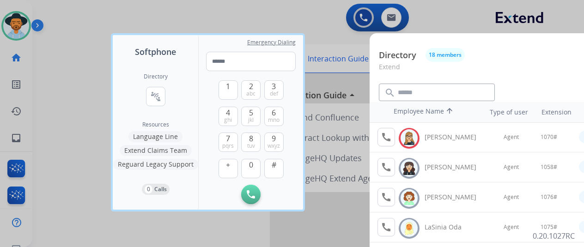
click at [325, 220] on div at bounding box center [292, 123] width 584 height 247
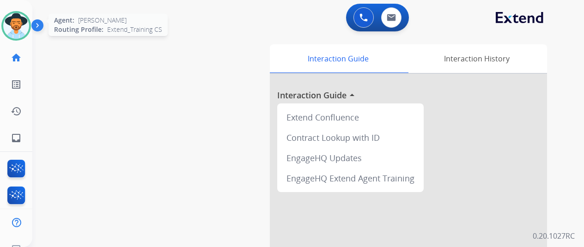
click at [12, 18] on img at bounding box center [16, 26] width 26 height 26
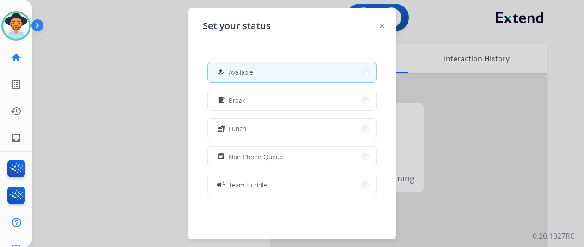
click at [98, 100] on div at bounding box center [292, 123] width 584 height 247
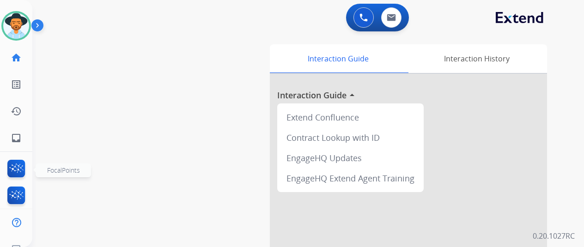
drag, startPoint x: 16, startPoint y: 174, endPoint x: 82, endPoint y: 224, distance: 83.5
click at [93, 242] on div "swap_horiz Break voice bridge close_fullscreen Connect 3-Way Call merge_type Se…" at bounding box center [297, 225] width 530 height 385
click at [15, 169] on img at bounding box center [17, 170] width 22 height 21
click at [362, 24] on button at bounding box center [364, 17] width 20 height 20
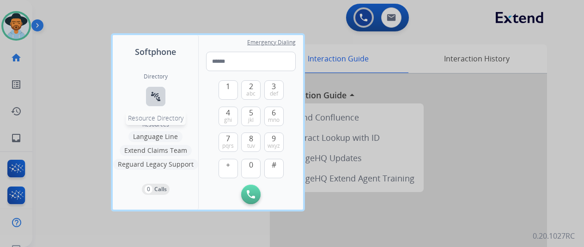
click at [160, 99] on mat-icon "connect_without_contact" at bounding box center [155, 96] width 11 height 11
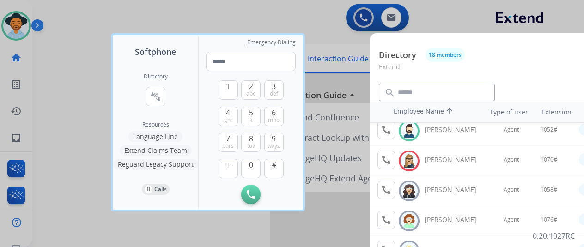
scroll to position [139, 0]
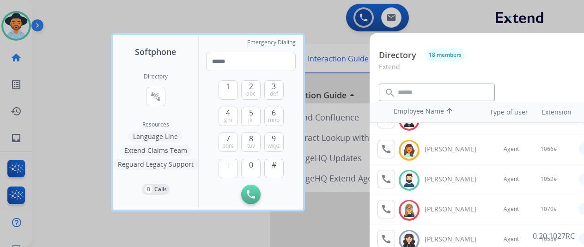
click at [310, 233] on div at bounding box center [292, 123] width 584 height 247
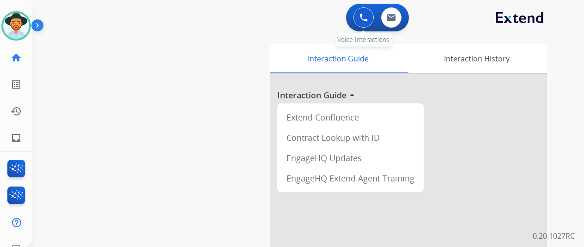
click at [371, 23] on button at bounding box center [364, 17] width 20 height 20
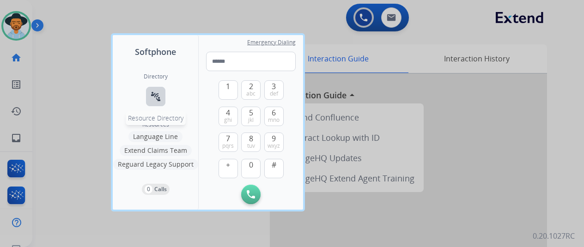
click at [151, 96] on mat-icon "connect_without_contact" at bounding box center [155, 96] width 11 height 11
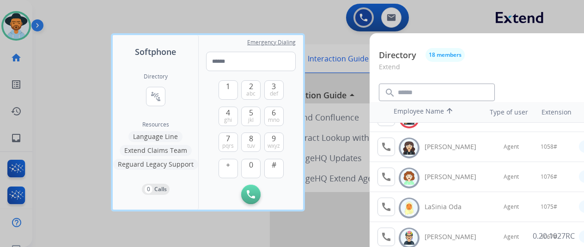
scroll to position [349, 0]
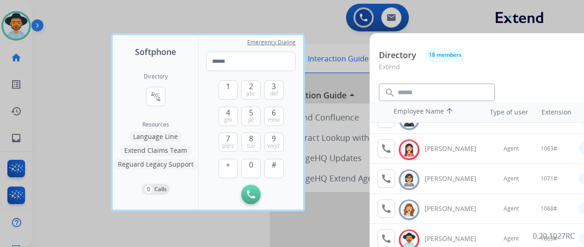
click at [293, 231] on div at bounding box center [292, 123] width 584 height 247
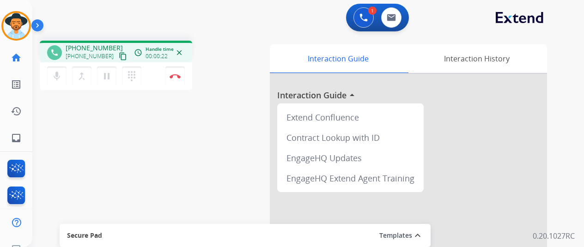
click at [119, 56] on mat-icon "content_copy" at bounding box center [123, 56] width 8 height 8
click at [185, 84] on div "mic Mute merge_type Bridge pause Hold dialpad Dialpad Disconnect" at bounding box center [116, 76] width 153 height 28
click at [185, 83] on div "mic Mute merge_type Bridge pause Hold dialpad Dialpad Disconnect" at bounding box center [116, 76] width 153 height 28
click at [185, 79] on div "mic Mute merge_type Bridge pause Hold dialpad Dialpad Disconnect" at bounding box center [116, 76] width 153 height 28
click at [181, 77] on button "Disconnect" at bounding box center [174, 76] width 19 height 19
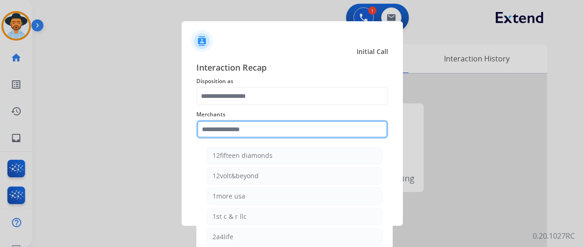
click at [253, 126] on input "text" at bounding box center [292, 129] width 192 height 18
type input "*"
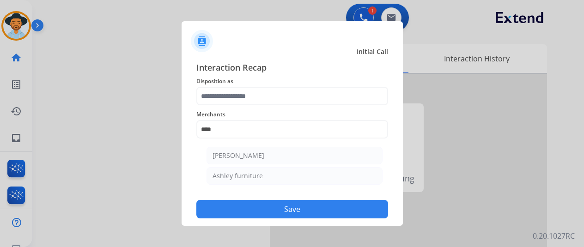
click at [253, 166] on ul "Ashley - Reguard Ashley furniture" at bounding box center [295, 168] width 182 height 52
click at [253, 169] on li "Ashley furniture" at bounding box center [295, 176] width 176 height 18
type input "**********"
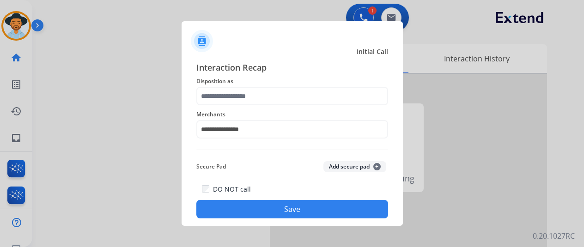
drag, startPoint x: 257, startPoint y: 118, endPoint x: 257, endPoint y: 111, distance: 6.5
click at [257, 114] on span "Merchants" at bounding box center [292, 114] width 192 height 11
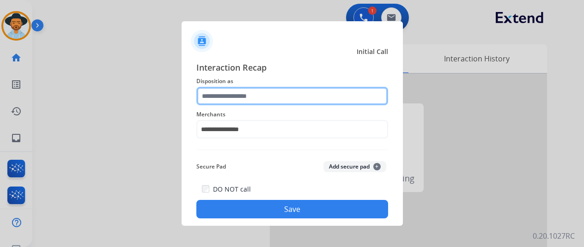
click at [257, 98] on input "text" at bounding box center [292, 96] width 192 height 18
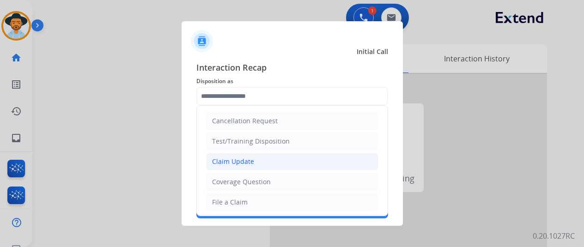
click at [254, 160] on li "Claim Update" at bounding box center [292, 162] width 172 height 18
type input "**********"
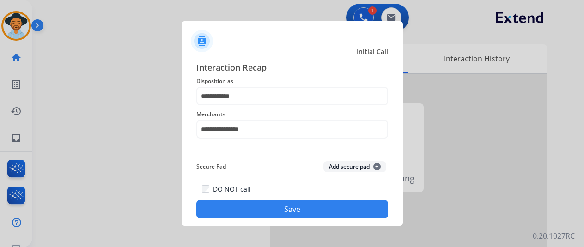
click at [268, 202] on button "Save" at bounding box center [292, 209] width 192 height 18
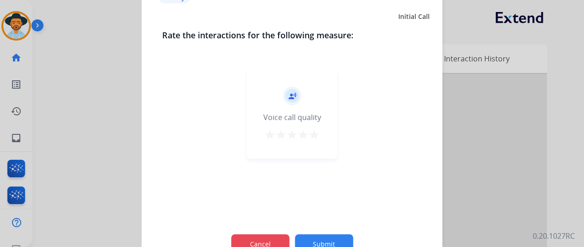
click at [275, 241] on button "Cancel" at bounding box center [260, 243] width 58 height 19
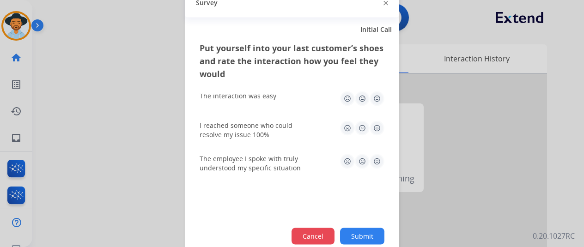
click at [318, 232] on button "Cancel" at bounding box center [313, 236] width 43 height 17
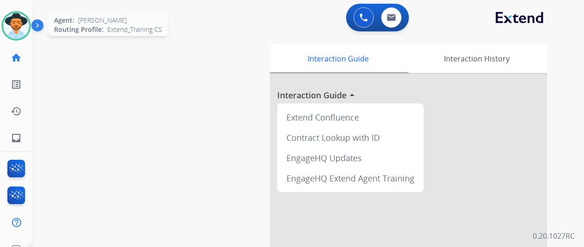
click at [7, 26] on img at bounding box center [16, 26] width 26 height 26
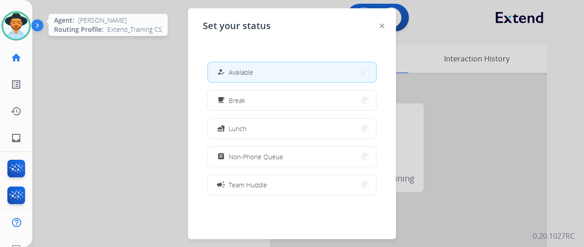
click at [7, 26] on img at bounding box center [16, 26] width 26 height 26
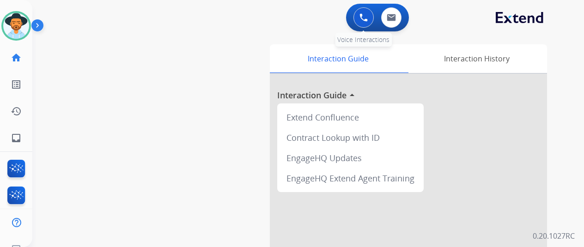
click at [361, 17] on button at bounding box center [364, 17] width 20 height 20
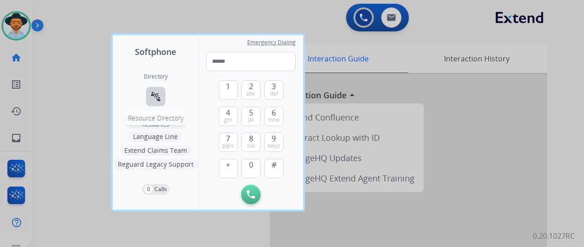
click at [150, 91] on button "connect_without_contact Resource Directory" at bounding box center [155, 96] width 19 height 19
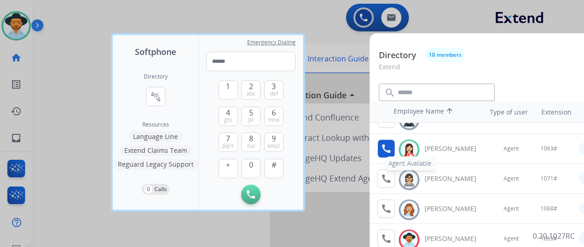
click at [378, 146] on button "call Agent Available." at bounding box center [387, 149] width 18 height 18
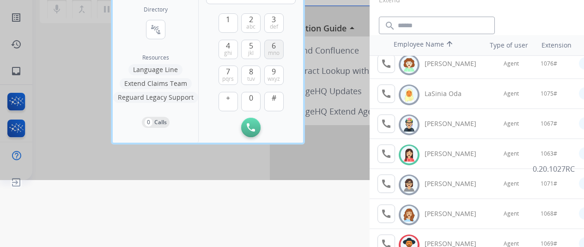
scroll to position [0, 0]
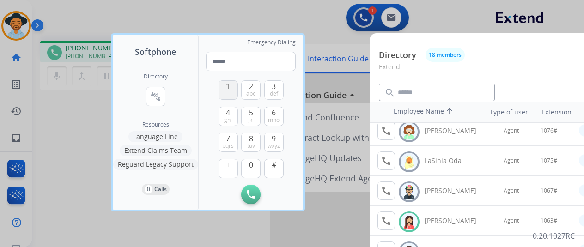
click at [221, 91] on button "1" at bounding box center [228, 89] width 19 height 19
click at [250, 173] on button "0" at bounding box center [250, 168] width 19 height 19
click at [268, 118] on span "mno" at bounding box center [274, 119] width 12 height 7
click at [274, 85] on span "3" at bounding box center [274, 86] width 4 height 11
click at [281, 170] on button "#" at bounding box center [273, 168] width 19 height 19
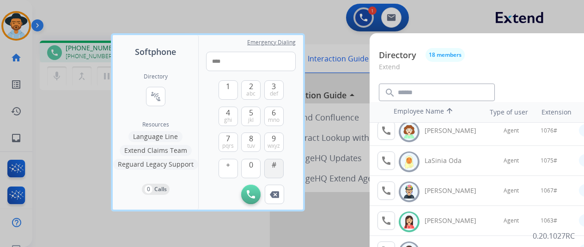
type input "*****"
click at [61, 141] on div at bounding box center [292, 123] width 584 height 247
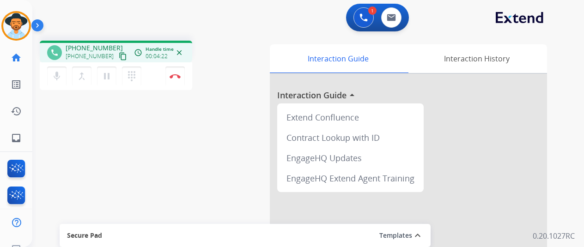
click at [150, 81] on div "mic Mute merge_type Bridge pause Hold dialpad Dialpad Disconnect" at bounding box center [116, 76] width 153 height 28
drag, startPoint x: 180, startPoint y: 81, endPoint x: 173, endPoint y: 78, distance: 7.9
click at [180, 80] on button "Disconnect" at bounding box center [174, 76] width 19 height 19
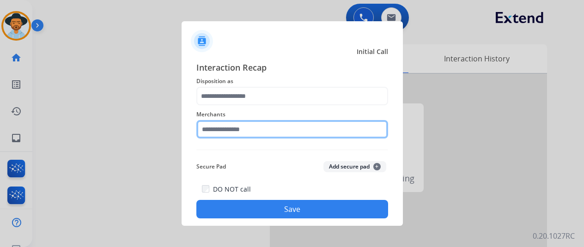
click at [240, 131] on input "text" at bounding box center [292, 129] width 192 height 18
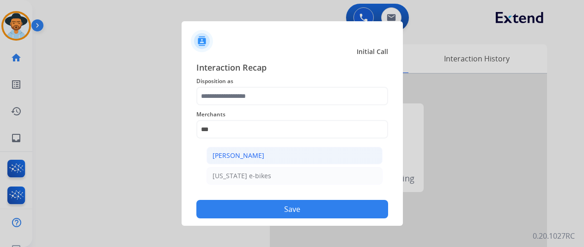
click at [299, 157] on li "[PERSON_NAME]" at bounding box center [295, 156] width 176 height 18
type input "**********"
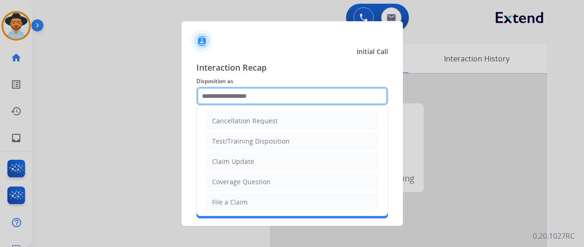
click at [282, 102] on input "text" at bounding box center [292, 96] width 192 height 18
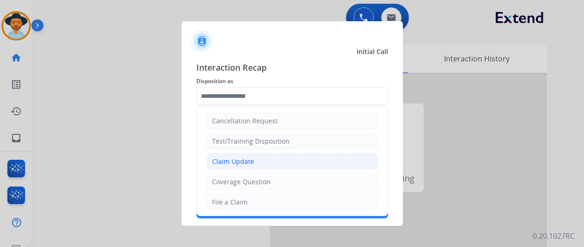
click at [260, 157] on li "Claim Update" at bounding box center [292, 162] width 172 height 18
type input "**********"
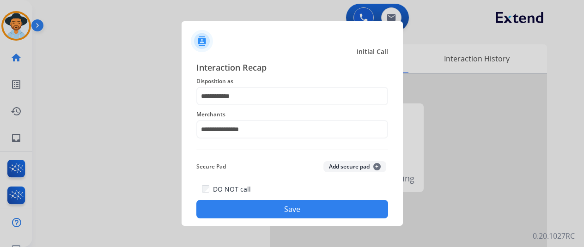
click at [317, 200] on div "DO NOT call Save" at bounding box center [292, 200] width 192 height 35
click at [312, 218] on button "Save" at bounding box center [292, 209] width 192 height 18
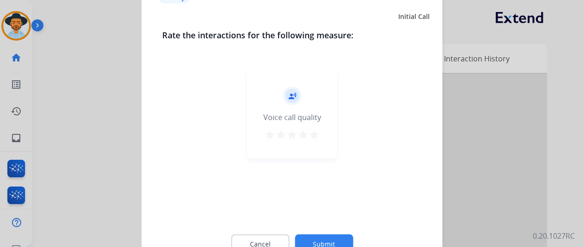
click at [315, 139] on mat-icon "star" at bounding box center [314, 134] width 11 height 11
click at [327, 243] on button "Submit" at bounding box center [324, 243] width 58 height 19
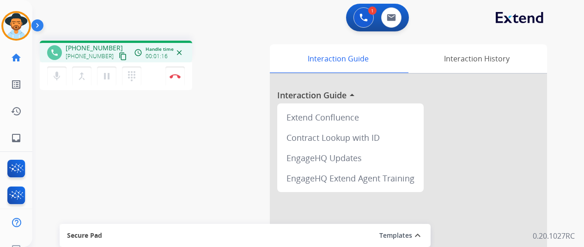
click at [119, 53] on mat-icon "content_copy" at bounding box center [123, 56] width 8 height 8
click at [154, 78] on div "mic Mute merge_type Bridge pause Hold dialpad Dialpad Disconnect" at bounding box center [116, 76] width 153 height 28
click at [150, 71] on div "mic Mute merge_type Bridge pause Hold dialpad Dialpad Disconnect" at bounding box center [116, 76] width 153 height 28
click at [171, 77] on img at bounding box center [175, 76] width 11 height 5
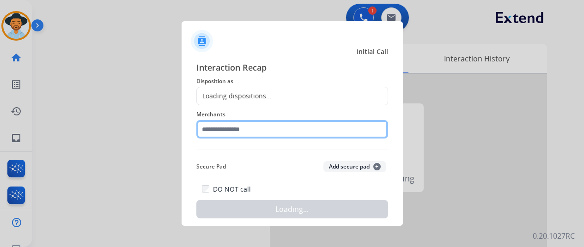
click at [285, 130] on input "text" at bounding box center [292, 129] width 192 height 18
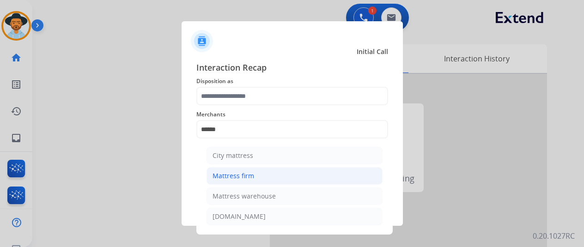
click at [262, 176] on li "Mattress firm" at bounding box center [295, 176] width 176 height 18
type input "**********"
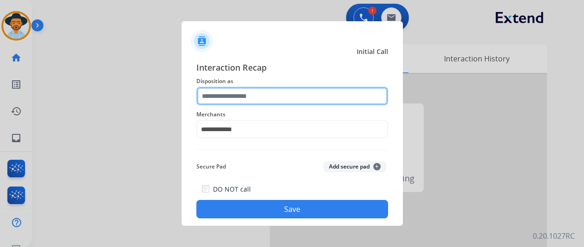
click at [263, 98] on input "text" at bounding box center [292, 96] width 192 height 18
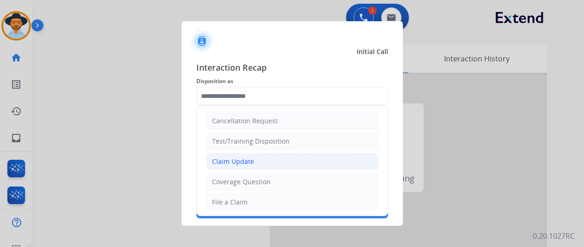
click at [250, 166] on li "Claim Update" at bounding box center [292, 162] width 172 height 18
type input "**********"
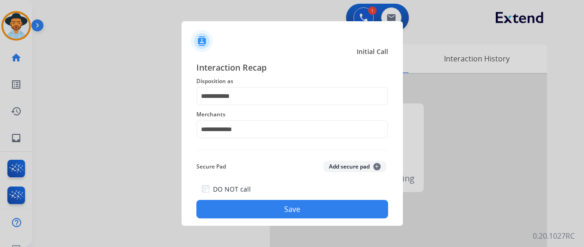
click at [281, 214] on button "Save" at bounding box center [292, 209] width 192 height 18
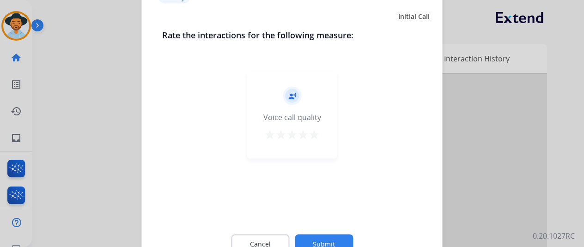
click at [319, 134] on mat-icon "star" at bounding box center [314, 134] width 11 height 11
drag, startPoint x: 337, startPoint y: 223, endPoint x: 337, endPoint y: 238, distance: 15.3
click at [337, 237] on div "Rate the interactions for the following measure: record_voice_over Voice call q…" at bounding box center [292, 146] width 290 height 237
click at [337, 238] on button "Submit" at bounding box center [324, 243] width 58 height 19
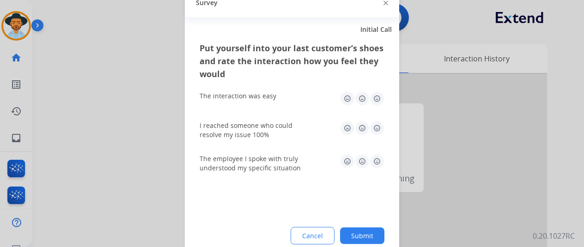
click at [377, 102] on img at bounding box center [377, 98] width 15 height 15
click at [378, 131] on img at bounding box center [377, 128] width 15 height 15
click at [381, 166] on img at bounding box center [377, 161] width 15 height 15
click at [373, 231] on button "Submit" at bounding box center [362, 235] width 44 height 17
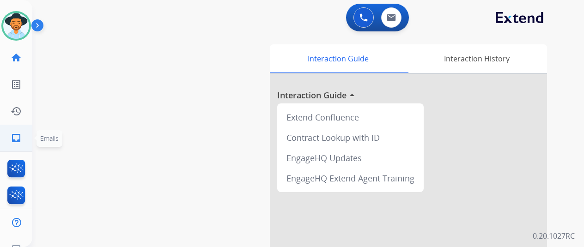
click at [6, 133] on link "inbox Emails" at bounding box center [16, 138] width 26 height 26
select select "**********"
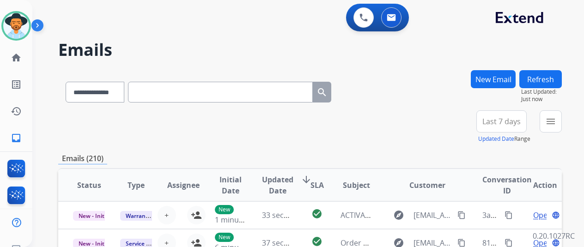
click at [484, 82] on button "New Email" at bounding box center [493, 79] width 45 height 18
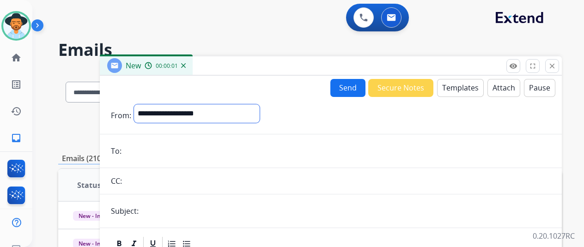
click at [233, 115] on select "**********" at bounding box center [197, 113] width 126 height 18
select select "**********"
click at [141, 104] on select "**********" at bounding box center [197, 113] width 126 height 18
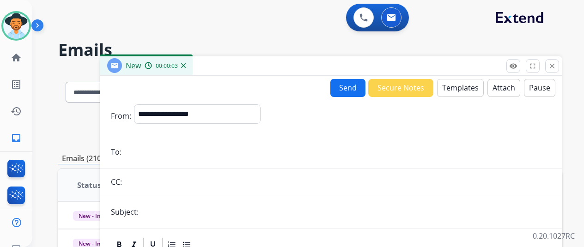
click at [223, 157] on input "email" at bounding box center [337, 152] width 427 height 18
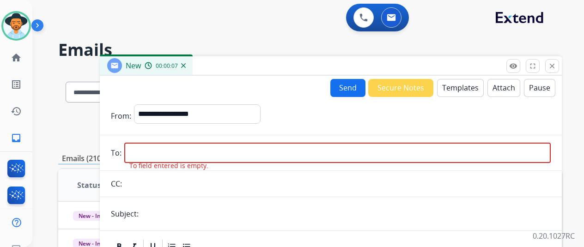
click at [195, 153] on input "email" at bounding box center [337, 153] width 427 height 20
paste input "**********"
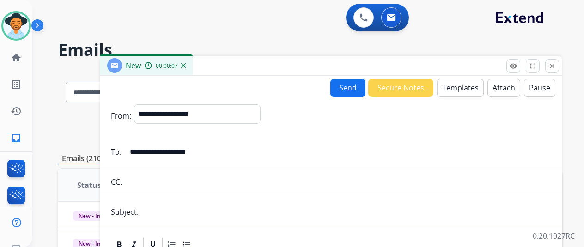
type input "**********"
click at [176, 209] on input "text" at bounding box center [345, 212] width 409 height 18
type input "**********"
click at [465, 92] on button "Templates" at bounding box center [460, 88] width 47 height 18
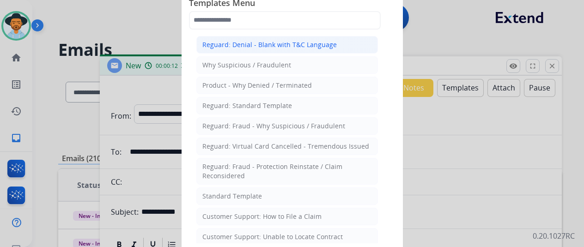
click at [334, 47] on li "Reguard: Denial - Blank with T&C Language" at bounding box center [287, 45] width 182 height 18
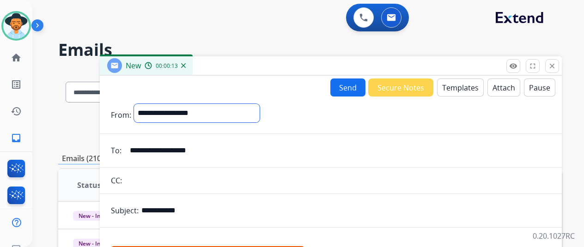
click at [226, 114] on select "**********" at bounding box center [197, 113] width 126 height 18
select select "**********"
click at [141, 104] on select "**********" at bounding box center [197, 113] width 126 height 18
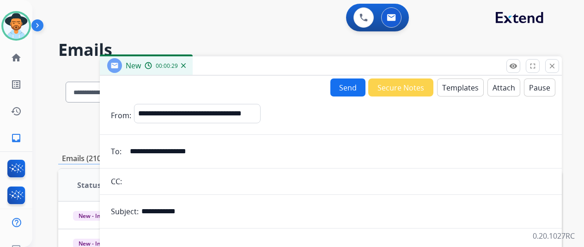
click at [494, 90] on button "Attach" at bounding box center [504, 88] width 33 height 18
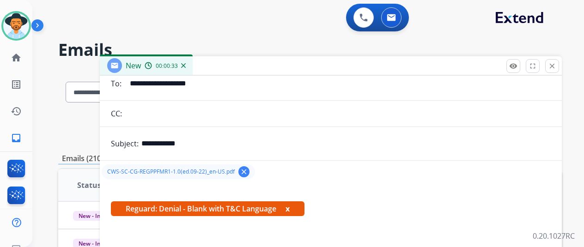
scroll to position [144, 0]
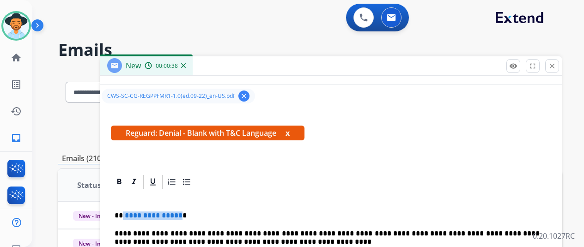
drag, startPoint x: 185, startPoint y: 215, endPoint x: 140, endPoint y: 215, distance: 45.3
click at [133, 214] on p "**********" at bounding box center [327, 216] width 425 height 8
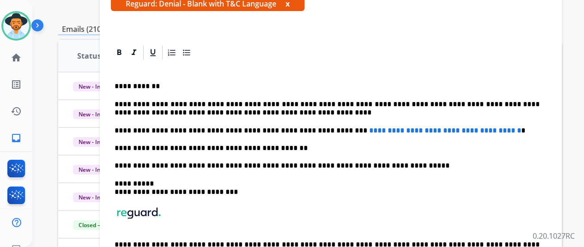
scroll to position [139, 0]
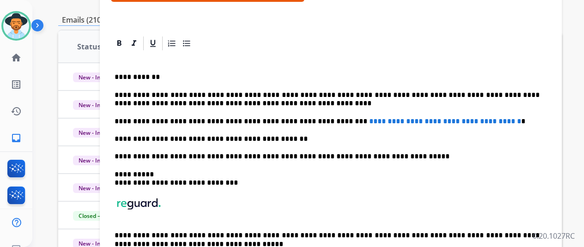
click at [505, 122] on span "**********" at bounding box center [445, 121] width 152 height 7
drag, startPoint x: 506, startPoint y: 122, endPoint x: 332, endPoint y: 126, distance: 173.8
click at [327, 124] on p "**********" at bounding box center [327, 121] width 425 height 8
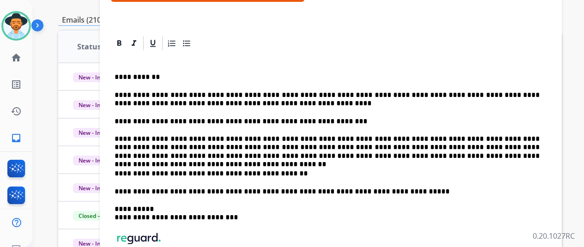
click at [423, 170] on p "**********" at bounding box center [327, 174] width 425 height 8
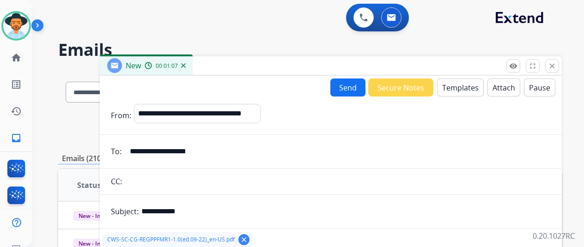
scroll to position [178, 0]
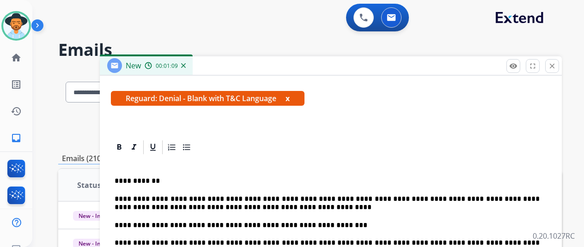
click at [303, 206] on p "**********" at bounding box center [327, 203] width 425 height 17
click at [172, 181] on p "**********" at bounding box center [327, 181] width 425 height 8
click at [286, 207] on p "**********" at bounding box center [327, 203] width 425 height 17
click at [398, 195] on p "**********" at bounding box center [327, 203] width 425 height 17
drag, startPoint x: 416, startPoint y: 198, endPoint x: 433, endPoint y: 201, distance: 16.3
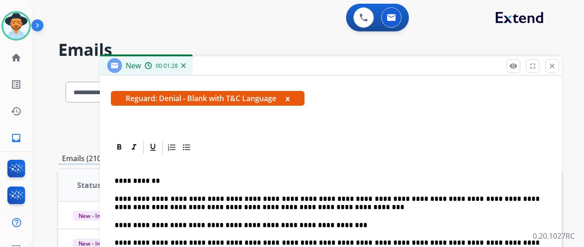
click at [416, 198] on p "**********" at bounding box center [327, 203] width 425 height 17
click at [444, 208] on p "**********" at bounding box center [327, 203] width 425 height 17
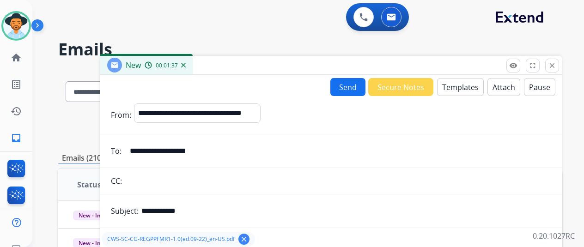
scroll to position [0, 0]
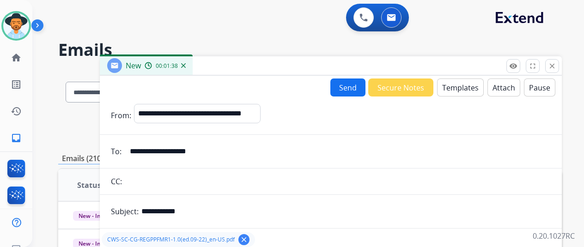
click at [352, 83] on button "Send" at bounding box center [347, 88] width 35 height 18
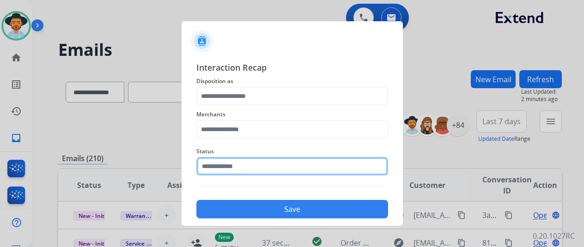
click at [215, 165] on input "text" at bounding box center [292, 166] width 192 height 18
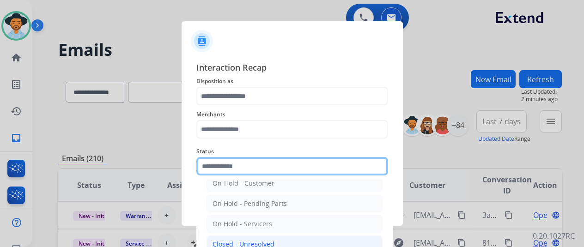
scroll to position [53, 0]
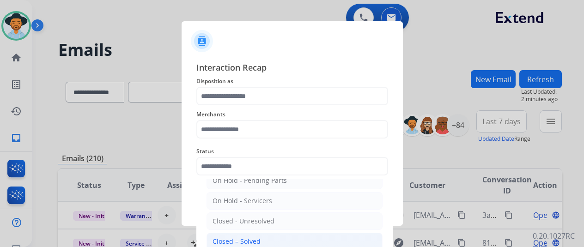
click at [233, 237] on div "Closed – Solved" at bounding box center [237, 241] width 48 height 9
type input "**********"
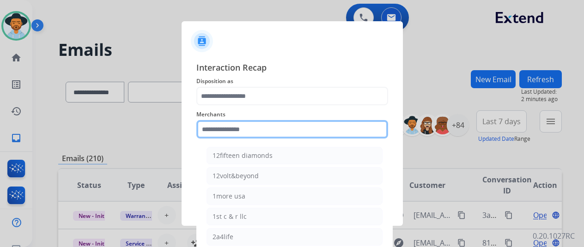
click at [244, 130] on input "text" at bounding box center [292, 129] width 192 height 18
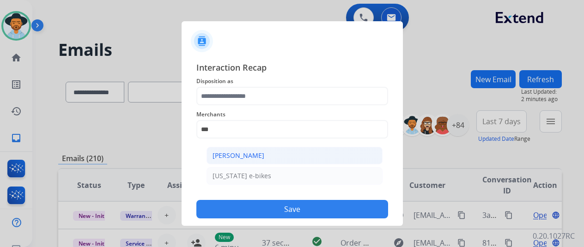
click at [238, 159] on div "[PERSON_NAME]" at bounding box center [239, 155] width 52 height 9
type input "**********"
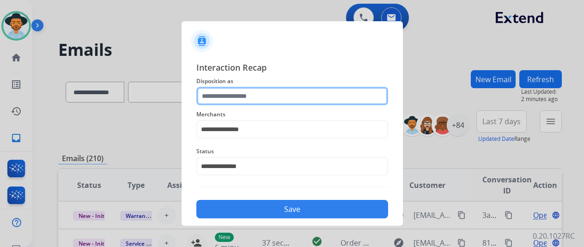
click at [244, 103] on input "text" at bounding box center [292, 96] width 192 height 18
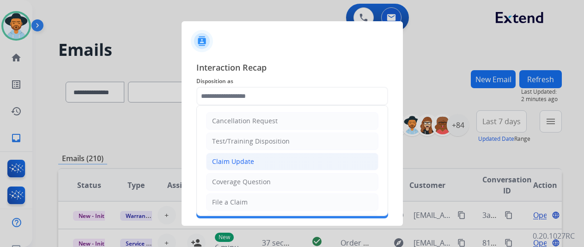
click at [250, 160] on div "Claim Update" at bounding box center [233, 161] width 42 height 9
type input "**********"
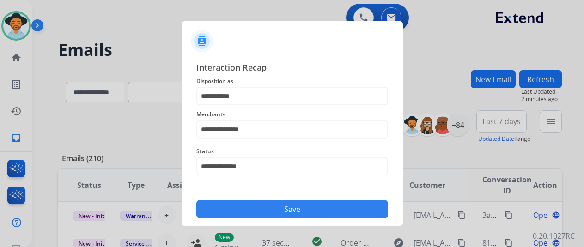
click at [248, 211] on button "Save" at bounding box center [292, 209] width 192 height 18
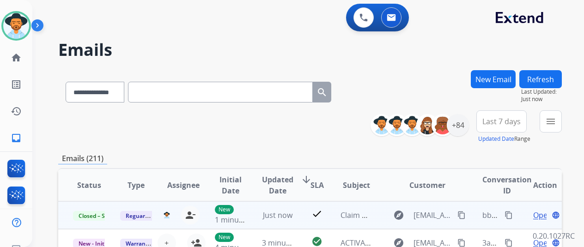
click at [503, 214] on button "content_copy" at bounding box center [508, 215] width 11 height 11
click at [506, 215] on mat-icon "content_copy" at bounding box center [509, 215] width 8 height 8
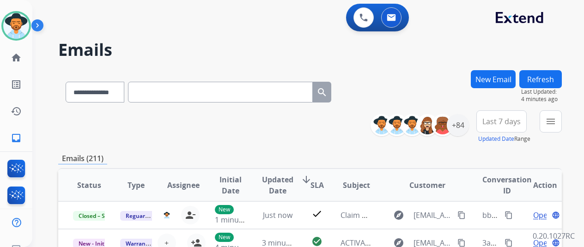
click at [190, 143] on div "**********" at bounding box center [310, 126] width 504 height 33
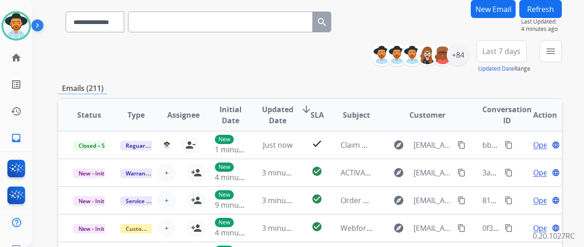
scroll to position [0, 0]
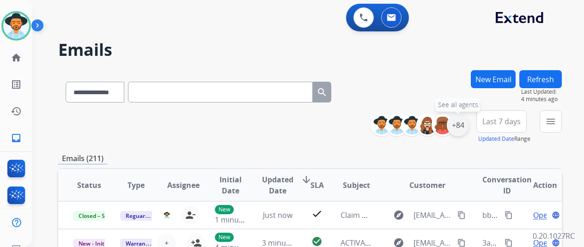
click at [463, 133] on div "+84" at bounding box center [458, 125] width 22 height 22
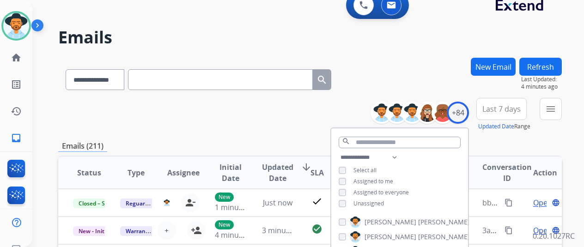
scroll to position [46, 0]
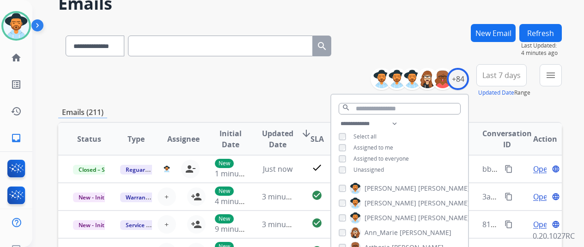
click at [385, 161] on span "Assigned to everyone" at bounding box center [381, 159] width 55 height 8
click at [373, 152] on div "**********" at bounding box center [399, 147] width 137 height 59
click at [371, 145] on span "Assigned to me" at bounding box center [374, 148] width 40 height 8
click at [369, 155] on span "Assigned to everyone" at bounding box center [381, 159] width 55 height 8
click at [351, 142] on div "**********" at bounding box center [399, 147] width 137 height 59
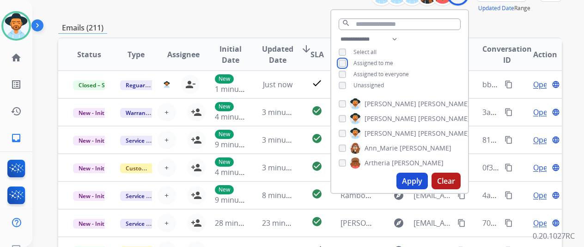
scroll to position [185, 0]
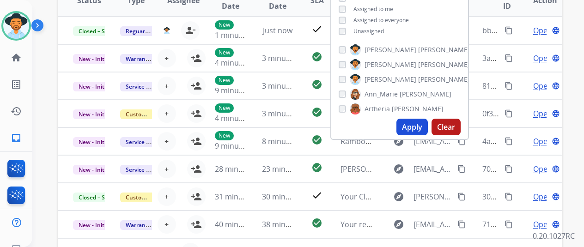
click at [417, 129] on button "Apply" at bounding box center [412, 127] width 31 height 17
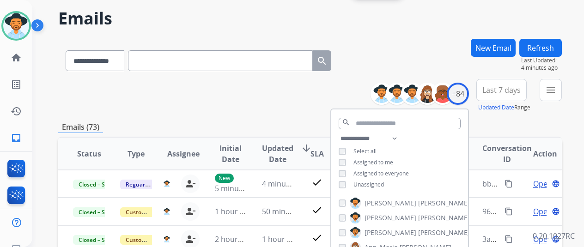
scroll to position [46, 0]
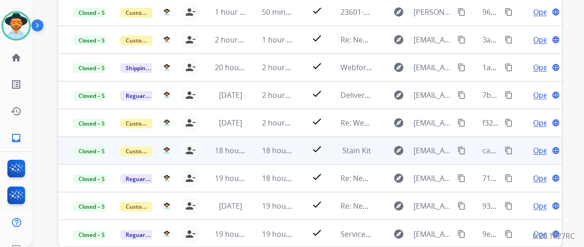
scroll to position [0, 0]
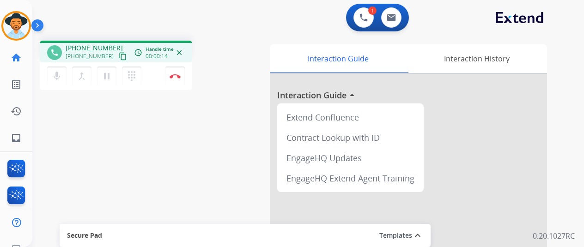
click at [119, 54] on mat-icon "content_copy" at bounding box center [123, 56] width 8 height 8
click at [158, 82] on div "mic Mute merge_type Bridge pause Hold dialpad Dialpad Disconnect" at bounding box center [116, 76] width 153 height 28
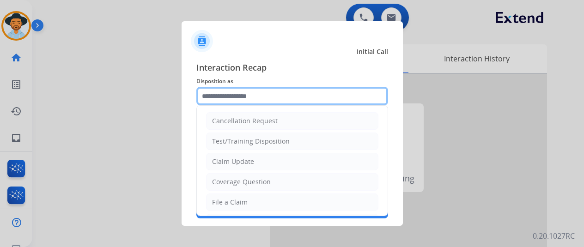
click at [258, 92] on input "text" at bounding box center [292, 96] width 192 height 18
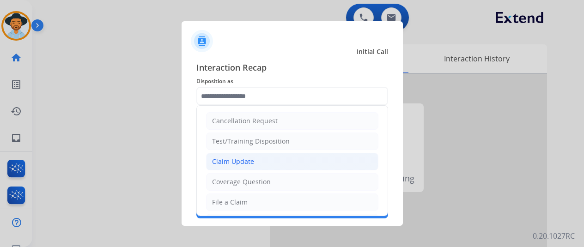
click at [262, 153] on li "Claim Update" at bounding box center [292, 162] width 172 height 18
type input "**********"
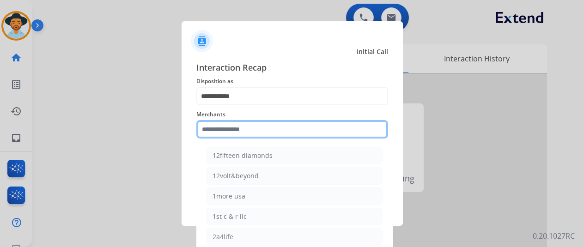
click at [264, 135] on input "text" at bounding box center [292, 129] width 192 height 18
type input "*"
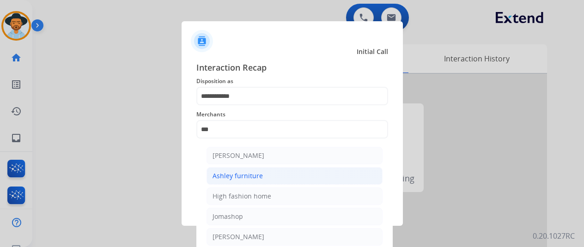
click at [266, 174] on li "Ashley furniture" at bounding box center [295, 176] width 176 height 18
type input "**********"
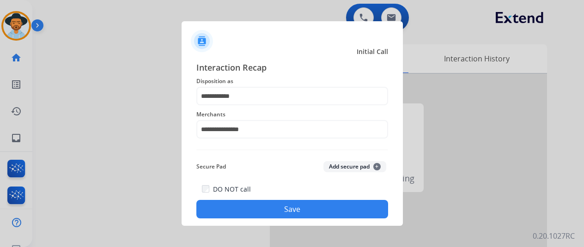
click at [287, 209] on button "Save" at bounding box center [292, 209] width 192 height 18
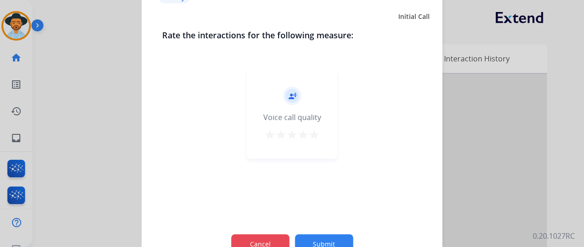
click at [281, 243] on button "Cancel" at bounding box center [260, 243] width 58 height 19
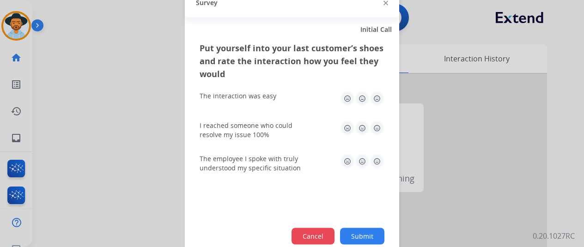
click at [332, 229] on button "Cancel" at bounding box center [313, 236] width 43 height 17
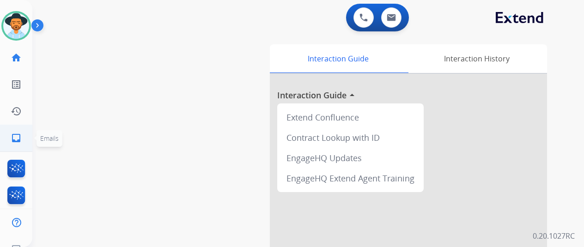
click at [7, 129] on link "inbox Emails" at bounding box center [16, 138] width 26 height 26
select select "**********"
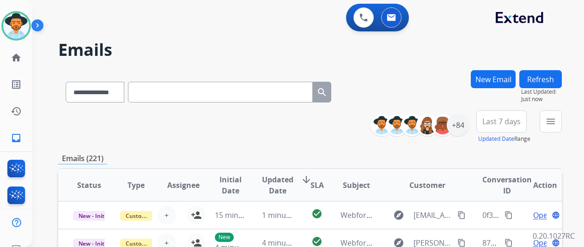
click at [457, 135] on div "+84" at bounding box center [424, 125] width 92 height 22
click at [459, 134] on div "+84" at bounding box center [458, 125] width 22 height 22
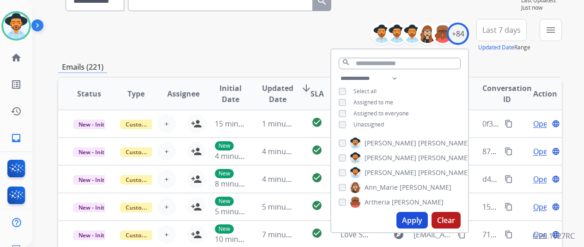
scroll to position [92, 0]
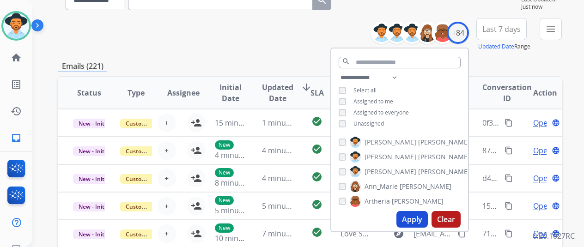
click at [373, 121] on span "Unassigned" at bounding box center [369, 124] width 31 height 8
click at [422, 214] on button "Apply" at bounding box center [412, 219] width 31 height 17
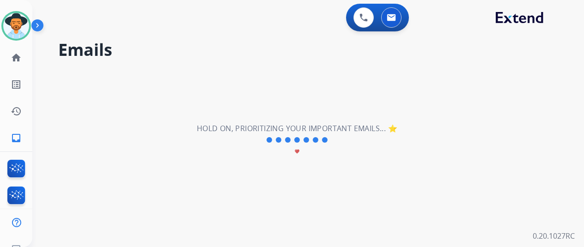
scroll to position [0, 0]
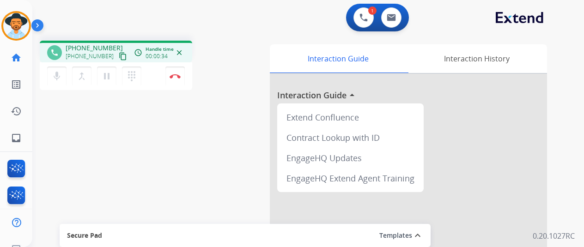
click at [118, 57] on button "content_copy" at bounding box center [122, 56] width 11 height 11
click at [159, 71] on div "mic Mute merge_type Bridge pause Hold dialpad Dialpad Disconnect" at bounding box center [116, 76] width 153 height 28
click at [174, 75] on img at bounding box center [175, 76] width 11 height 5
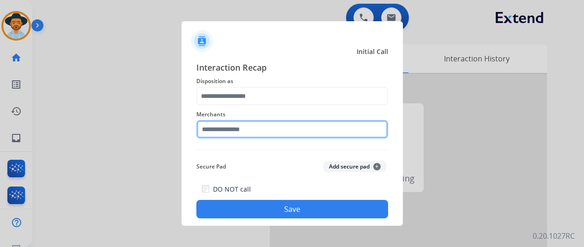
click at [252, 136] on input "text" at bounding box center [292, 129] width 192 height 18
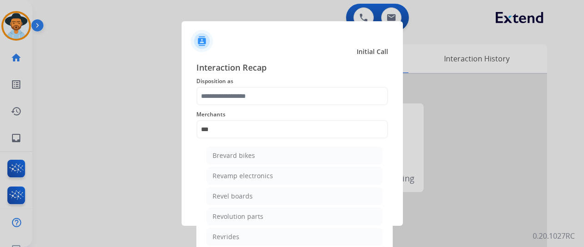
drag, startPoint x: 245, startPoint y: 218, endPoint x: 246, endPoint y: 191, distance: 27.3
click at [245, 215] on div "Revolution parts" at bounding box center [238, 216] width 51 height 9
type input "**********"
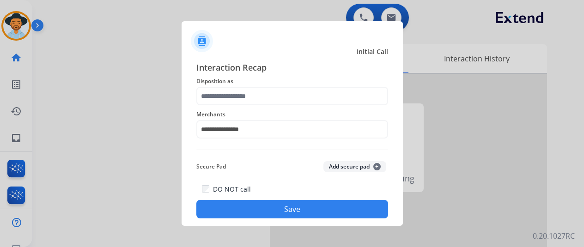
drag, startPoint x: 262, startPoint y: 110, endPoint x: 263, endPoint y: 105, distance: 5.2
click at [262, 109] on span "Merchants" at bounding box center [292, 114] width 192 height 11
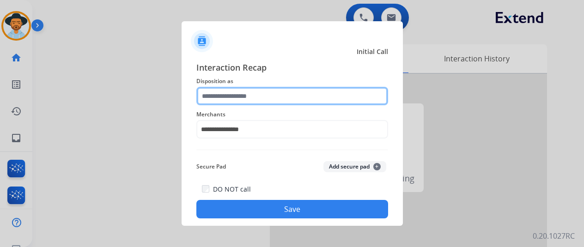
click at [263, 94] on input "text" at bounding box center [292, 96] width 192 height 18
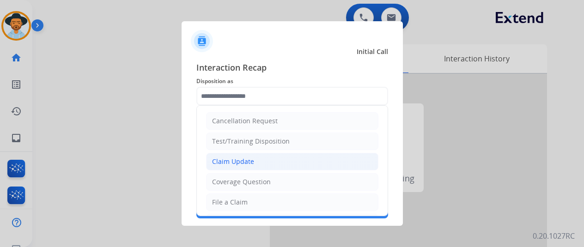
click at [253, 160] on li "Claim Update" at bounding box center [292, 162] width 172 height 18
type input "**********"
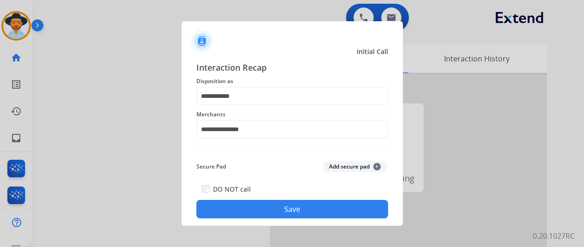
click at [265, 210] on button "Save" at bounding box center [292, 209] width 192 height 18
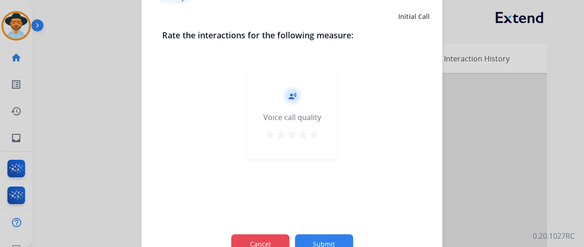
click at [273, 235] on button "Cancel" at bounding box center [260, 243] width 58 height 19
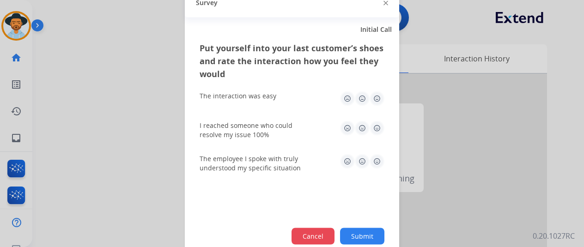
click at [304, 232] on button "Cancel" at bounding box center [313, 236] width 43 height 17
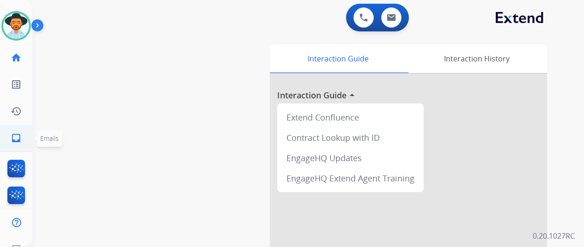
click at [7, 134] on link "inbox Emails" at bounding box center [16, 138] width 26 height 26
select select "**********"
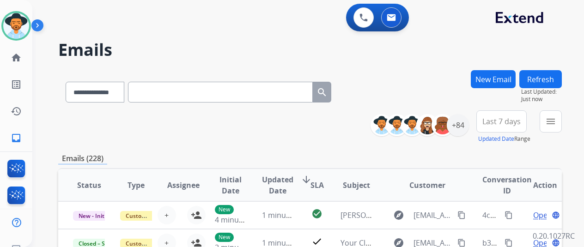
click at [500, 69] on div "**********" at bounding box center [297, 156] width 530 height 247
click at [498, 75] on button "New Email" at bounding box center [493, 79] width 45 height 18
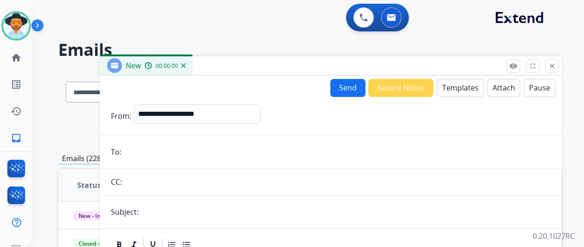
click at [197, 155] on input "email" at bounding box center [337, 152] width 427 height 18
paste input "**********"
type input "**********"
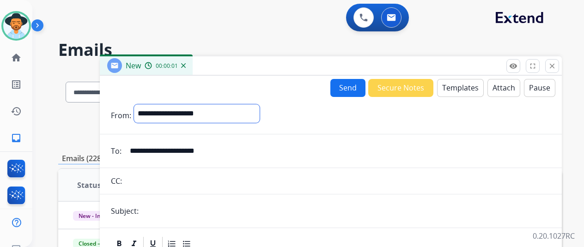
click at [178, 114] on select "**********" at bounding box center [197, 113] width 126 height 18
select select "**********"
click at [141, 104] on select "**********" at bounding box center [197, 113] width 126 height 18
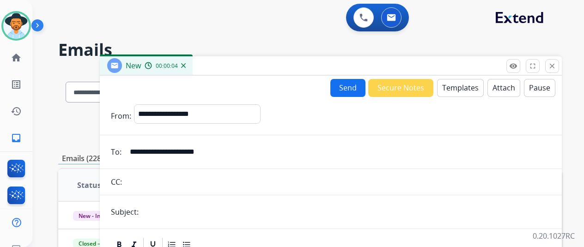
click at [204, 220] on input "text" at bounding box center [345, 212] width 409 height 18
type input "**********"
click at [472, 90] on button "Templates" at bounding box center [460, 88] width 47 height 18
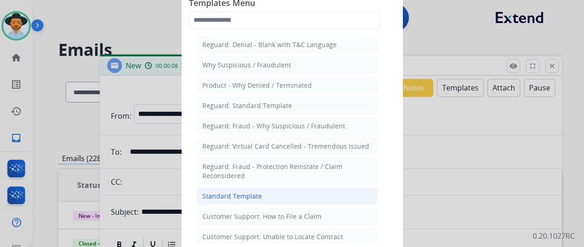
click at [218, 197] on div "Standard Template" at bounding box center [232, 196] width 60 height 9
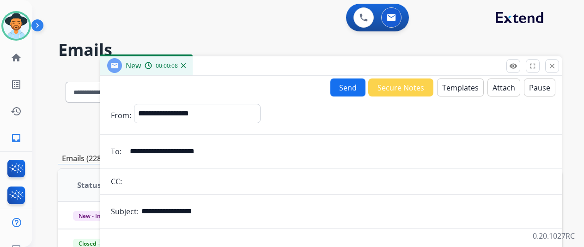
scroll to position [185, 0]
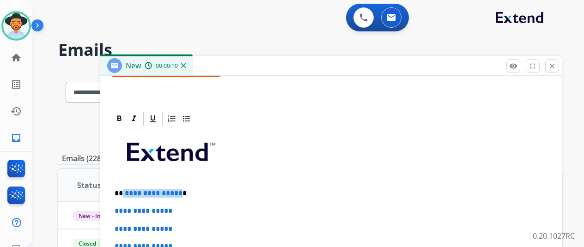
drag, startPoint x: 185, startPoint y: 194, endPoint x: 210, endPoint y: 194, distance: 25.4
click at [130, 193] on p "**********" at bounding box center [327, 193] width 425 height 8
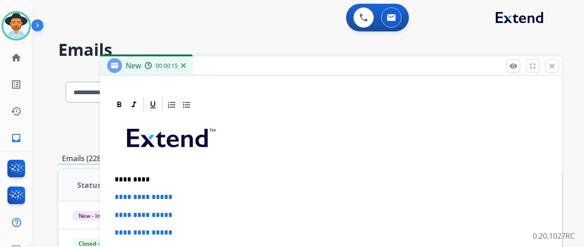
scroll to position [213, 0]
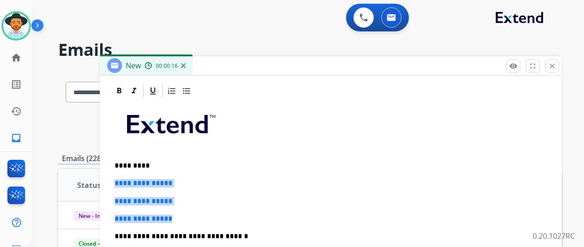
drag, startPoint x: 209, startPoint y: 213, endPoint x: 110, endPoint y: 177, distance: 105.1
click at [110, 177] on div "**********" at bounding box center [331, 249] width 462 height 333
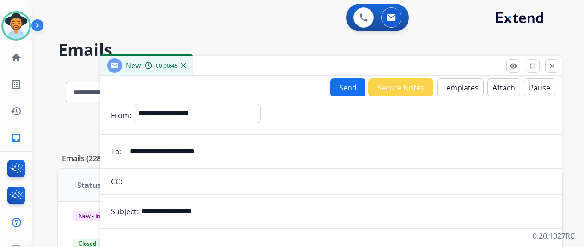
scroll to position [0, 0]
click at [346, 91] on button "Send" at bounding box center [347, 88] width 35 height 18
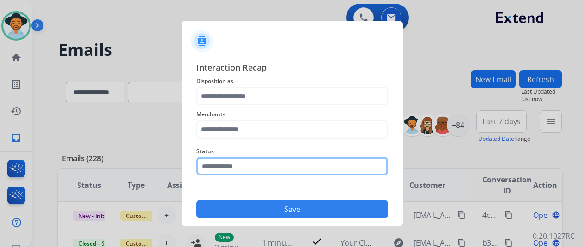
click at [293, 161] on input "text" at bounding box center [292, 166] width 192 height 18
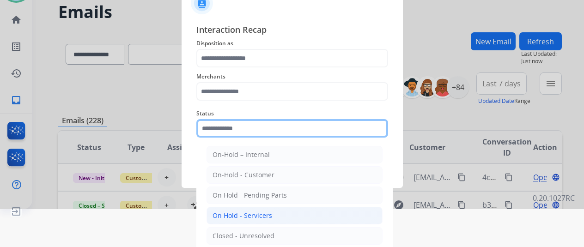
scroll to position [70, 0]
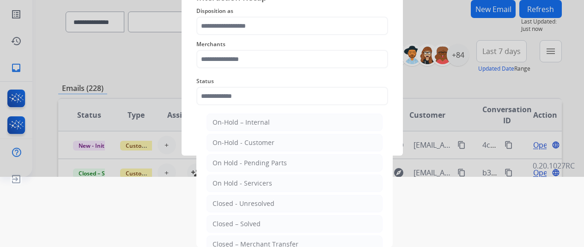
click at [270, 211] on ul "On-Hold – Internal On-Hold - Customer On Hold - Pending Parts On Hold - Service…" at bounding box center [295, 206] width 182 height 194
click at [265, 221] on li "Closed – Solved" at bounding box center [295, 224] width 176 height 18
type input "**********"
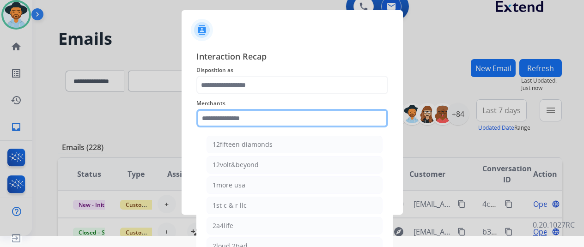
click at [262, 120] on div "Merchants 12fifteen diamonds 12volt&beyond 1more usa 1st c & r llc 2a4life 2lou…" at bounding box center [292, 112] width 192 height 37
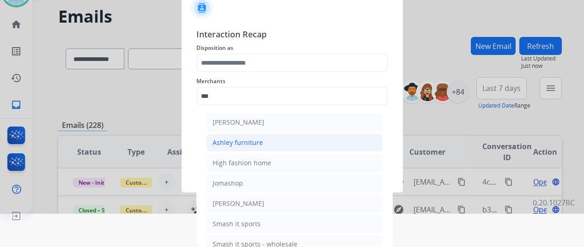
click at [246, 138] on div "Ashley furniture" at bounding box center [238, 142] width 50 height 9
type input "**********"
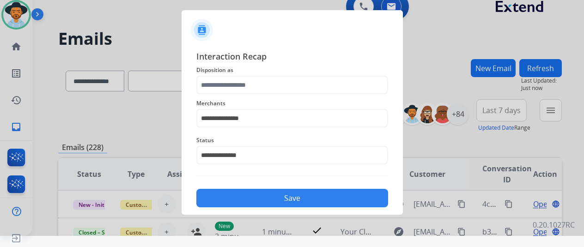
scroll to position [11, 0]
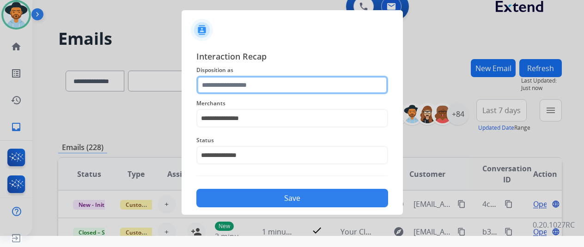
click at [255, 83] on input "text" at bounding box center [292, 85] width 192 height 18
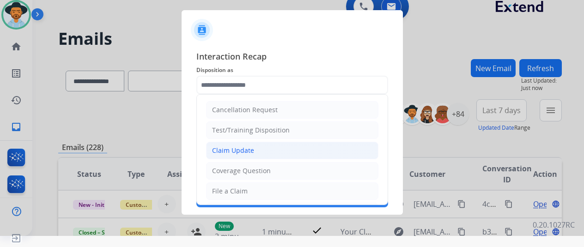
click at [254, 155] on li "Claim Update" at bounding box center [292, 151] width 172 height 18
type input "**********"
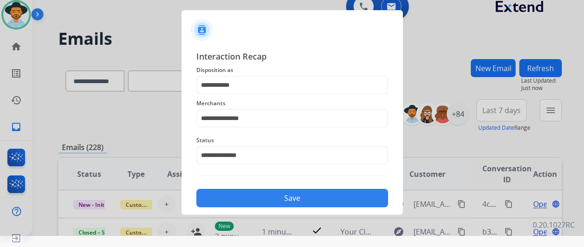
click at [271, 191] on button "Save" at bounding box center [292, 198] width 192 height 18
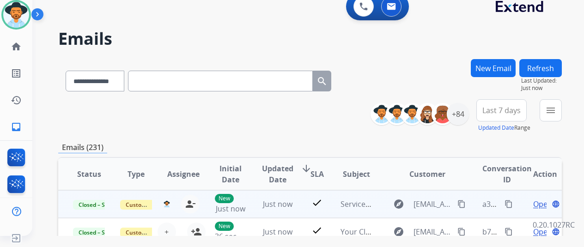
click at [507, 200] on mat-icon "content_copy" at bounding box center [509, 204] width 8 height 8
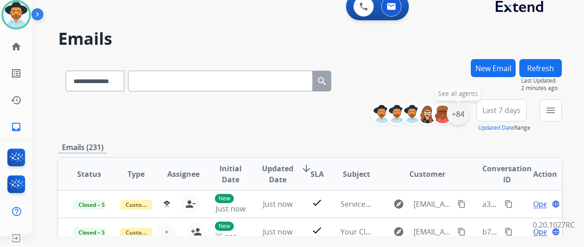
click at [469, 111] on div "+84" at bounding box center [458, 114] width 22 height 22
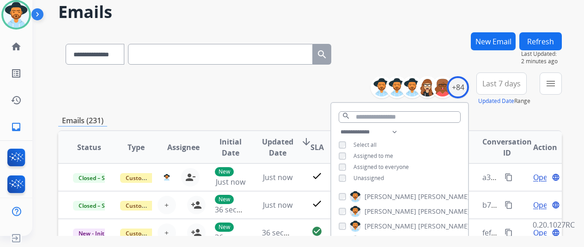
scroll to position [46, 0]
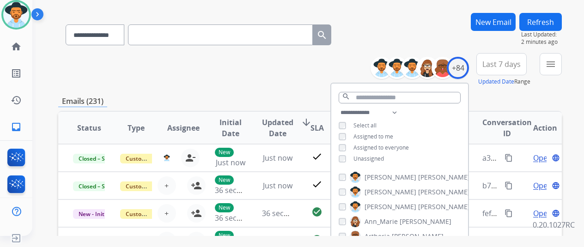
click at [379, 148] on span "Assigned to everyone" at bounding box center [381, 148] width 55 height 8
click at [373, 137] on span "Assigned to me" at bounding box center [374, 137] width 40 height 8
click at [373, 146] on span "Assigned to everyone" at bounding box center [381, 148] width 55 height 8
click at [373, 156] on span "Unassigned" at bounding box center [369, 159] width 31 height 8
click at [379, 135] on span "Assigned to me" at bounding box center [374, 137] width 40 height 8
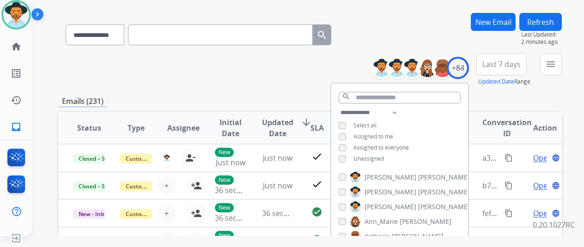
click at [353, 157] on div "Unassigned" at bounding box center [361, 158] width 45 height 7
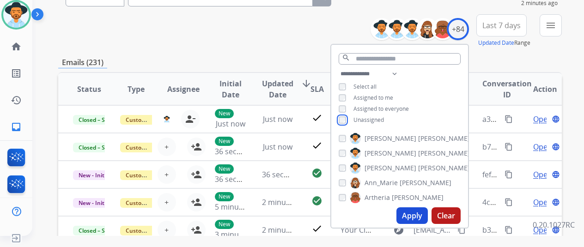
scroll to position [185, 0]
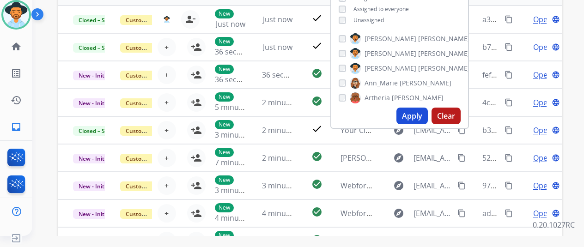
click at [425, 116] on button "Apply" at bounding box center [412, 116] width 31 height 17
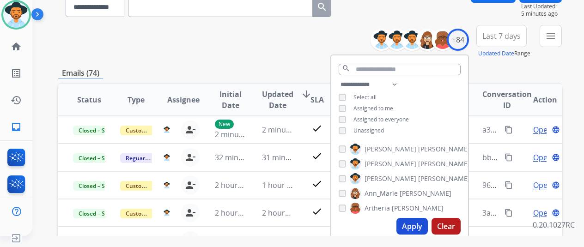
scroll to position [139, 0]
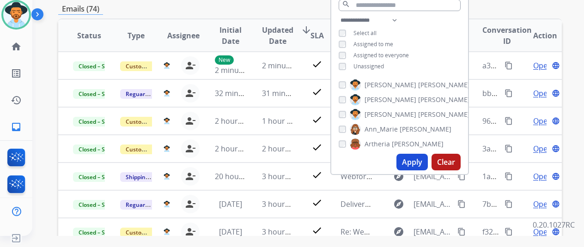
click at [426, 159] on button "Apply" at bounding box center [412, 162] width 31 height 17
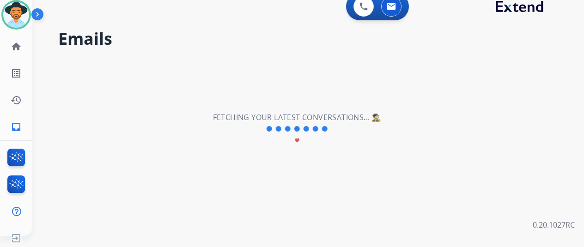
scroll to position [0, 0]
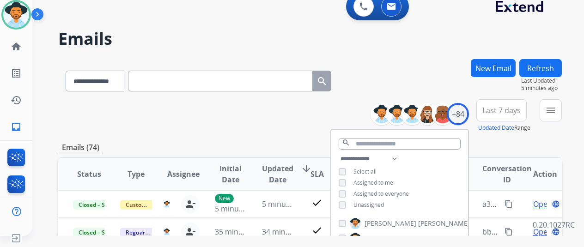
click at [244, 129] on div "**********" at bounding box center [310, 115] width 504 height 33
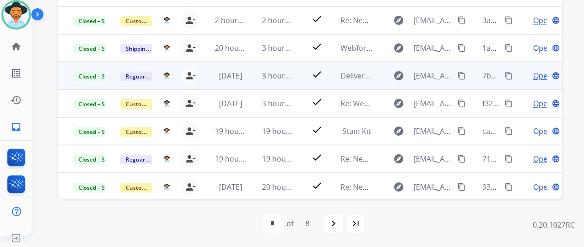
scroll to position [271, 0]
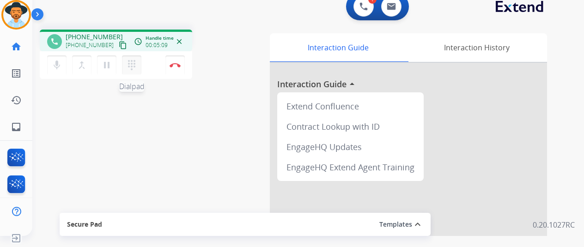
click at [137, 67] on button "dialpad Dialpad" at bounding box center [131, 64] width 19 height 19
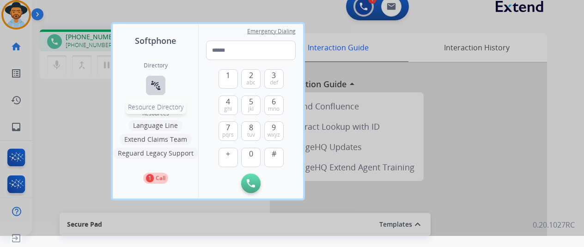
click at [157, 83] on mat-icon "connect_without_contact" at bounding box center [155, 85] width 11 height 11
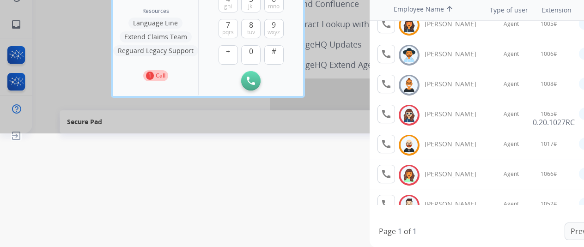
click at [293, 134] on div at bounding box center [292, 9] width 584 height 247
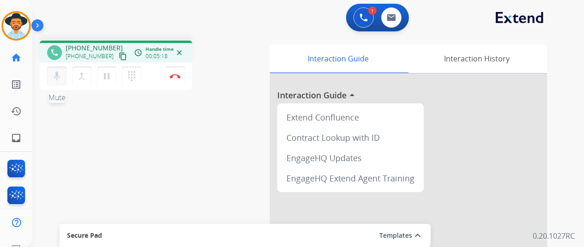
click at [58, 75] on mat-icon "mic" at bounding box center [56, 76] width 11 height 11
click at [105, 73] on mat-icon "pause" at bounding box center [106, 76] width 11 height 11
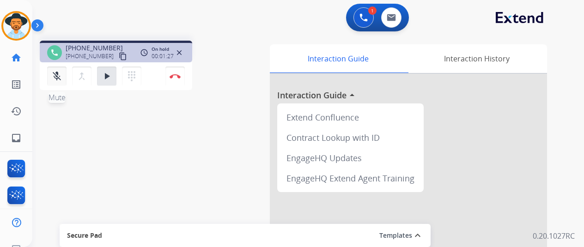
click at [61, 81] on mat-icon "mic_off" at bounding box center [56, 76] width 11 height 11
click at [104, 79] on mat-icon "play_arrow" at bounding box center [106, 76] width 11 height 11
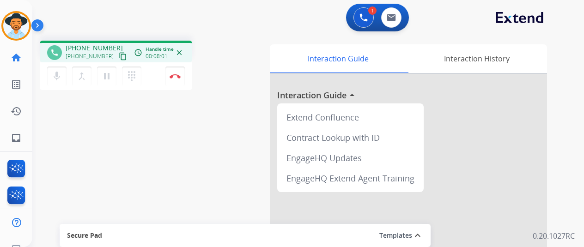
click at [155, 81] on div "mic Mute merge_type Bridge pause Hold dialpad Dialpad Disconnect" at bounding box center [116, 76] width 153 height 28
click at [168, 74] on button "Disconnect" at bounding box center [174, 76] width 19 height 19
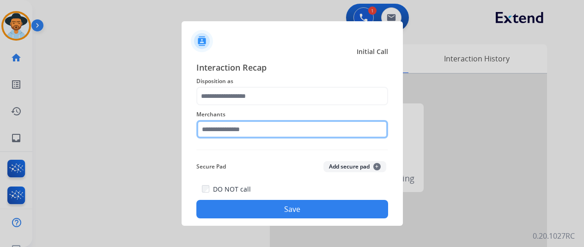
click at [265, 133] on input "text" at bounding box center [292, 129] width 192 height 18
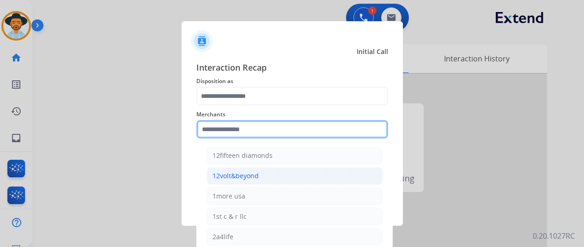
scroll to position [231, 0]
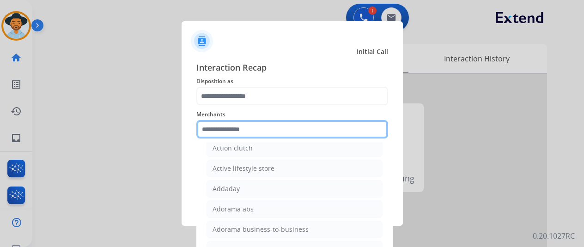
click at [277, 131] on input "text" at bounding box center [292, 129] width 192 height 18
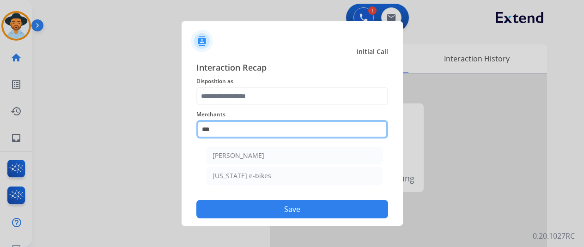
scroll to position [0, 0]
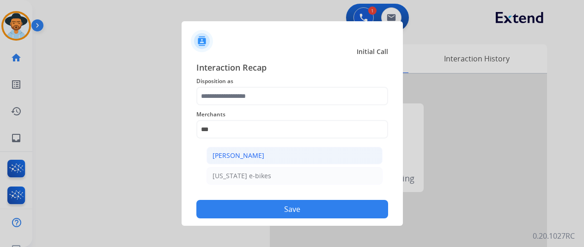
click at [266, 152] on li "[PERSON_NAME]" at bounding box center [295, 156] width 176 height 18
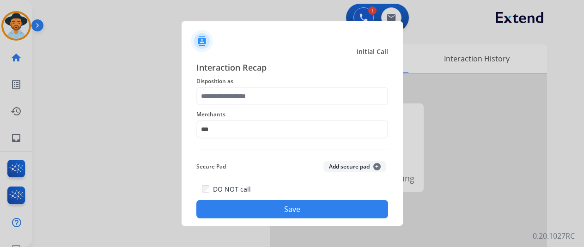
type input "**********"
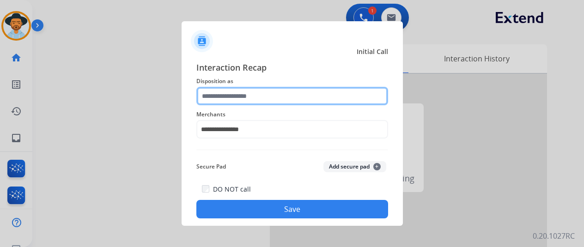
click at [271, 99] on input "text" at bounding box center [292, 96] width 192 height 18
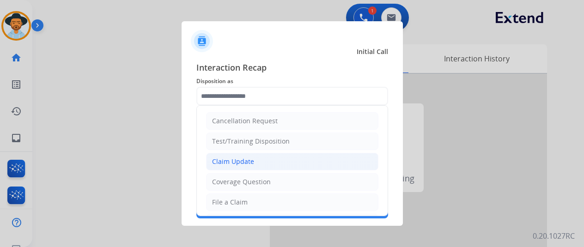
click at [273, 157] on li "Claim Update" at bounding box center [292, 162] width 172 height 18
type input "**********"
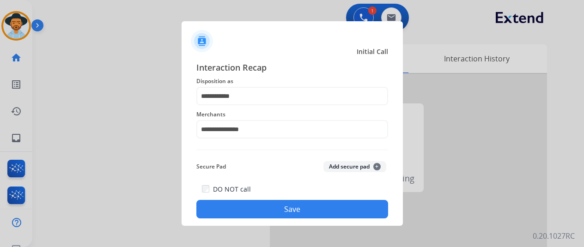
click at [293, 213] on button "Save" at bounding box center [292, 209] width 192 height 18
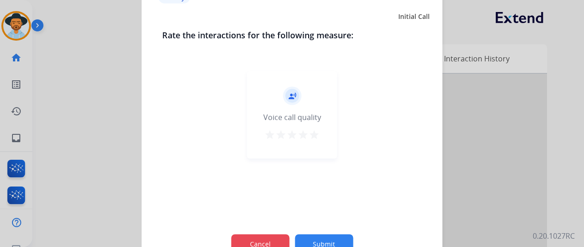
click at [278, 244] on button "Cancel" at bounding box center [260, 243] width 58 height 19
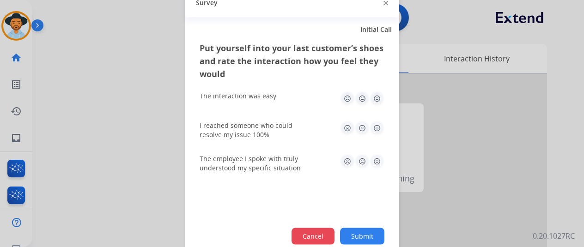
click at [301, 240] on button "Cancel" at bounding box center [313, 236] width 43 height 17
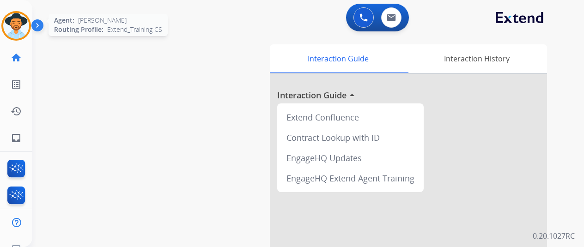
click at [25, 24] on img at bounding box center [16, 26] width 26 height 26
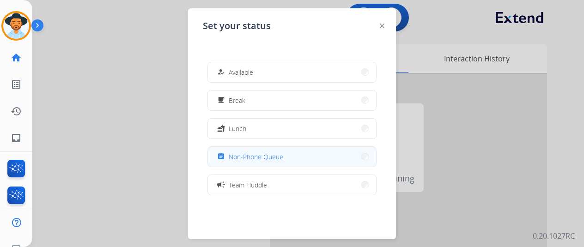
click at [251, 162] on button "assignment Non-Phone Queue" at bounding box center [292, 157] width 168 height 20
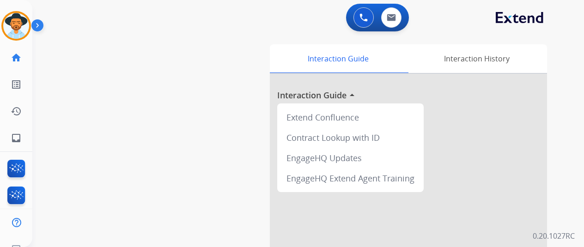
click at [366, 6] on div "0 Voice Interactions 0 Email Interactions" at bounding box center [377, 18] width 63 height 28
click at [368, 10] on button at bounding box center [364, 17] width 20 height 20
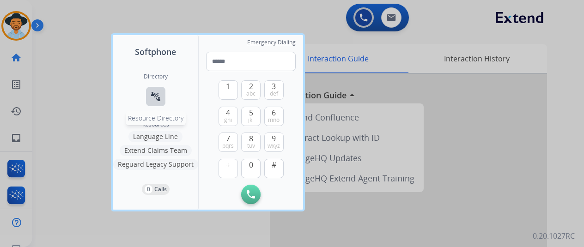
click at [158, 92] on mat-icon "connect_without_contact" at bounding box center [155, 96] width 11 height 11
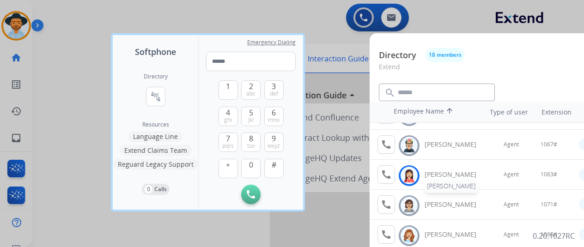
scroll to position [349, 0]
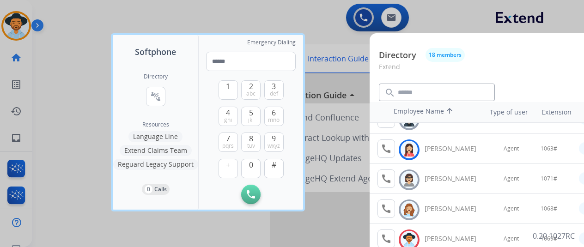
click at [330, 34] on div at bounding box center [292, 123] width 584 height 247
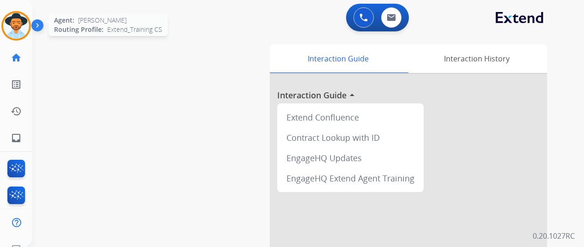
click at [17, 26] on img at bounding box center [16, 26] width 26 height 26
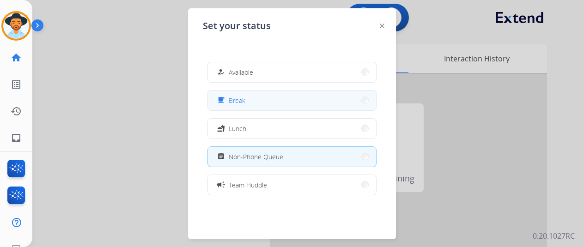
click at [267, 106] on button "free_breakfast Break" at bounding box center [292, 101] width 168 height 20
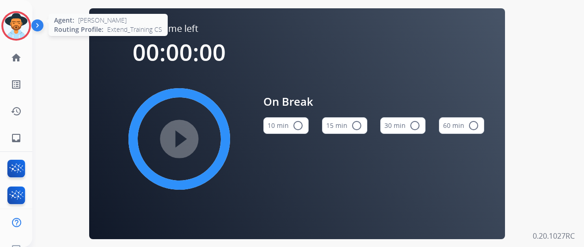
click at [13, 19] on img at bounding box center [16, 26] width 26 height 26
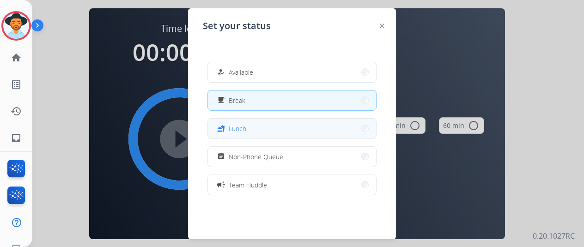
click at [302, 121] on button "fastfood Lunch" at bounding box center [292, 129] width 168 height 20
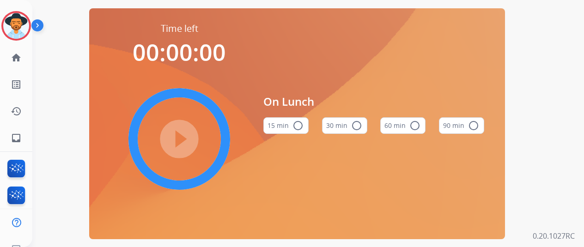
click at [395, 128] on button "60 min radio_button_unchecked" at bounding box center [402, 125] width 45 height 17
